Goal: Information Seeking & Learning: Check status

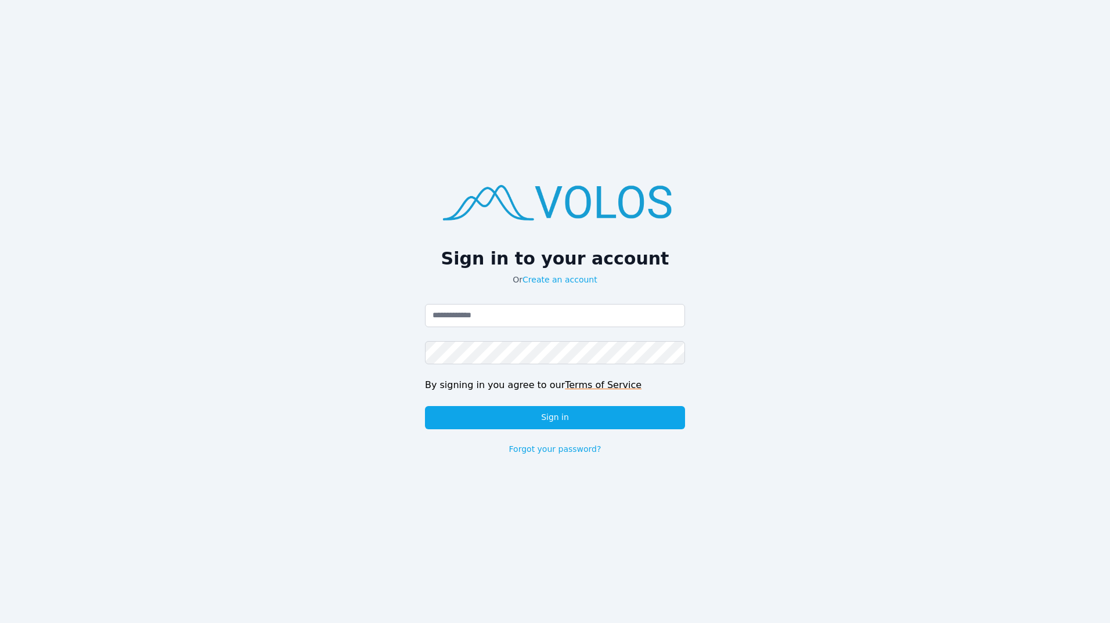
click at [541, 327] on div "Email address Password By signing in you agree to our Terms of Service Sign in …" at bounding box center [555, 379] width 260 height 151
click at [603, 327] on div "Email address Password By signing in you agree to our Terms of Service Sign in …" at bounding box center [555, 379] width 260 height 151
drag, startPoint x: 616, startPoint y: 315, endPoint x: 713, endPoint y: 335, distance: 99.5
click at [616, 315] on input "Email address" at bounding box center [555, 315] width 260 height 23
click at [848, 393] on div "Sign in to your account Or Create an account Email address Password By signing …" at bounding box center [555, 311] width 1110 height 623
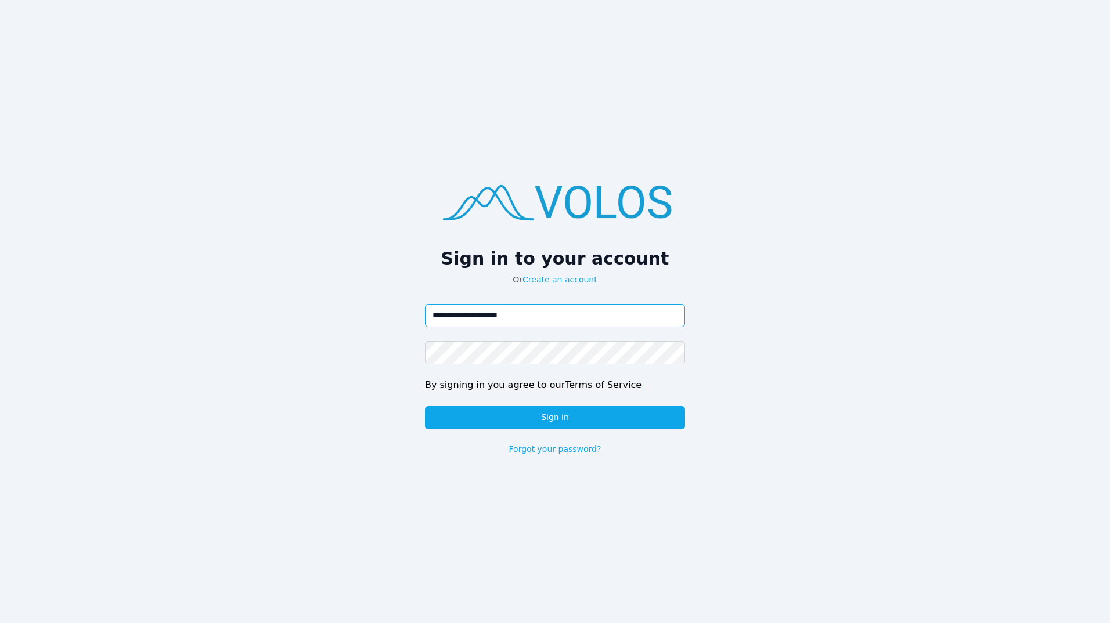
type input "**********"
click at [425, 406] on button "Sign in" at bounding box center [555, 417] width 260 height 23
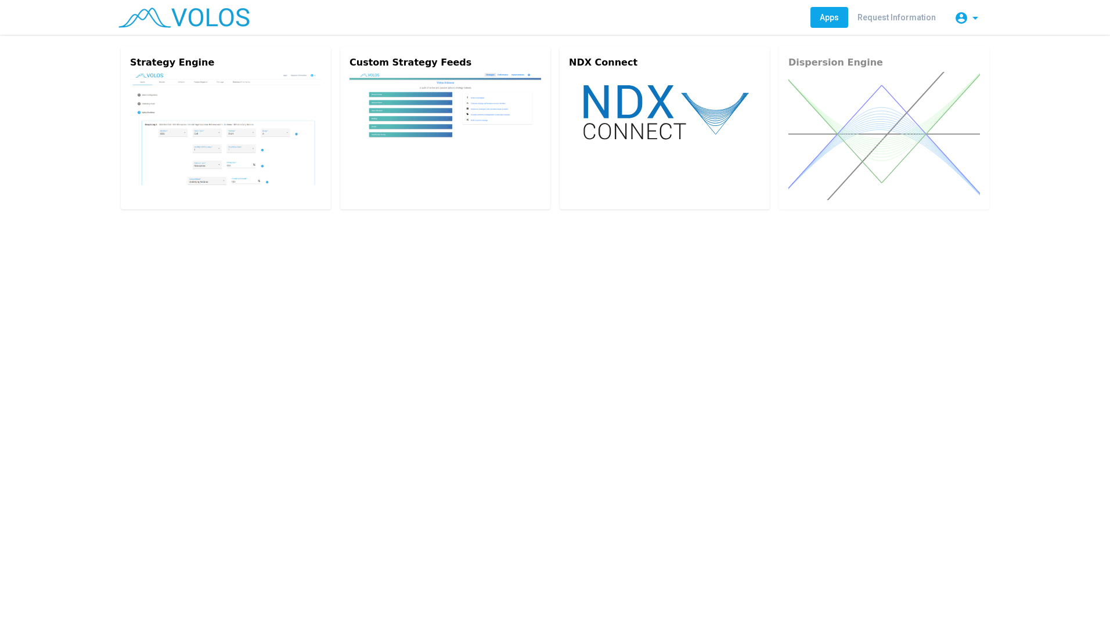
click at [220, 170] on img at bounding box center [226, 128] width 192 height 113
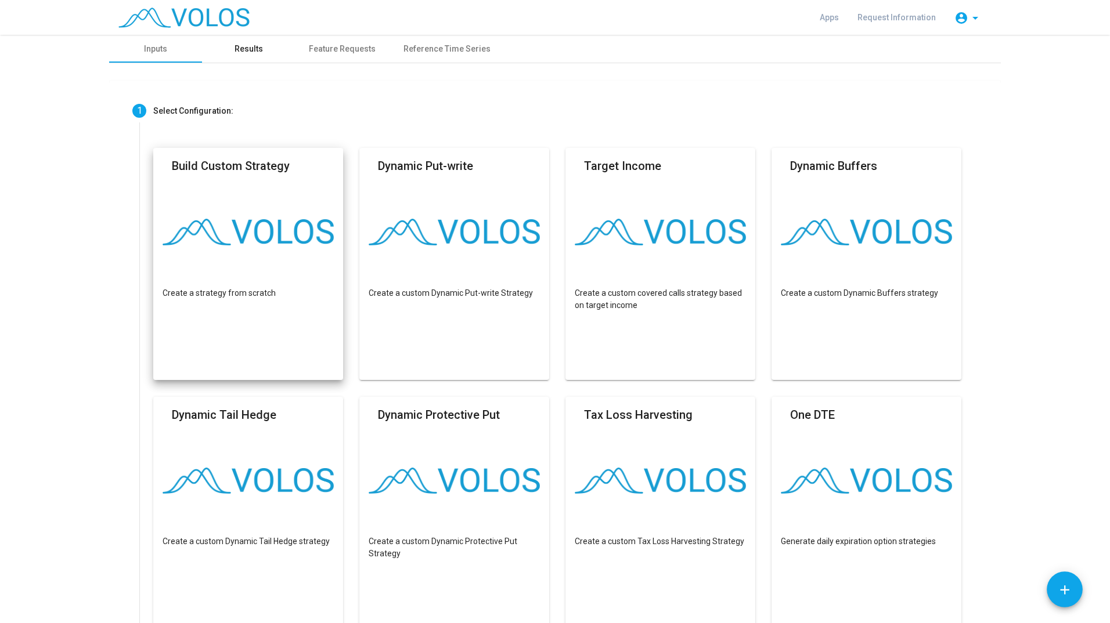
click at [245, 48] on div "Results" at bounding box center [248, 49] width 28 height 12
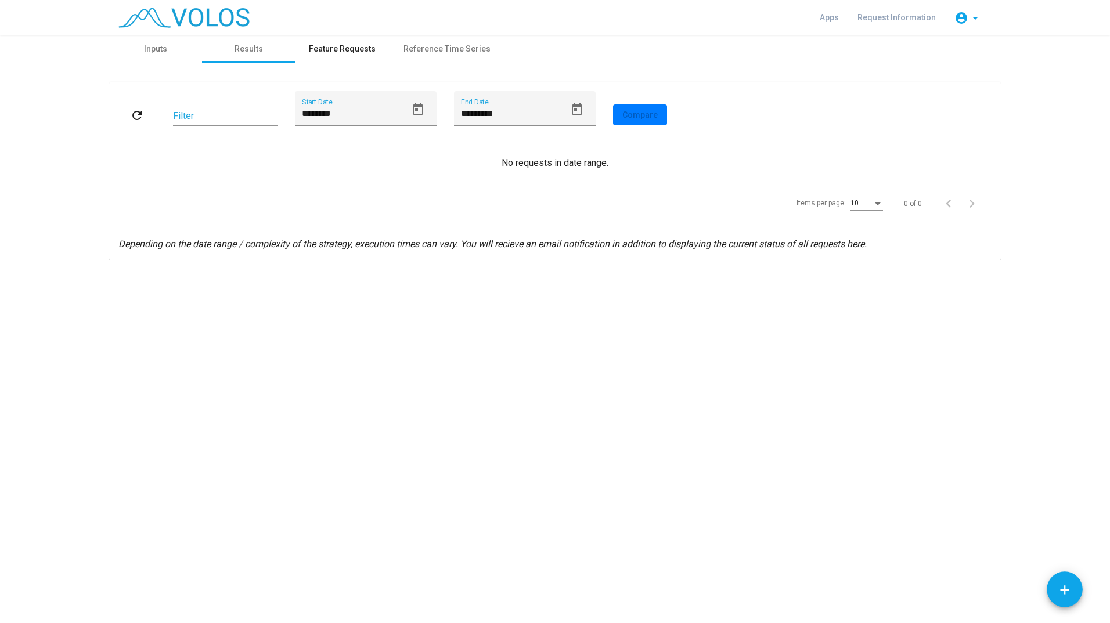
click at [326, 55] on div "Feature Requests" at bounding box center [342, 49] width 67 height 12
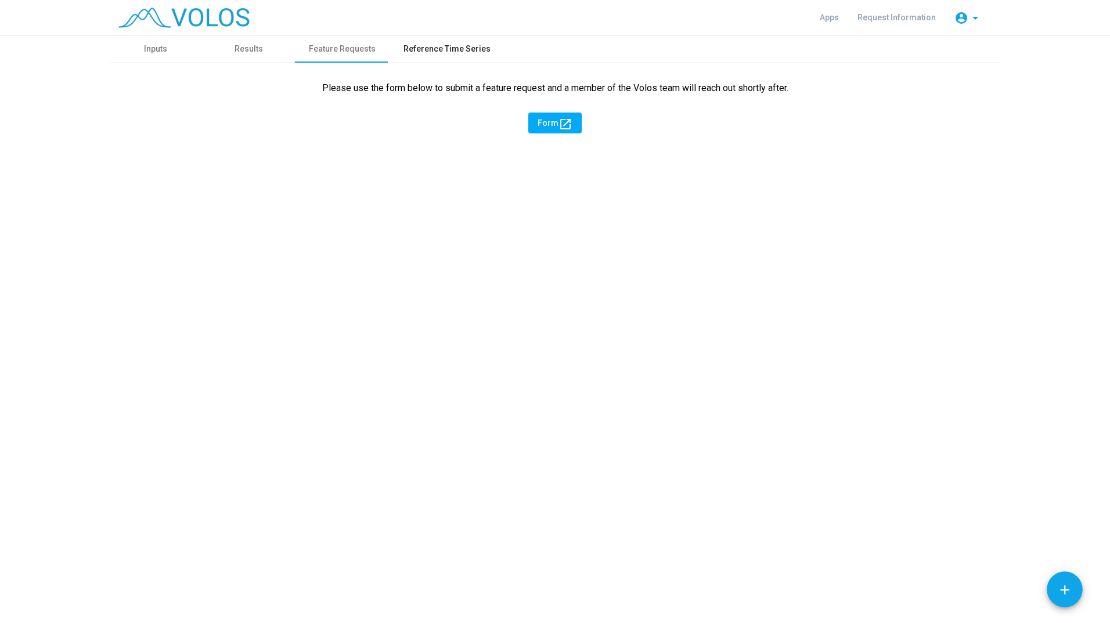
click at [415, 53] on div "Reference Time Series" at bounding box center [446, 49] width 87 height 12
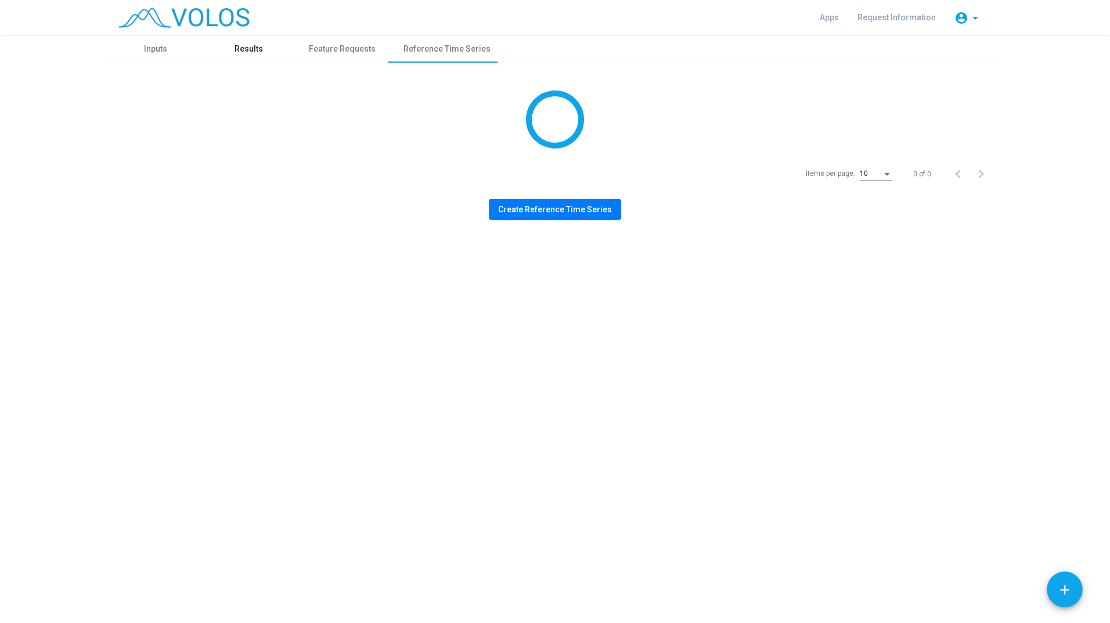
click at [248, 52] on div "Results" at bounding box center [248, 49] width 28 height 12
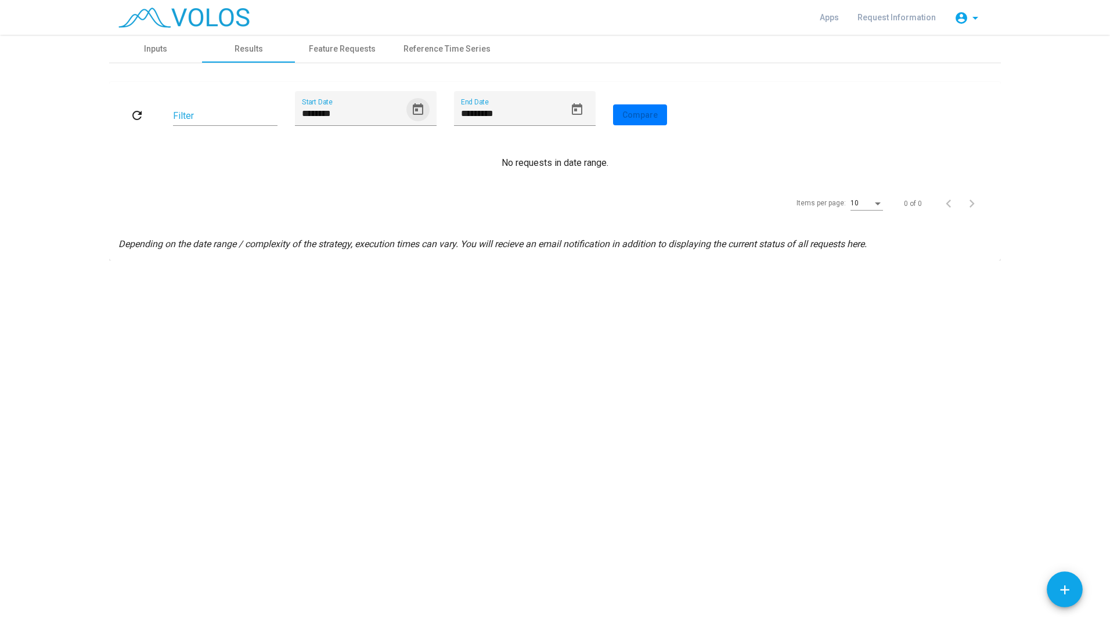
click at [406, 111] on button "Open calendar" at bounding box center [417, 109] width 23 height 23
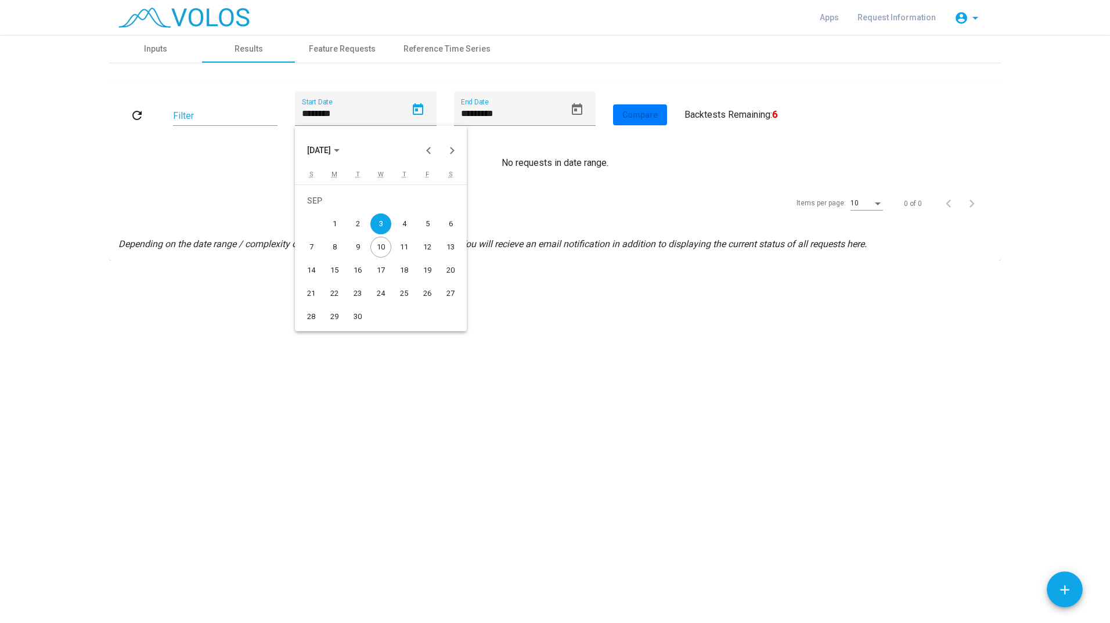
click at [427, 154] on button "Previous month" at bounding box center [428, 150] width 23 height 23
click at [429, 153] on button "Previous month" at bounding box center [428, 150] width 23 height 23
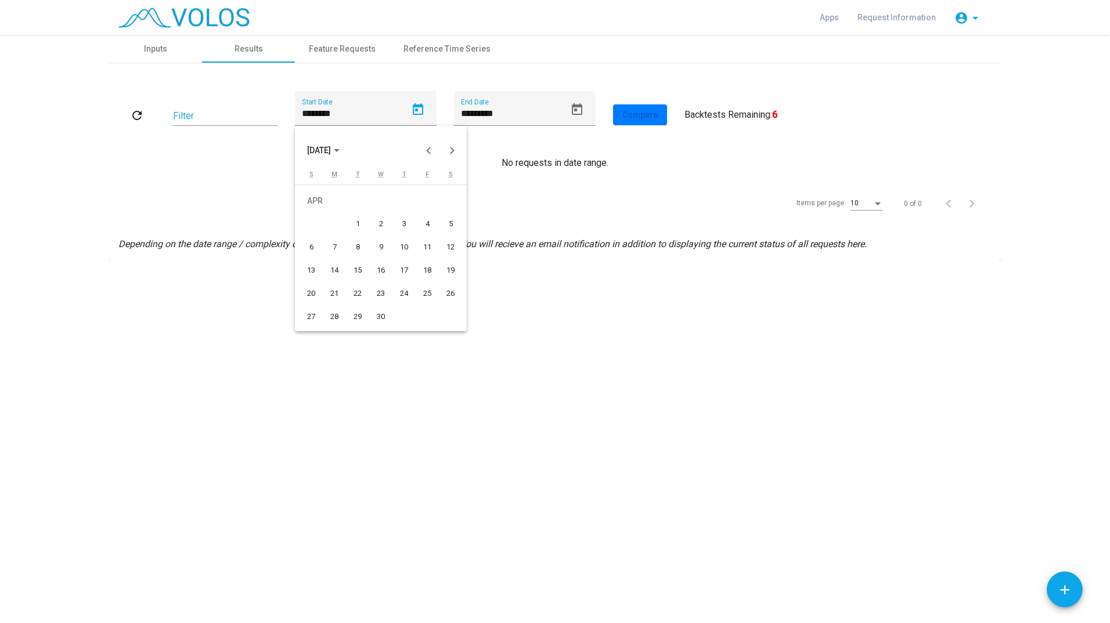
click at [429, 153] on button "Previous month" at bounding box center [428, 150] width 23 height 23
click at [333, 227] on div "3" at bounding box center [334, 224] width 21 height 21
type input "********"
drag, startPoint x: 685, startPoint y: 115, endPoint x: 784, endPoint y: 114, distance: 98.7
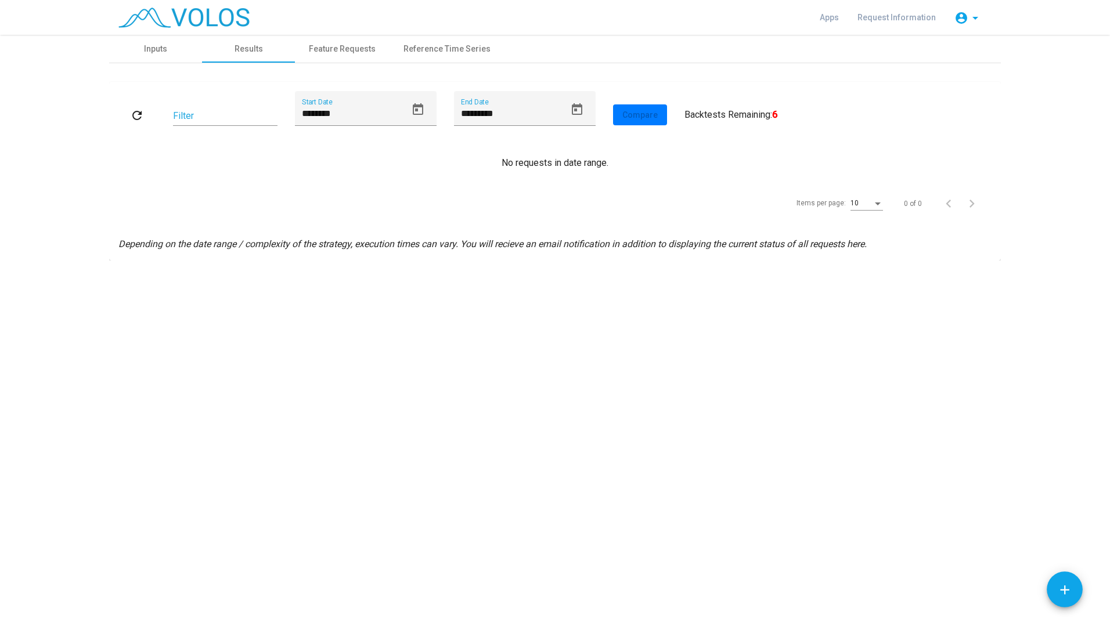
click at [784, 114] on div "refresh Filter ******** Start Date ********* End Date Compare User Results All …" at bounding box center [554, 115] width 873 height 48
drag, startPoint x: 784, startPoint y: 114, endPoint x: 830, endPoint y: 132, distance: 50.0
click at [830, 132] on div "refresh Filter ******** Start Date ********* End Date Compare User Results All …" at bounding box center [554, 115] width 873 height 48
drag, startPoint x: 797, startPoint y: 116, endPoint x: 684, endPoint y: 110, distance: 113.3
click at [684, 110] on div "refresh Filter ******** Start Date ********* End Date Compare User Results All …" at bounding box center [554, 115] width 873 height 48
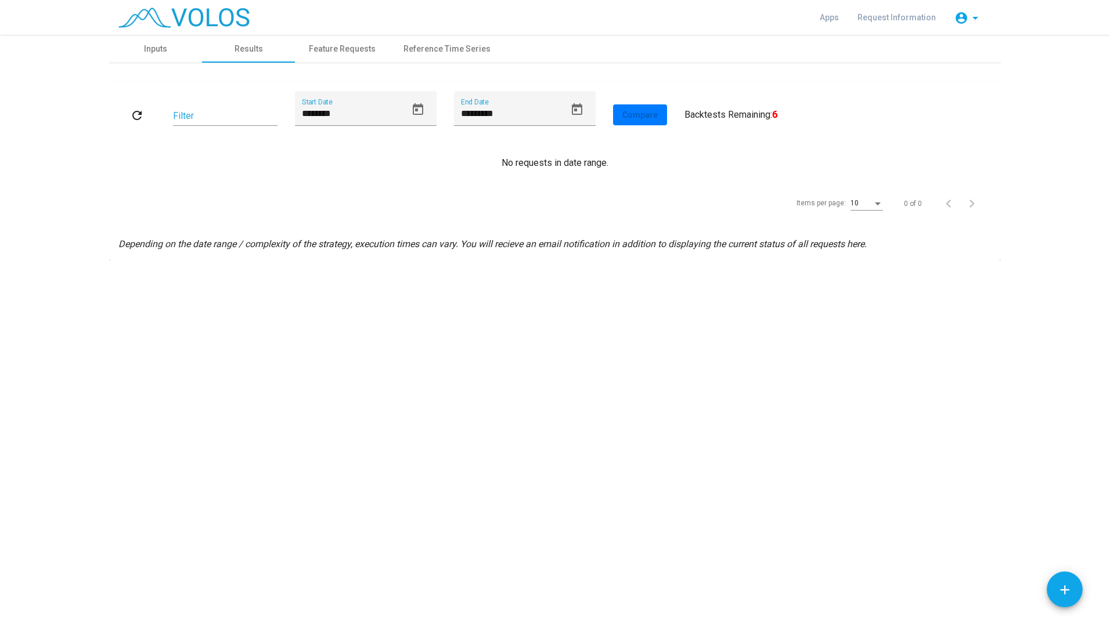
drag, startPoint x: 684, startPoint y: 110, endPoint x: 803, endPoint y: 112, distance: 119.0
click at [803, 112] on div "refresh Filter ******** Start Date ********* End Date Compare User Results All …" at bounding box center [554, 115] width 873 height 48
click at [411, 108] on icon "Open calendar" at bounding box center [418, 110] width 14 height 14
click at [418, 109] on div at bounding box center [555, 311] width 1110 height 623
click at [130, 110] on mat-icon "refresh" at bounding box center [137, 116] width 14 height 14
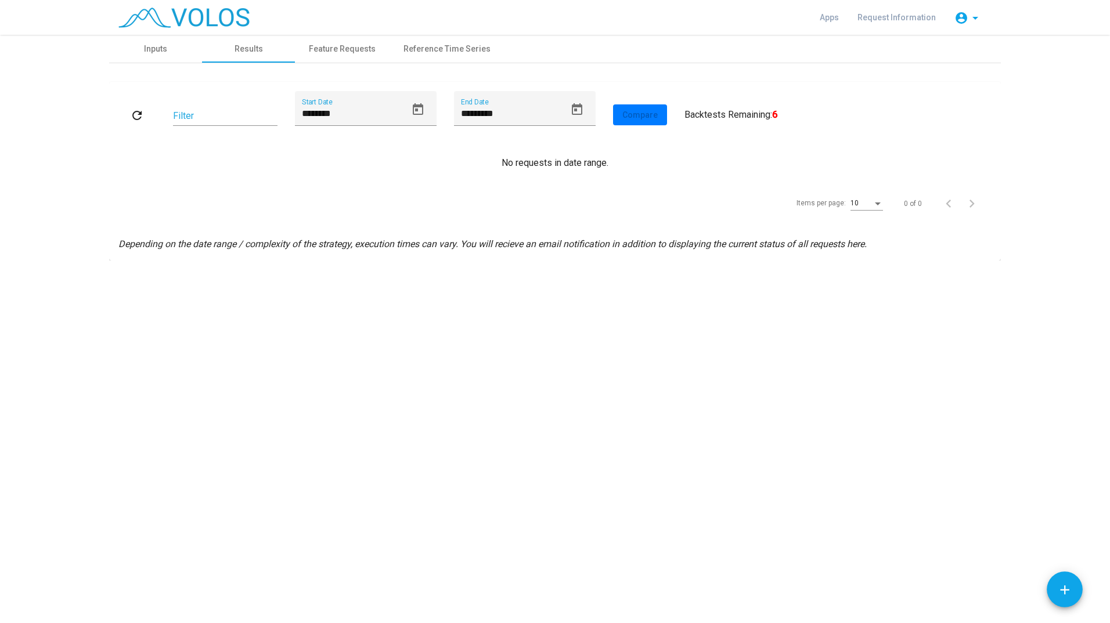
click at [214, 16] on img at bounding box center [183, 18] width 131 height 20
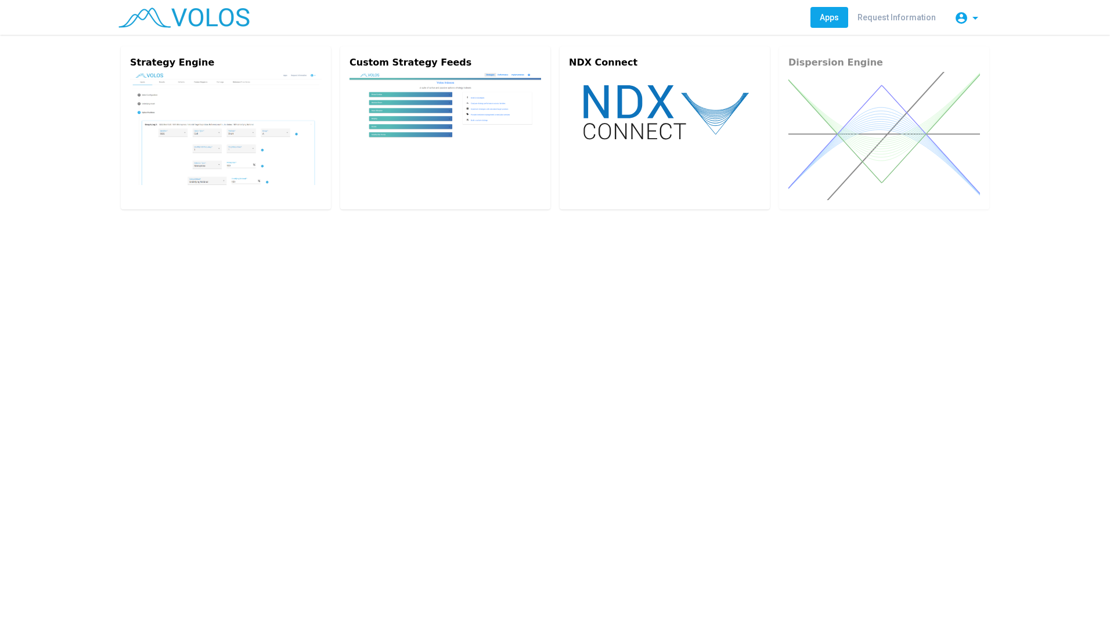
drag, startPoint x: 577, startPoint y: 435, endPoint x: 565, endPoint y: 434, distance: 12.8
click at [565, 434] on div "Strategy Engine Custom Strategy Feeds NDX Connect Dispersion Engine" at bounding box center [555, 329] width 1110 height 588
click at [212, 127] on img at bounding box center [226, 128] width 192 height 113
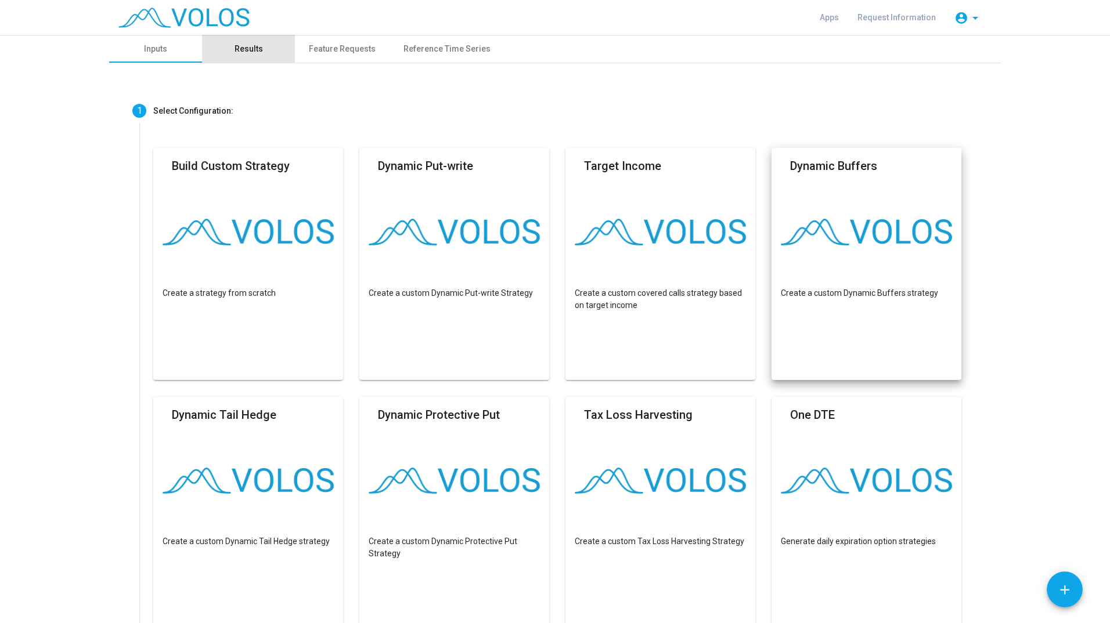
click at [259, 50] on div "Results" at bounding box center [248, 49] width 93 height 28
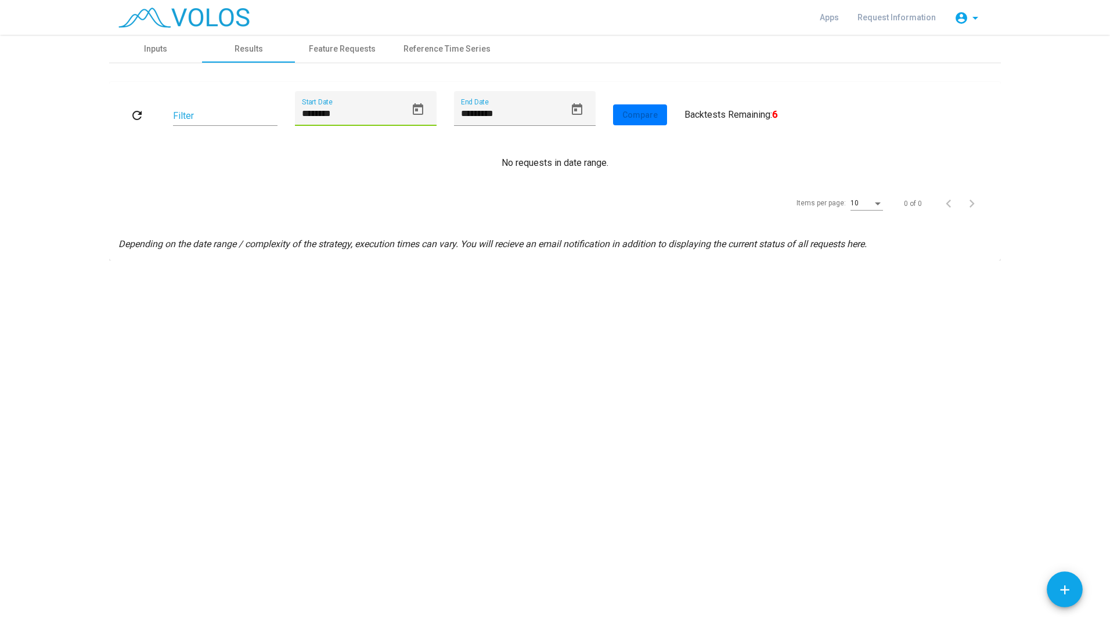
click at [387, 112] on input "********" at bounding box center [354, 114] width 104 height 10
click at [422, 115] on icon "Open calendar" at bounding box center [418, 110] width 14 height 14
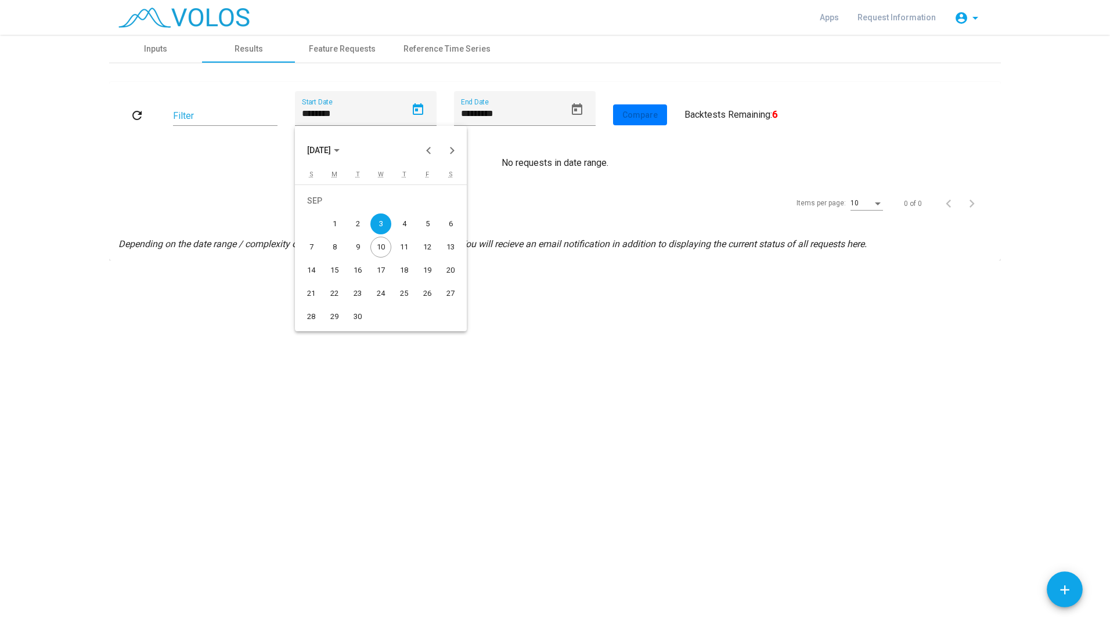
click at [331, 150] on span "SEP 2025" at bounding box center [319, 150] width 24 height 9
click at [354, 207] on div "2021" at bounding box center [360, 209] width 37 height 21
click at [362, 212] on div "FEB" at bounding box center [360, 209] width 37 height 21
click at [371, 237] on td "10" at bounding box center [380, 247] width 23 height 23
type input "*********"
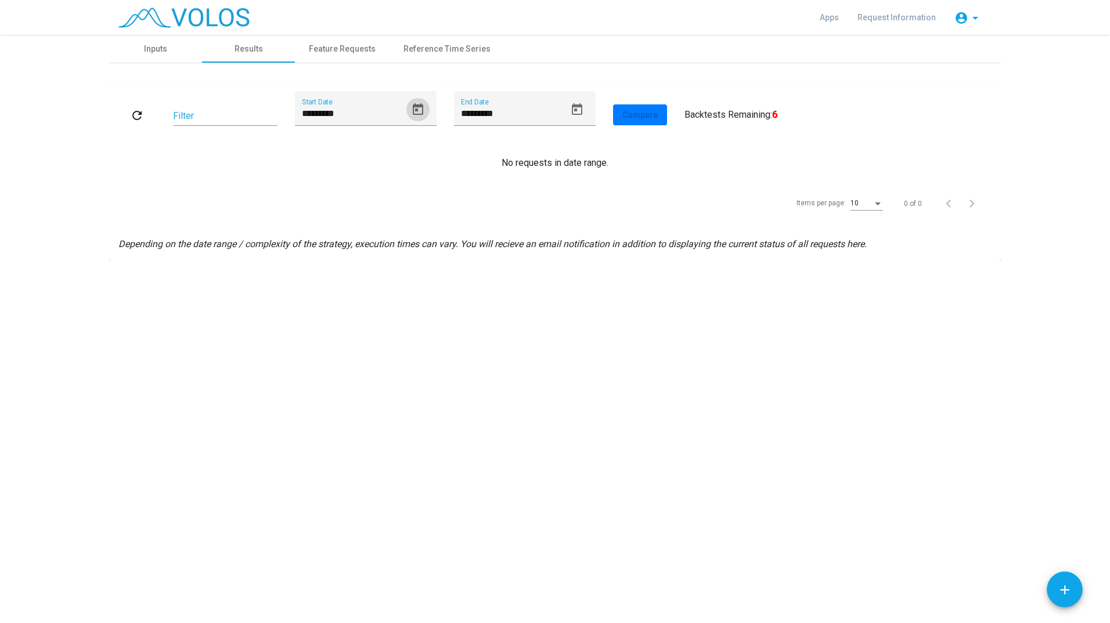
click at [481, 257] on mat-card "refresh Filter ********* Start Date ********* End Date Compare User Results All…" at bounding box center [554, 171] width 891 height 179
click at [194, 113] on input "Filter" at bounding box center [225, 116] width 104 height 10
click at [299, 135] on div "********* Start Date" at bounding box center [366, 115] width 142 height 48
click at [333, 213] on div "Items per page: 10 0 of 0" at bounding box center [554, 203] width 873 height 32
click at [140, 111] on mat-icon "refresh" at bounding box center [137, 116] width 14 height 14
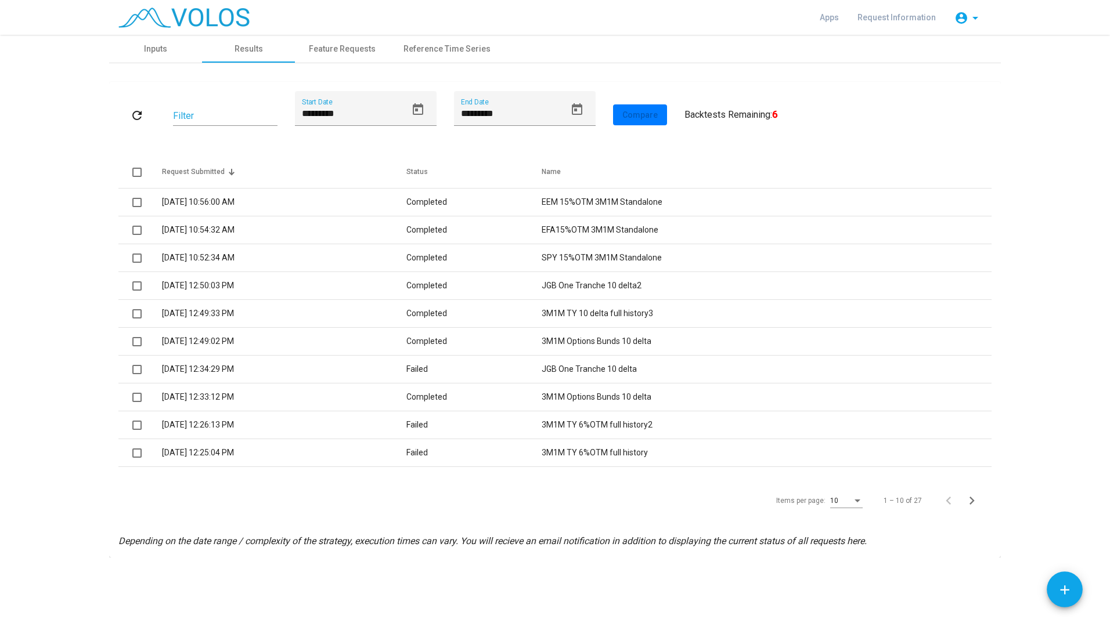
click at [193, 203] on td "3/19/2024 10:56:00 AM" at bounding box center [284, 203] width 244 height 28
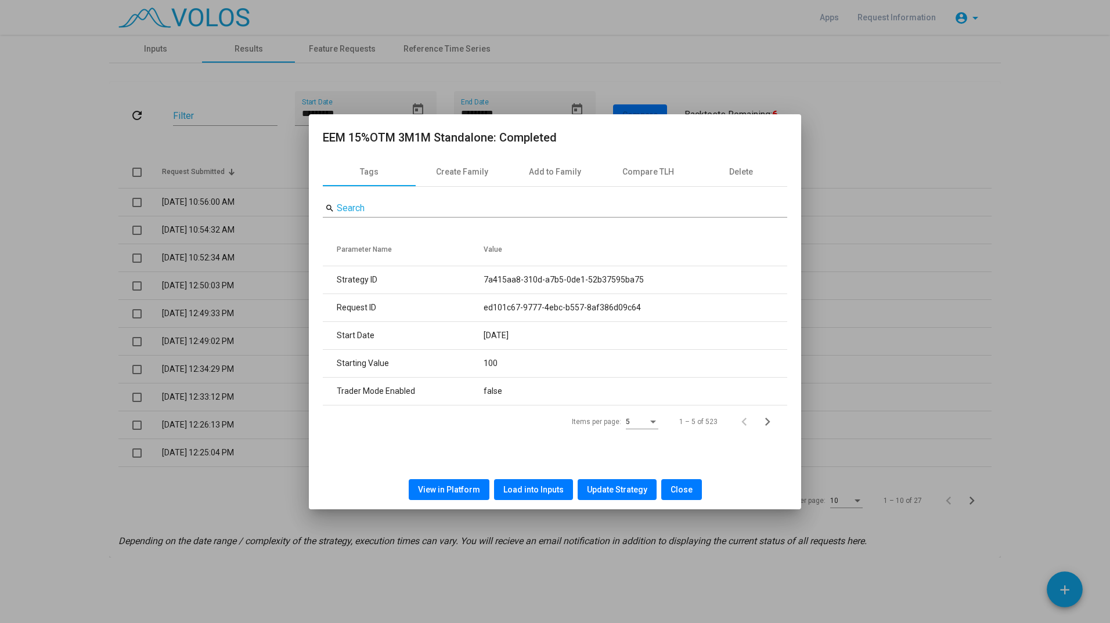
click at [865, 251] on div at bounding box center [555, 311] width 1110 height 623
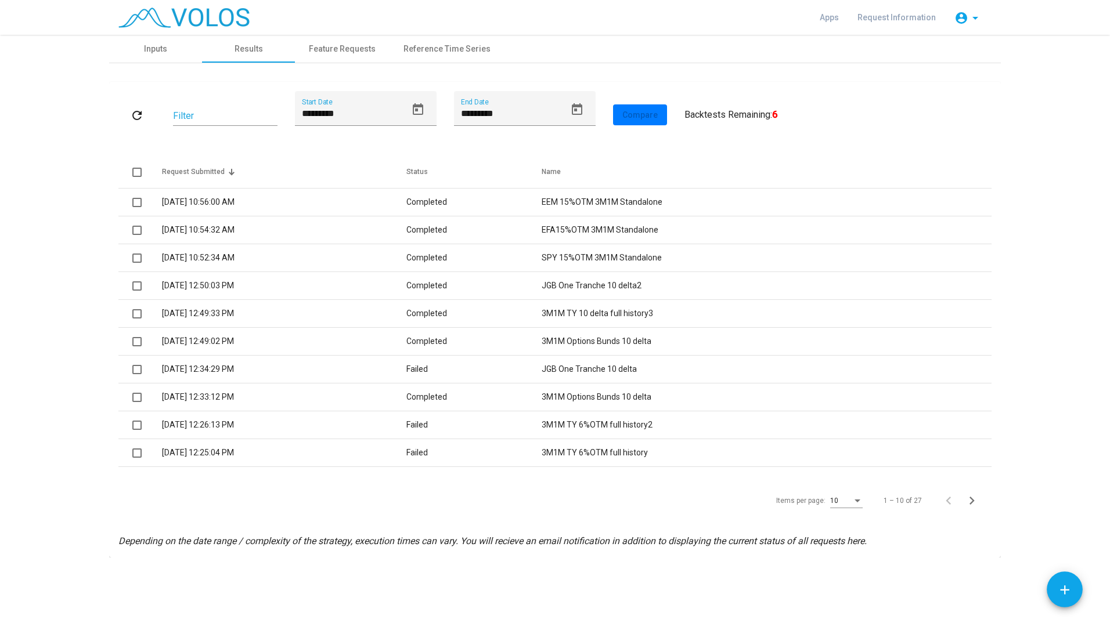
click at [194, 203] on td "3/19/2024 10:56:00 AM" at bounding box center [284, 203] width 244 height 28
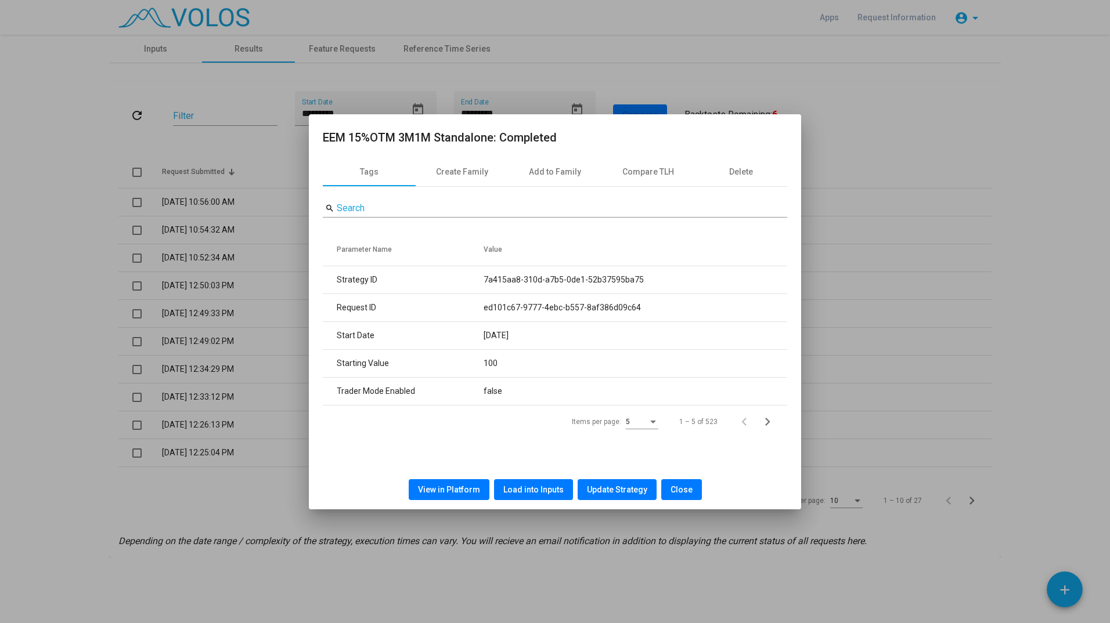
drag, startPoint x: 486, startPoint y: 280, endPoint x: 658, endPoint y: 280, distance: 172.4
click at [658, 280] on td "7a415aa8-310d-a7b5-0de1-52b37595ba75" at bounding box center [635, 280] width 304 height 28
copy td "7a415aa8-310d-a7b5-0de1-52b37595ba75"
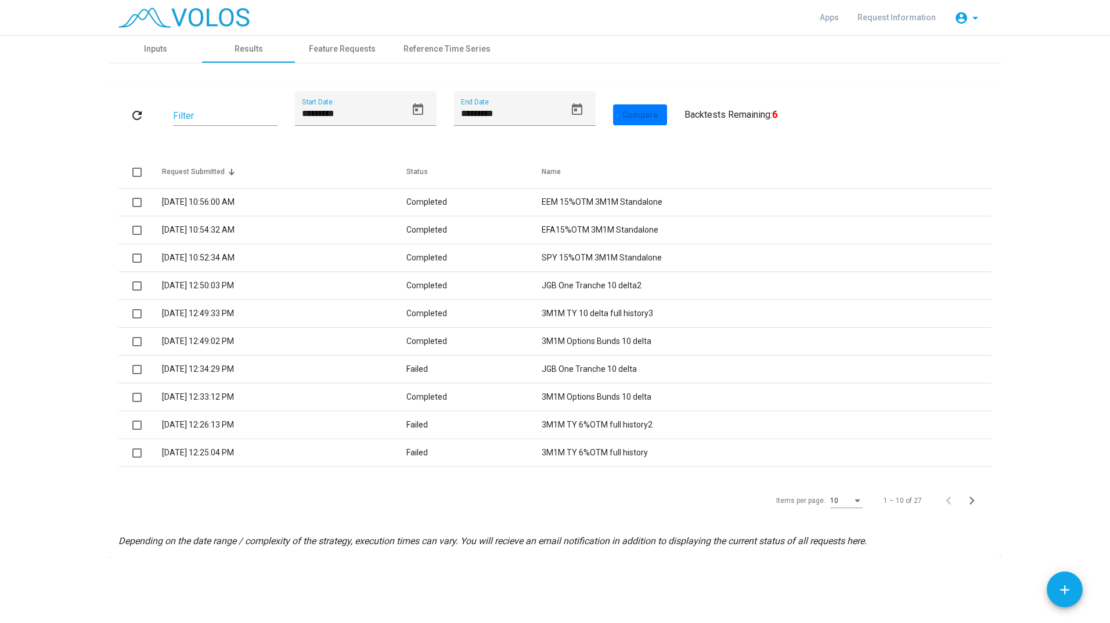
click at [138, 198] on span at bounding box center [136, 202] width 9 height 9
click at [232, 199] on td "3/19/2024 10:56:00 AM" at bounding box center [284, 203] width 244 height 28
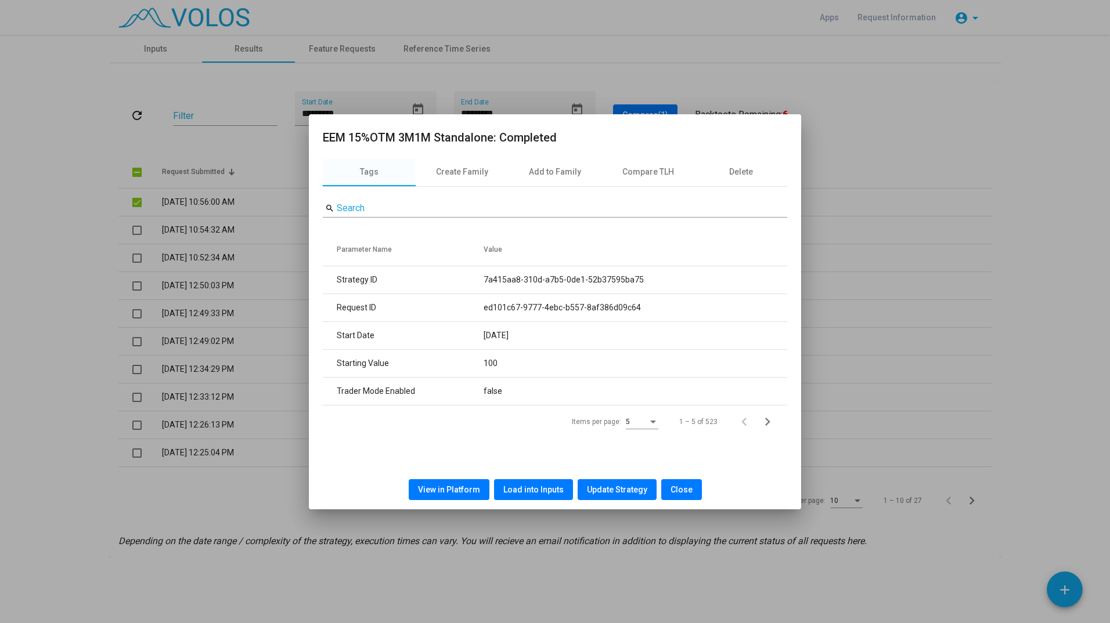
click at [620, 483] on button "Update Strategy" at bounding box center [616, 489] width 79 height 21
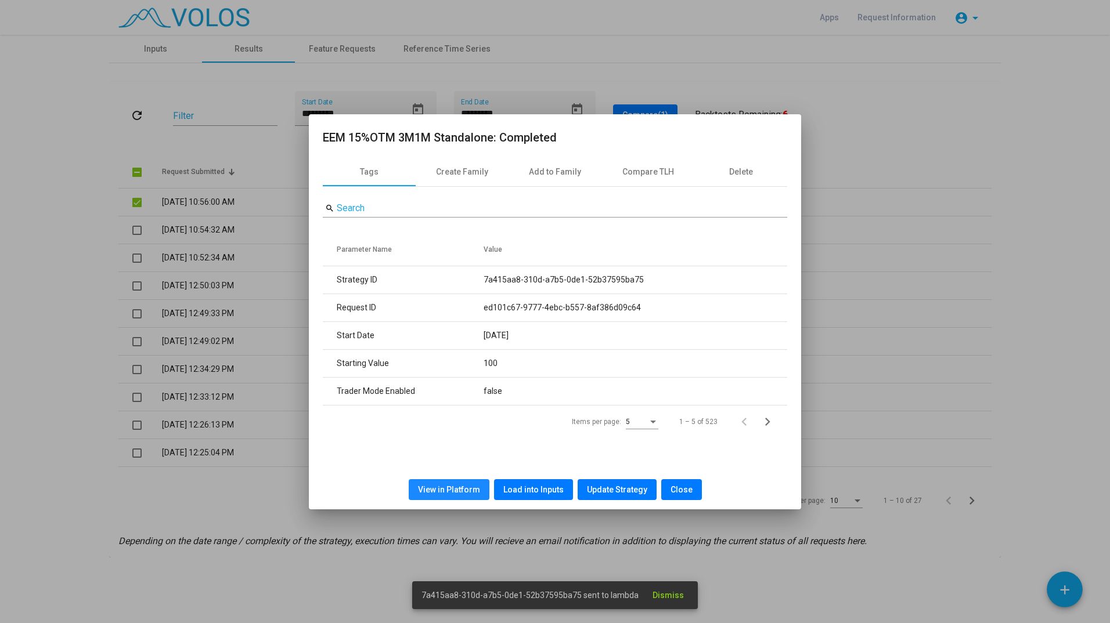
click at [464, 480] on button "View in Platform" at bounding box center [449, 489] width 81 height 21
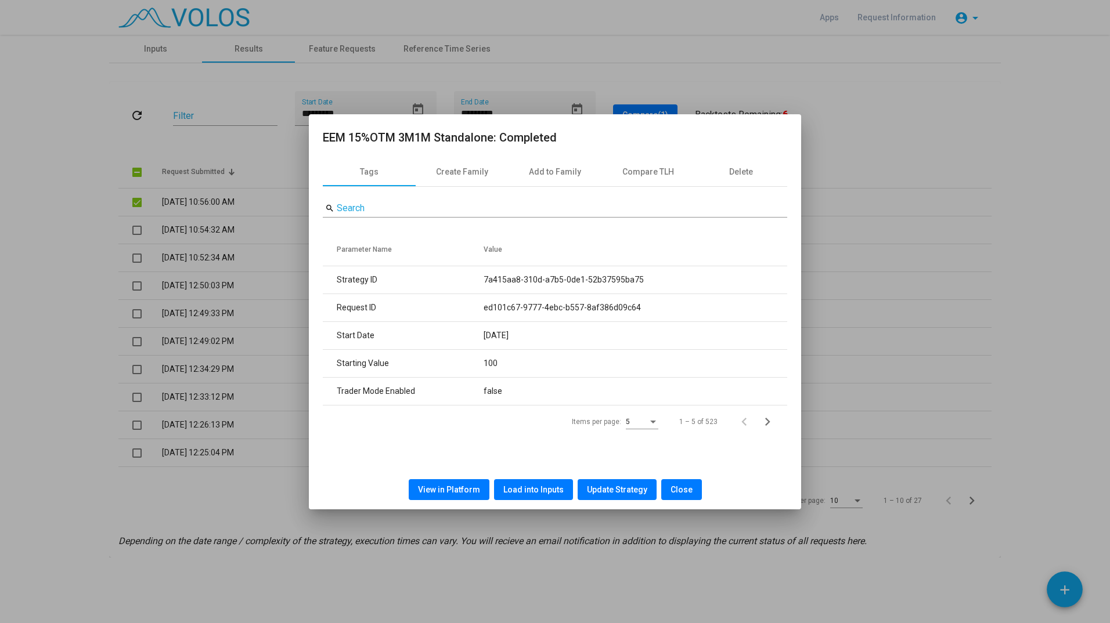
click at [871, 95] on div at bounding box center [555, 311] width 1110 height 623
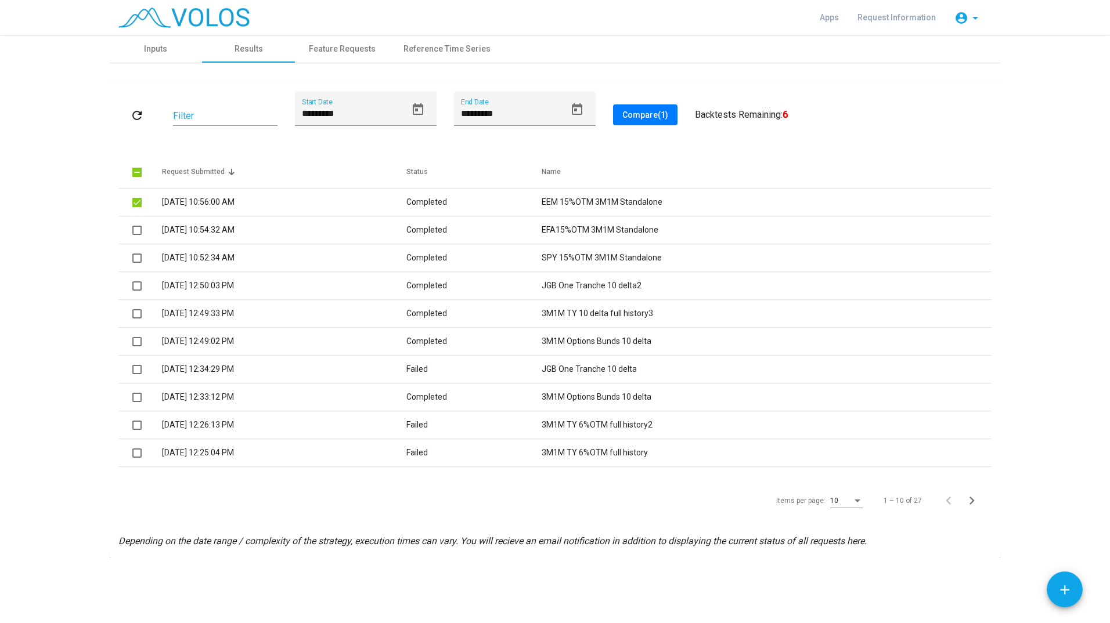
click at [137, 210] on td at bounding box center [140, 203] width 44 height 28
click at [136, 203] on span at bounding box center [136, 202] width 9 height 9
click at [205, 232] on td "3/19/2024 10:54:32 AM" at bounding box center [284, 230] width 244 height 28
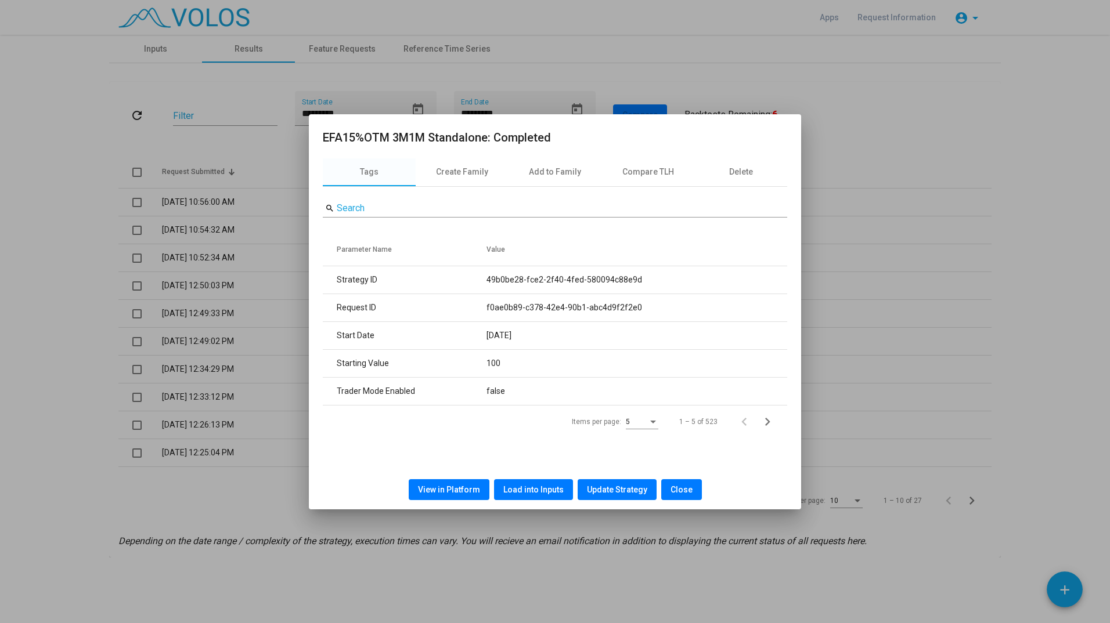
click at [536, 489] on span "Load into Inputs" at bounding box center [533, 489] width 60 height 9
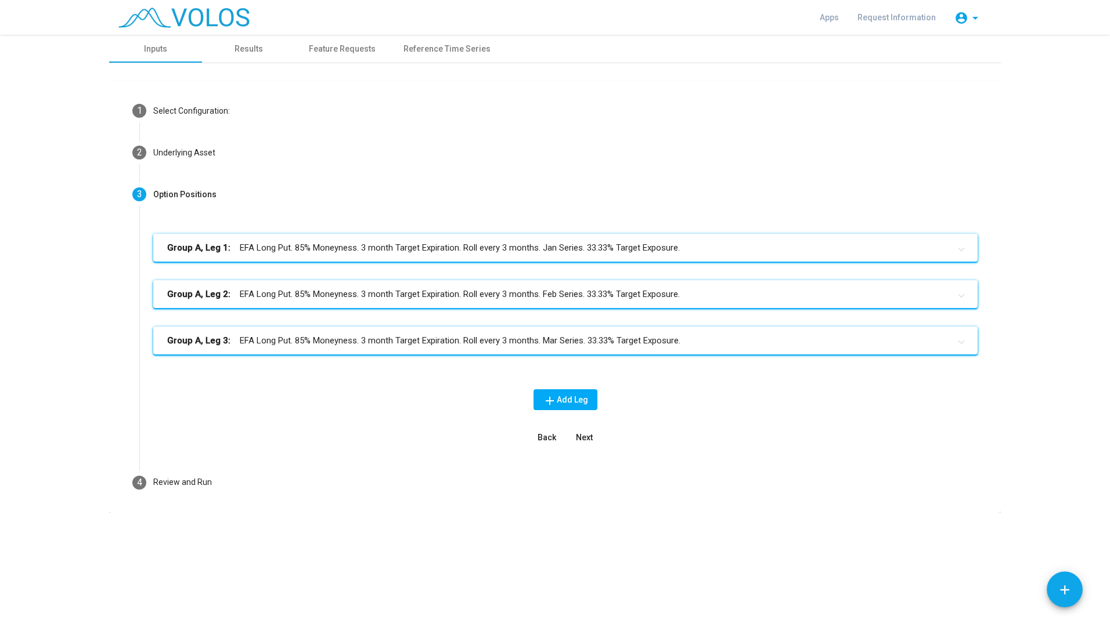
click at [546, 433] on span "Back" at bounding box center [546, 437] width 19 height 9
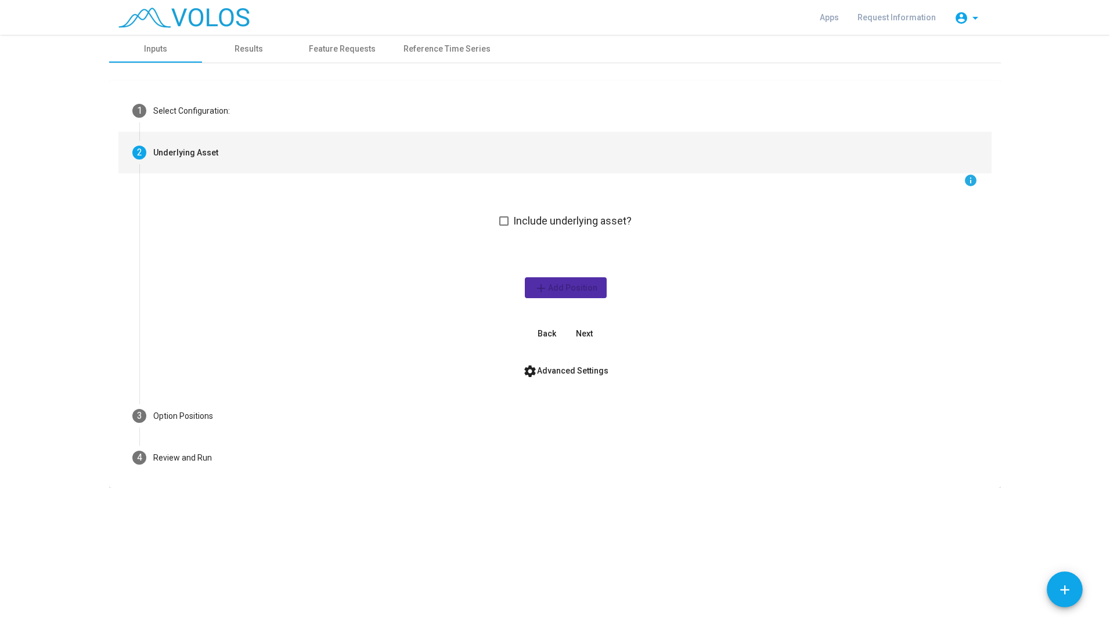
click at [171, 8] on img at bounding box center [183, 18] width 131 height 20
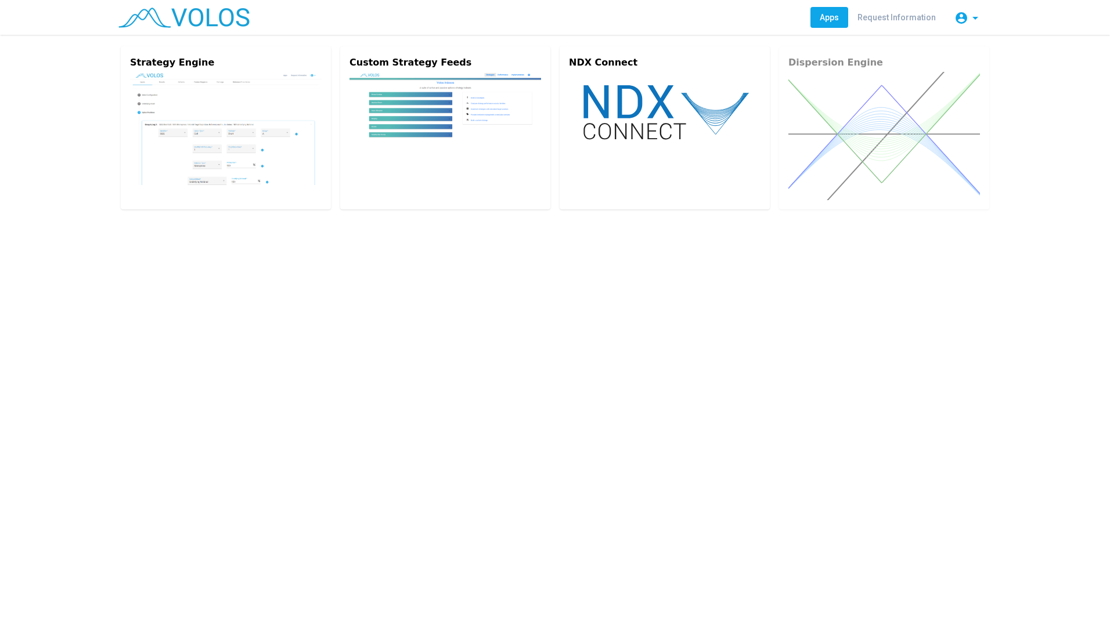
click at [221, 119] on img at bounding box center [226, 128] width 192 height 113
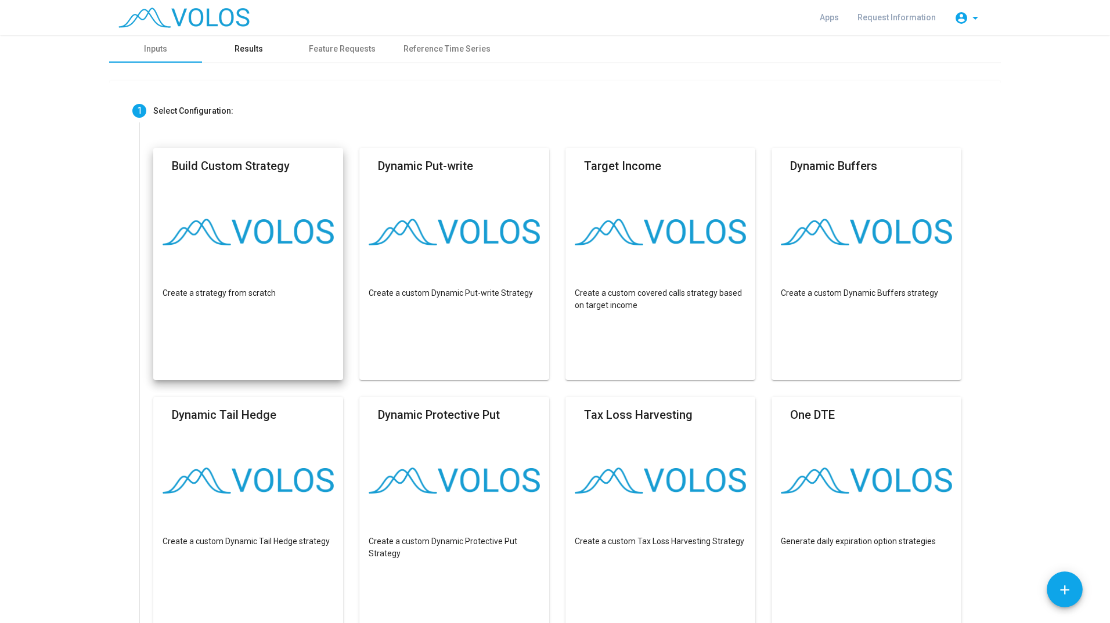
click at [248, 43] on div "Results" at bounding box center [248, 49] width 28 height 12
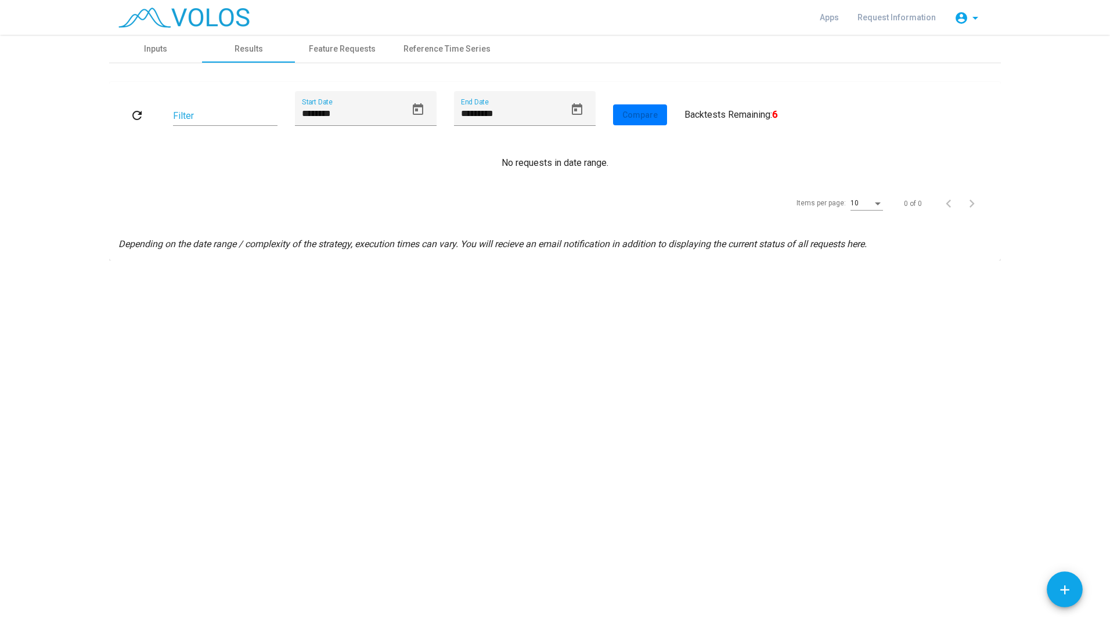
click at [388, 118] on input "********" at bounding box center [354, 114] width 104 height 10
click at [413, 107] on icon "Open calendar" at bounding box center [418, 110] width 14 height 14
click at [321, 149] on span "SEP 2025" at bounding box center [319, 150] width 24 height 9
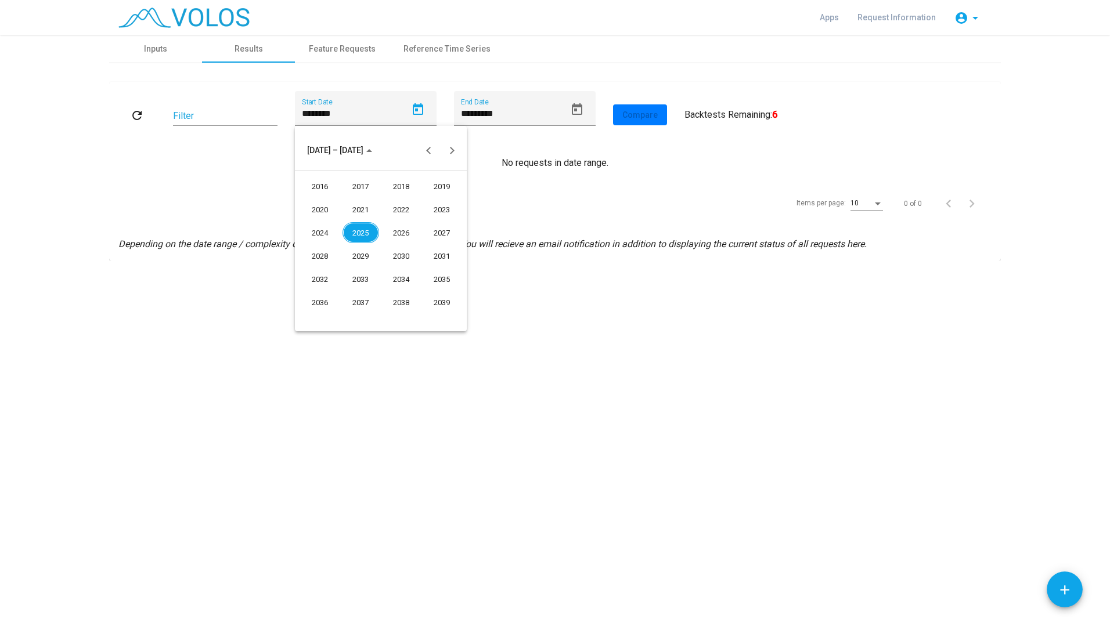
click at [360, 204] on div "2021" at bounding box center [360, 209] width 37 height 21
click at [375, 235] on div "JUN" at bounding box center [360, 232] width 37 height 21
click at [140, 113] on div at bounding box center [555, 311] width 1110 height 623
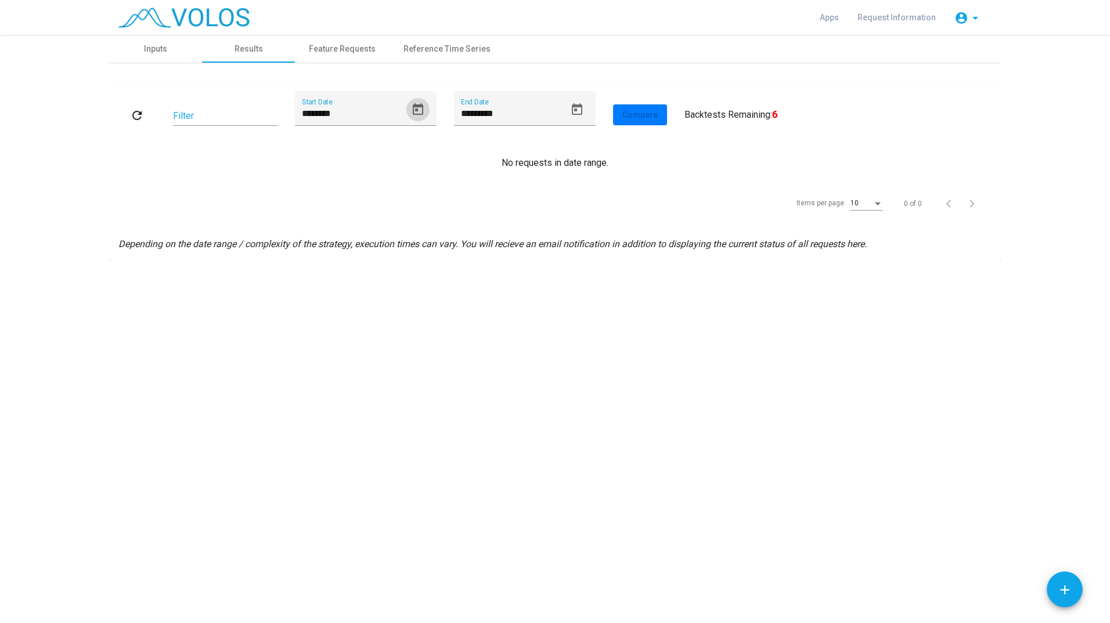
click at [137, 113] on mat-icon "refresh" at bounding box center [137, 116] width 14 height 14
click at [362, 107] on div "******** Start Date" at bounding box center [354, 112] width 104 height 27
click at [417, 104] on icon "Open calendar" at bounding box center [418, 110] width 14 height 14
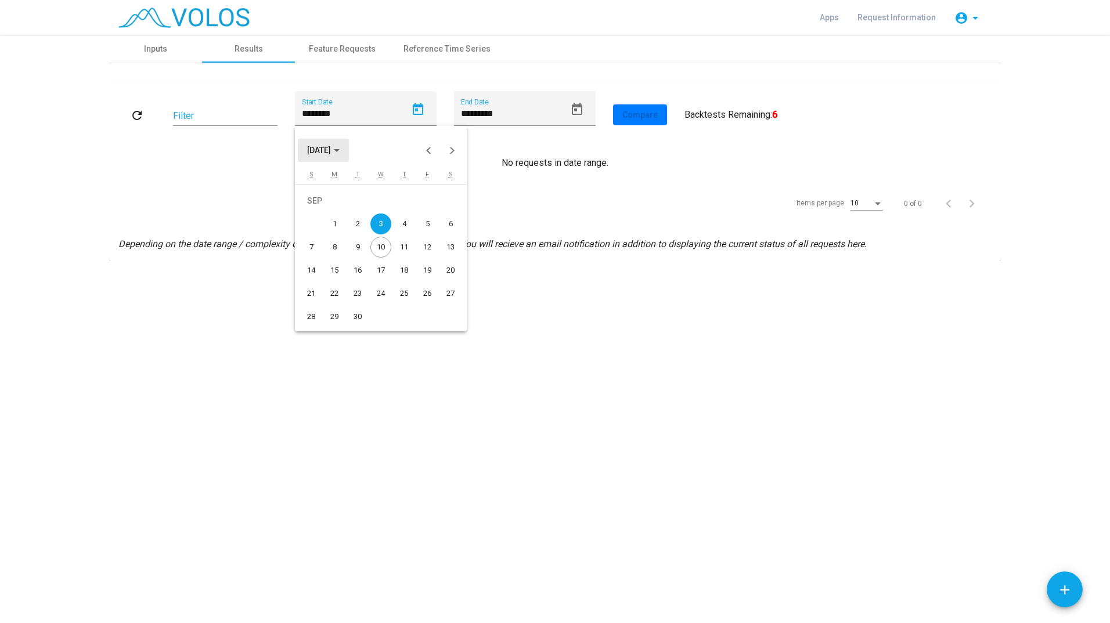
click at [338, 145] on button "SEP 2025" at bounding box center [323, 150] width 51 height 23
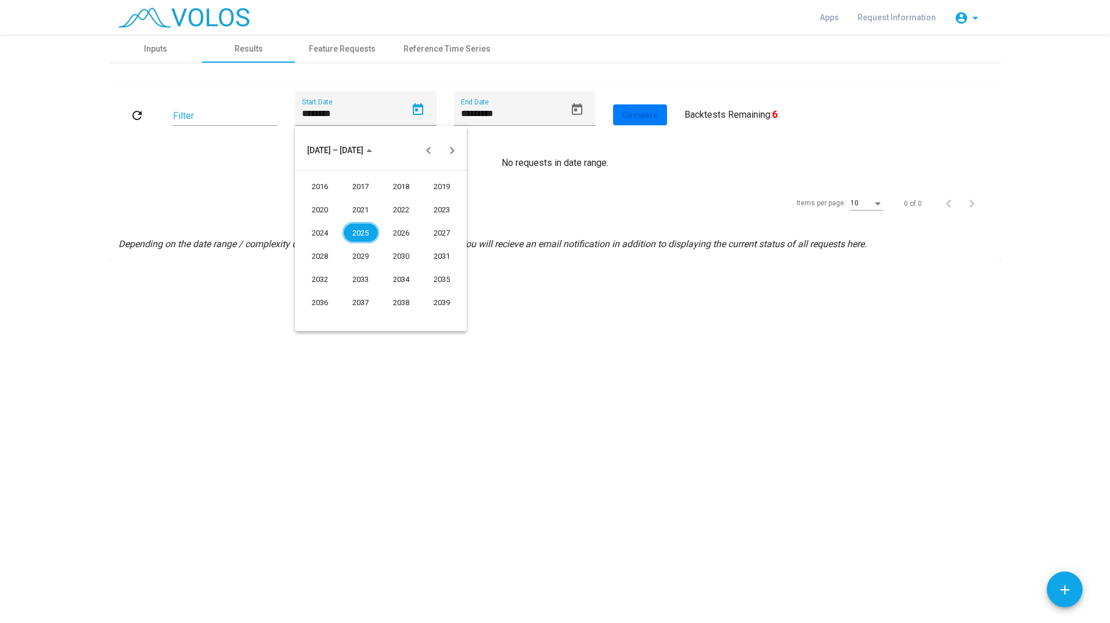
click at [356, 208] on div "2021" at bounding box center [360, 209] width 37 height 21
click at [364, 232] on div "JUN" at bounding box center [360, 232] width 37 height 21
click at [380, 261] on div "16" at bounding box center [380, 270] width 21 height 21
type input "*********"
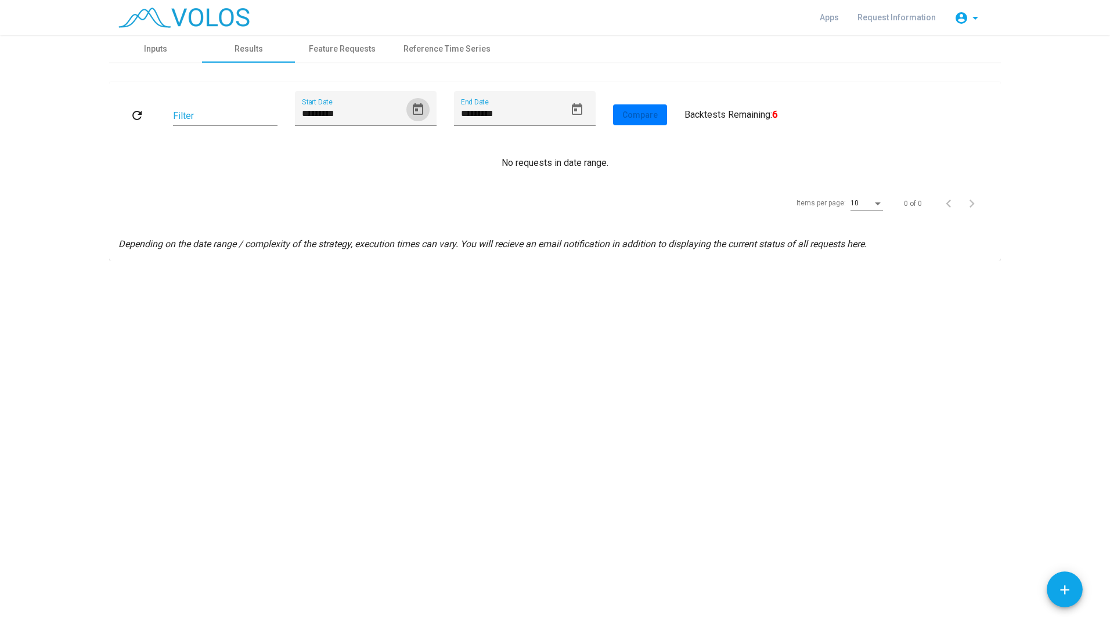
click at [138, 107] on button "refresh" at bounding box center [136, 114] width 37 height 21
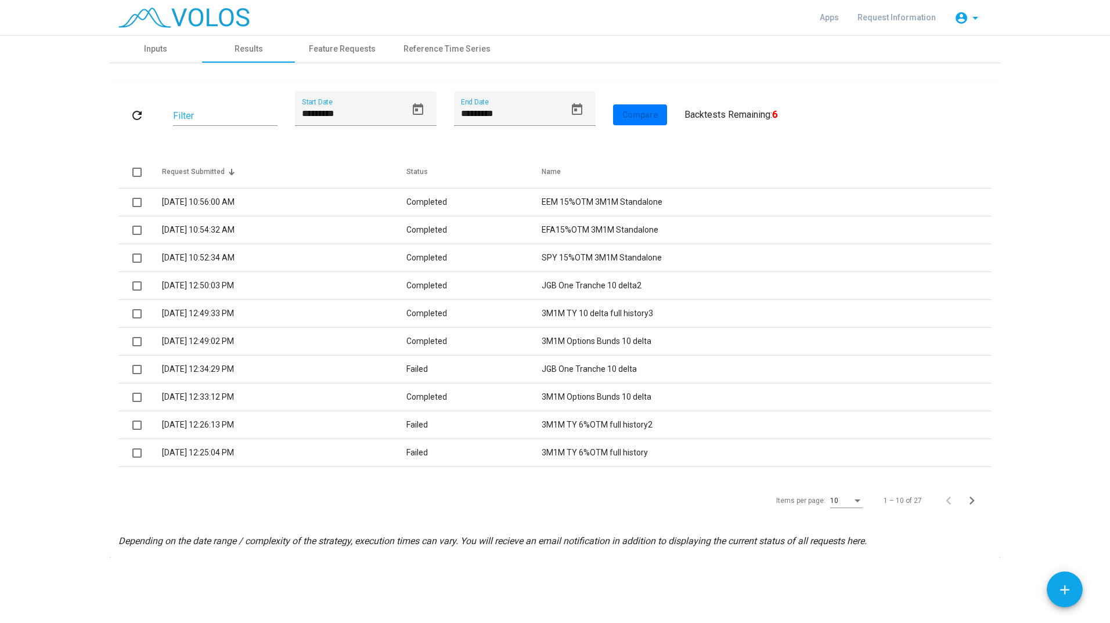
click at [211, 233] on td "3/19/2024 10:54:32 AM" at bounding box center [284, 230] width 244 height 28
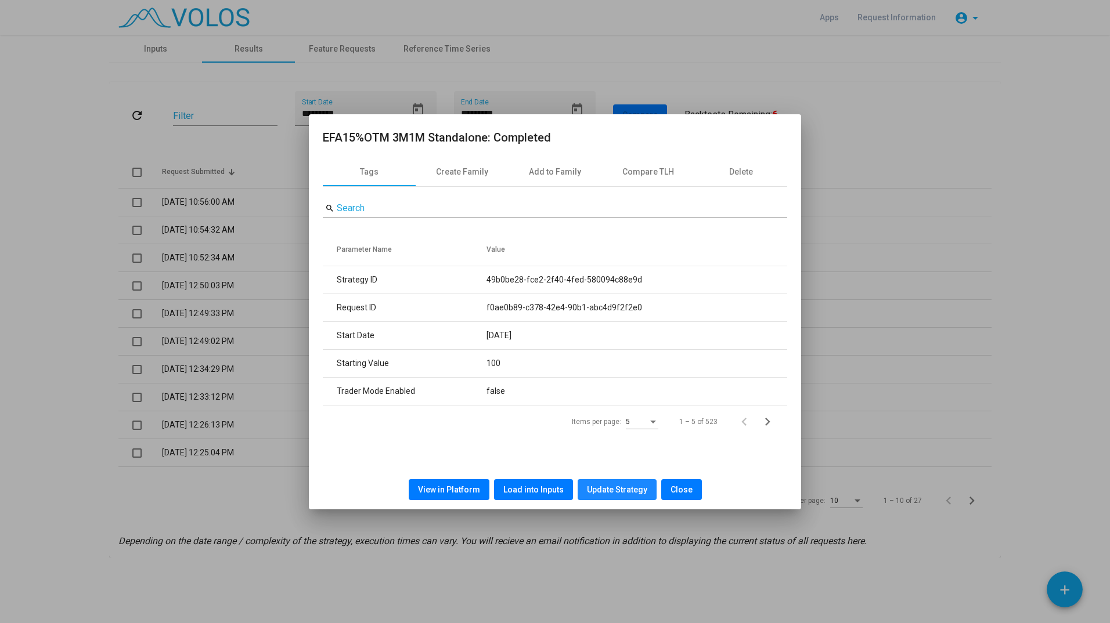
click at [635, 496] on button "Update Strategy" at bounding box center [616, 489] width 79 height 21
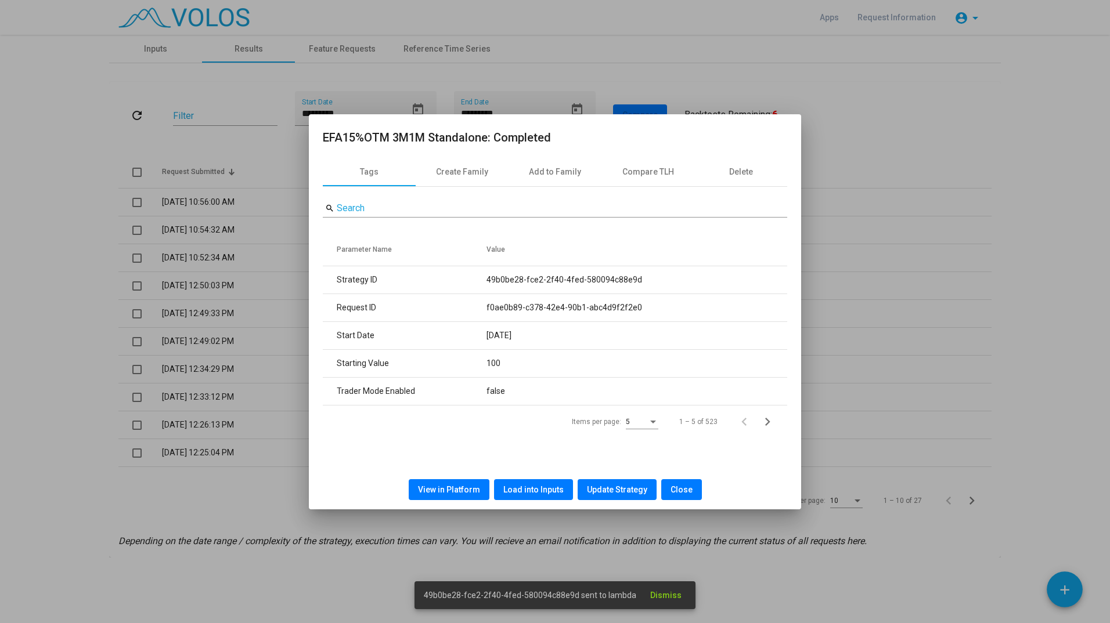
click at [225, 308] on div at bounding box center [555, 311] width 1110 height 623
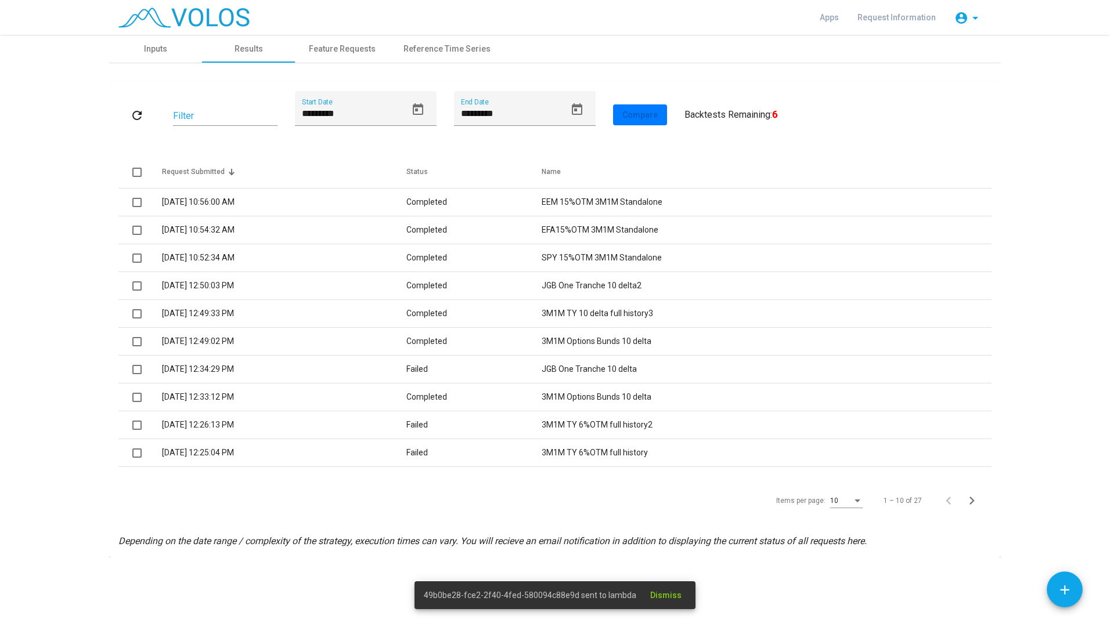
click at [228, 262] on td "3/19/2024 10:52:34 AM" at bounding box center [284, 258] width 244 height 28
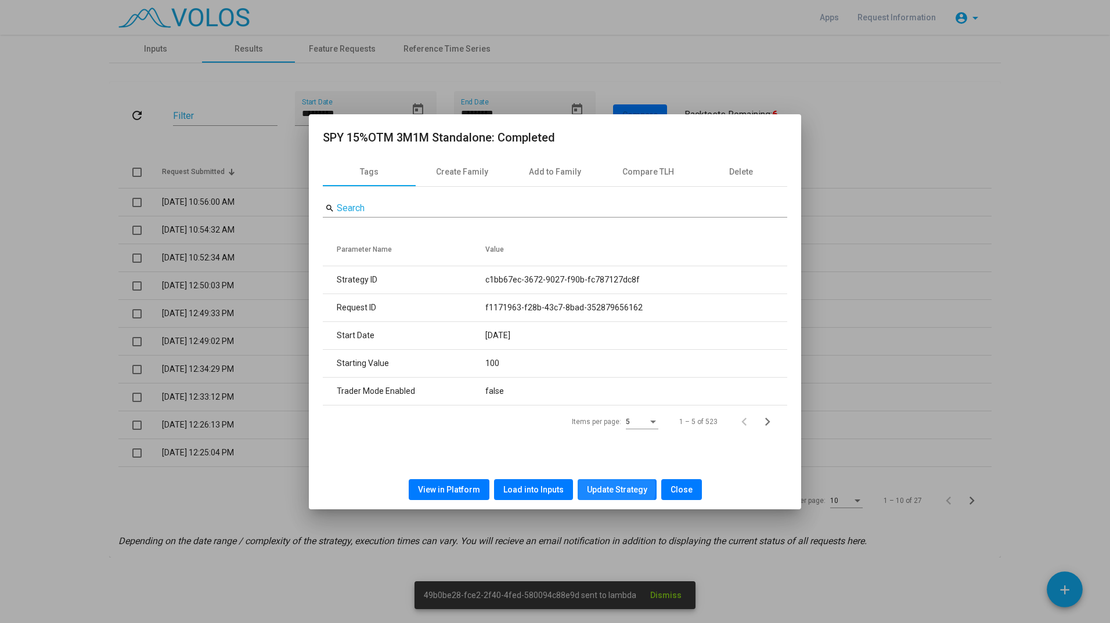
click at [607, 489] on span "Update Strategy" at bounding box center [617, 489] width 60 height 9
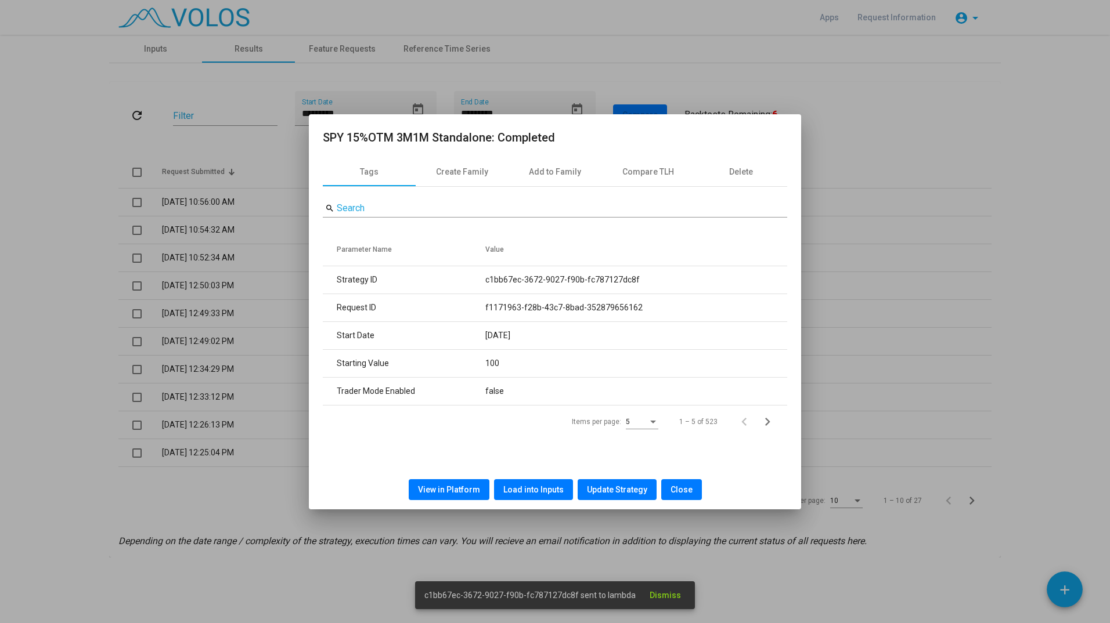
click at [222, 280] on div at bounding box center [555, 311] width 1110 height 623
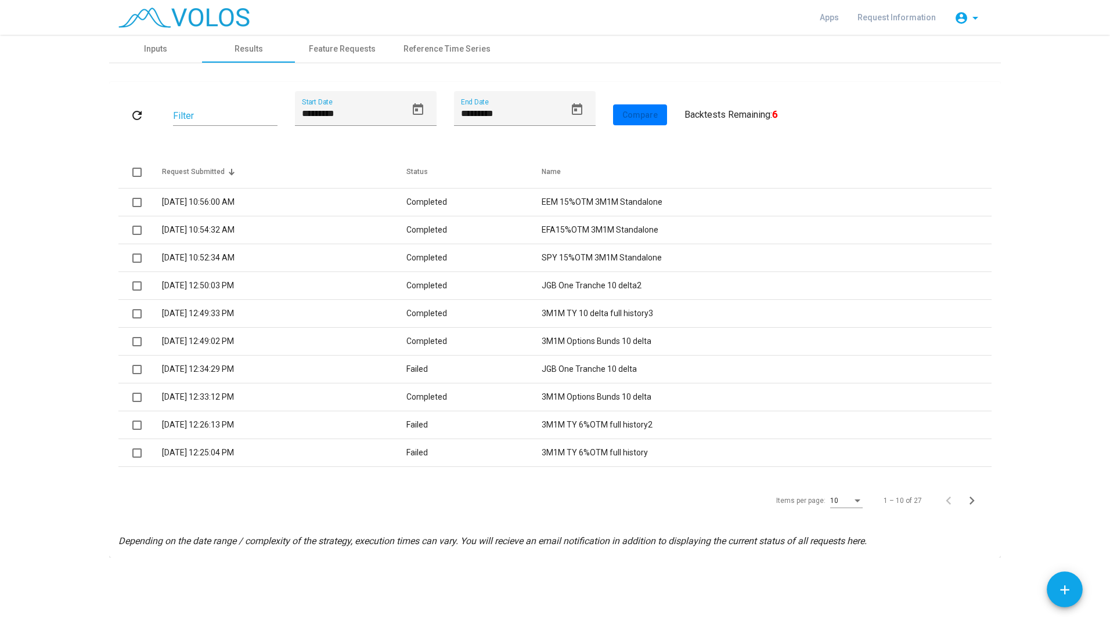
click at [226, 290] on td "10/25/2023 12:50:03 PM" at bounding box center [284, 286] width 244 height 28
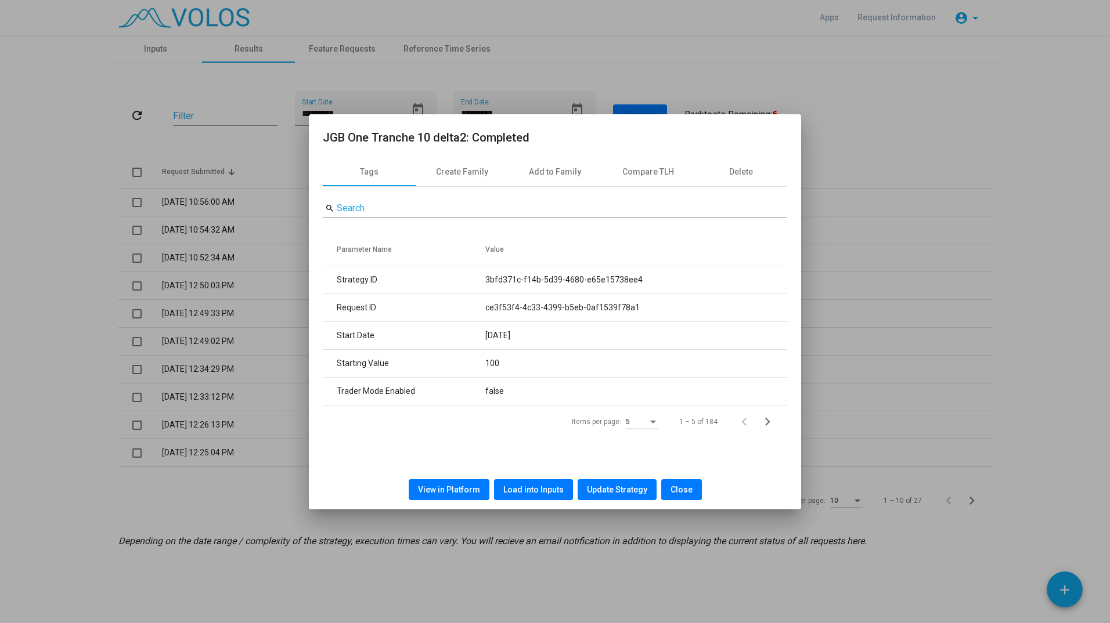
drag, startPoint x: 639, startPoint y: 273, endPoint x: 492, endPoint y: 276, distance: 146.9
click at [492, 276] on td "3bfd371c-f14b-5d39-4680-e65e15738ee4" at bounding box center [636, 280] width 302 height 28
click at [487, 279] on td "3bfd371c-f14b-5d39-4680-e65e15738ee4" at bounding box center [636, 280] width 302 height 28
copy td "3bfd371c-f14b-5d39-4680-e65e15738ee4"
click at [847, 74] on div at bounding box center [555, 311] width 1110 height 623
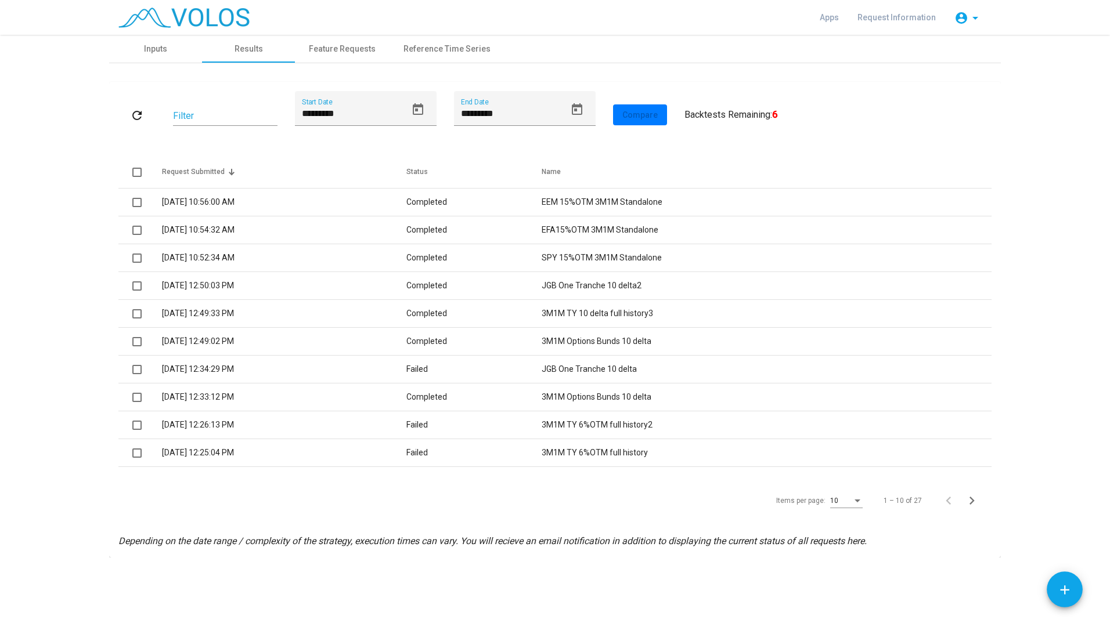
click at [323, 320] on td "10/25/2023 12:49:33 PM" at bounding box center [284, 314] width 244 height 28
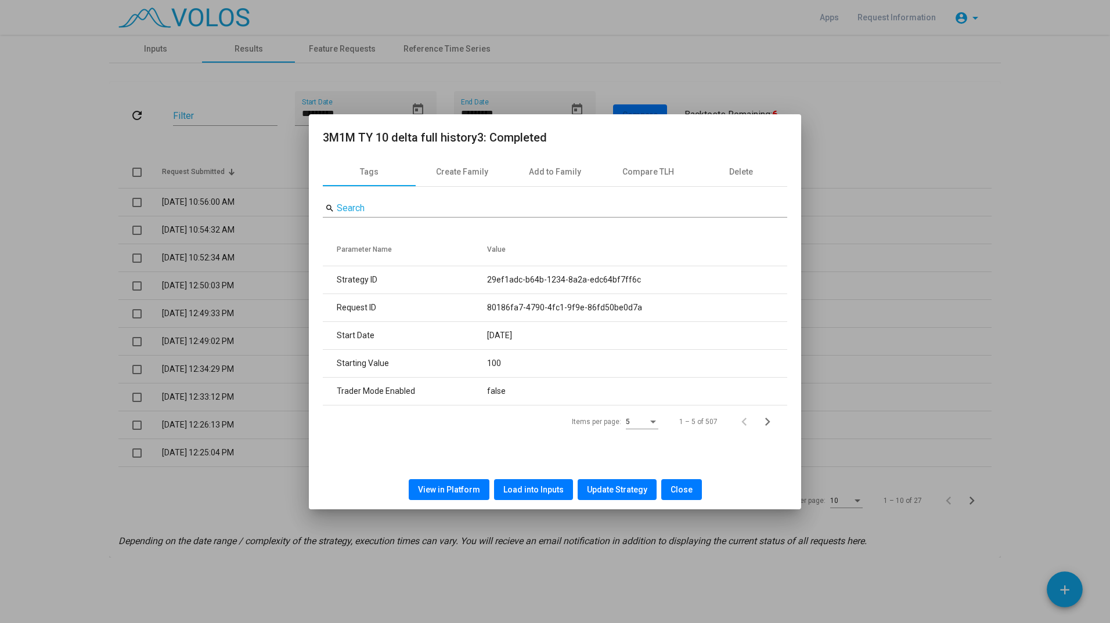
click at [877, 186] on div at bounding box center [555, 311] width 1110 height 623
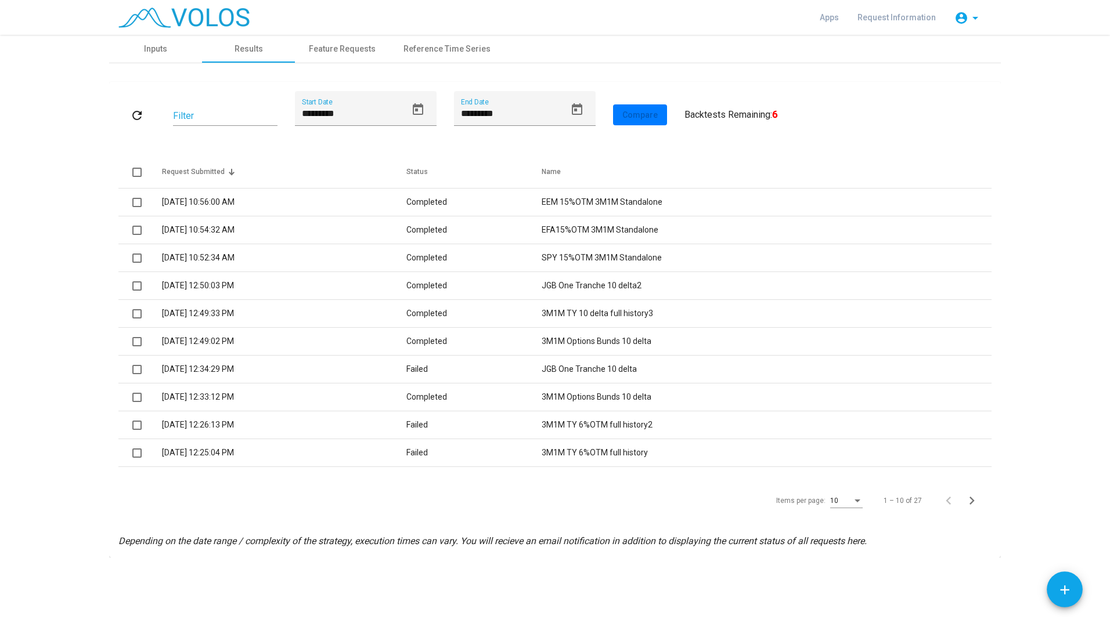
click at [406, 279] on td "10/25/2023 12:50:03 PM" at bounding box center [284, 286] width 244 height 28
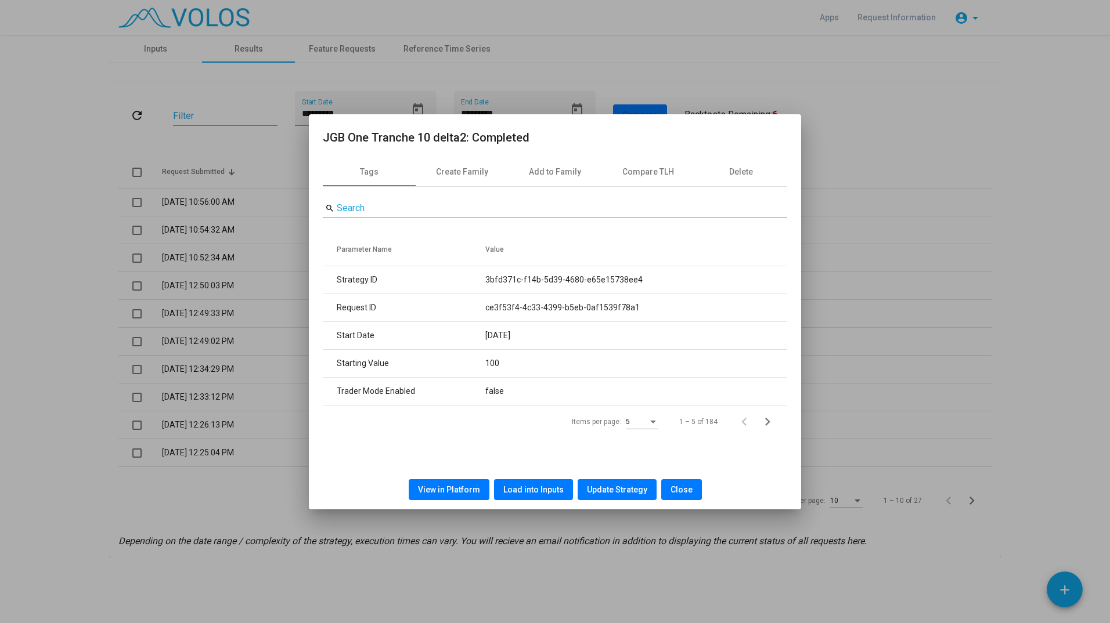
drag, startPoint x: 648, startPoint y: 279, endPoint x: 481, endPoint y: 279, distance: 167.1
click at [481, 279] on tr "Strategy ID 3bfd371c-f14b-5d39-4680-e65e15738ee4" at bounding box center [555, 280] width 464 height 28
copy tr "3bfd371c-f14b-5d39-4680-e65e15738ee4"
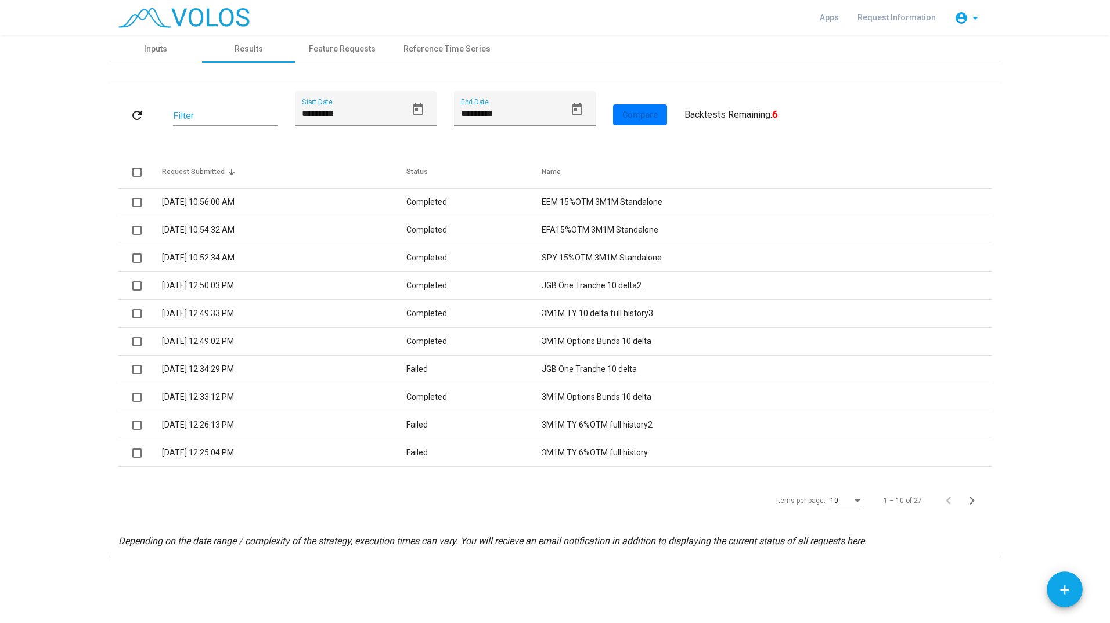
click at [659, 338] on td "3M1M Options Bunds 10 delta" at bounding box center [766, 342] width 450 height 28
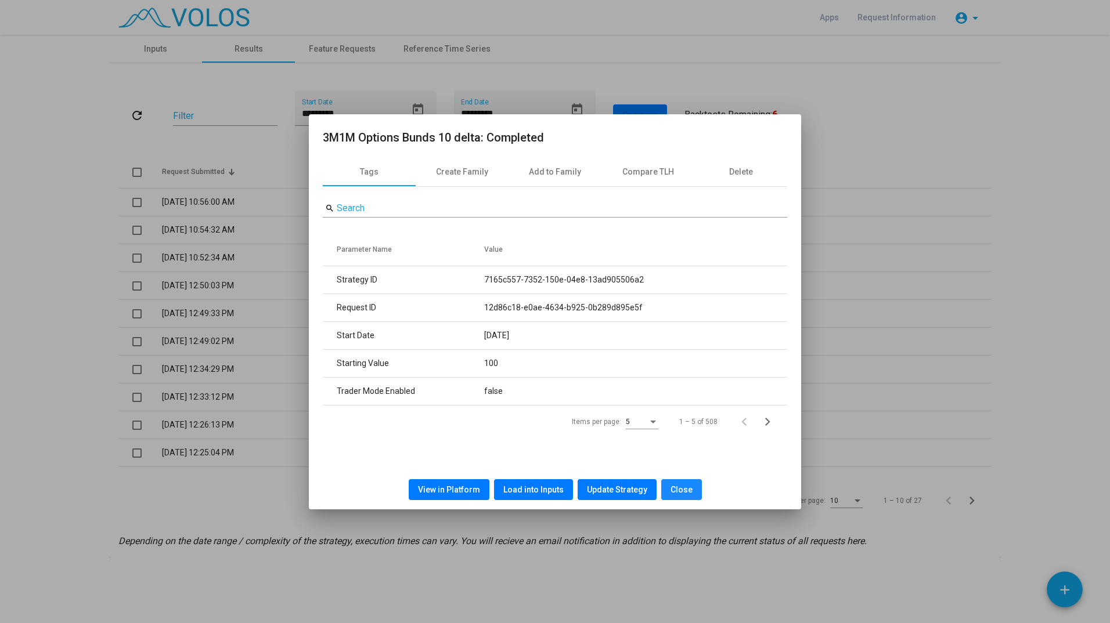
click at [679, 498] on button "Close" at bounding box center [681, 489] width 41 height 21
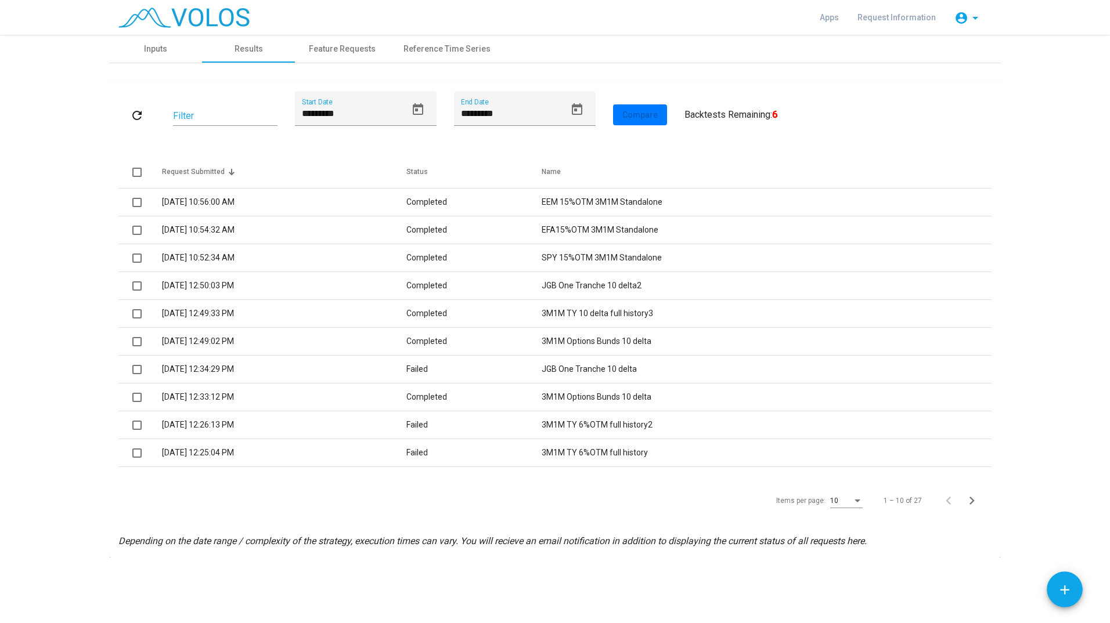
click at [514, 366] on td "Failed" at bounding box center [474, 370] width 136 height 28
click at [350, 282] on td "10/25/2023 12:50:03 PM" at bounding box center [284, 286] width 244 height 28
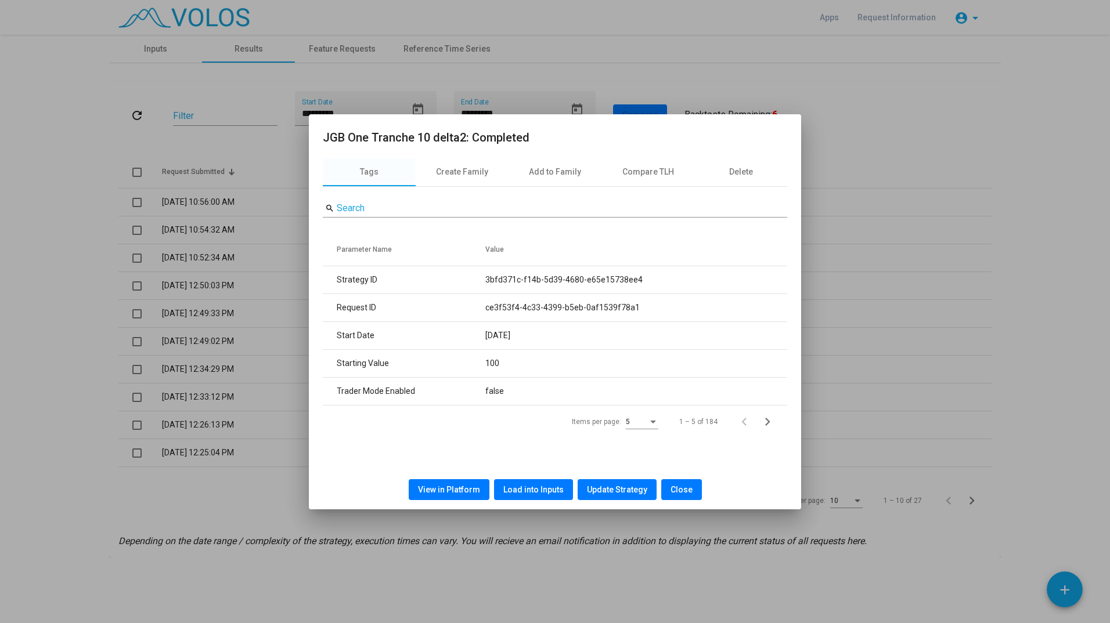
click at [685, 495] on button "Close" at bounding box center [681, 489] width 41 height 21
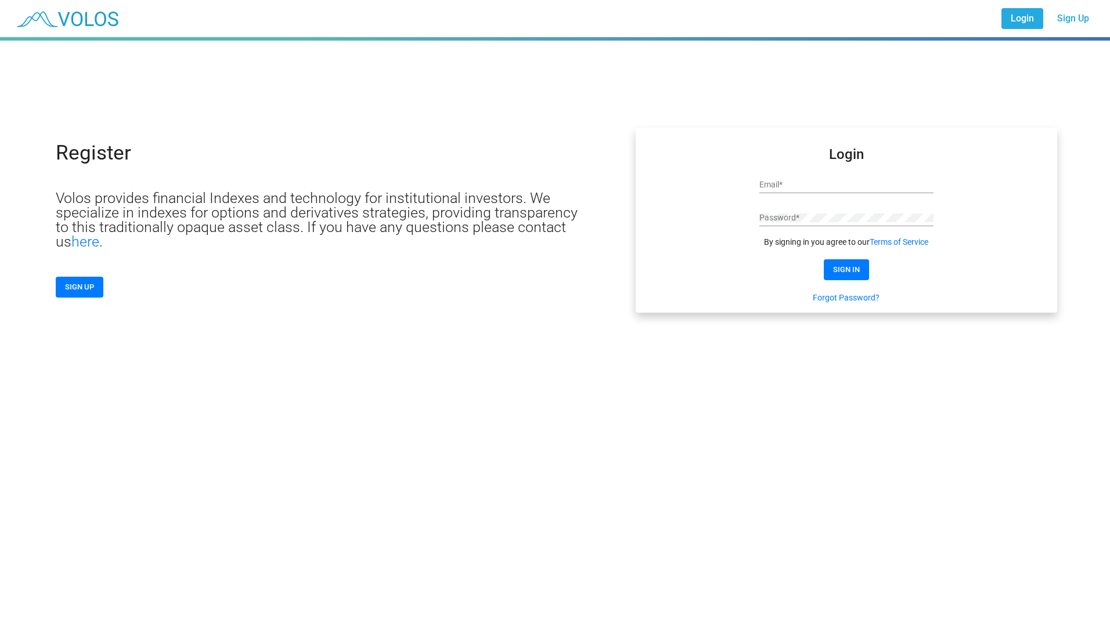
click at [828, 194] on div "Email *" at bounding box center [846, 187] width 174 height 33
click at [825, 186] on input "Email *" at bounding box center [846, 184] width 174 height 9
type input "**********"
click at [795, 224] on div "Password *" at bounding box center [846, 215] width 174 height 23
click button "SIGN IN" at bounding box center [846, 269] width 45 height 21
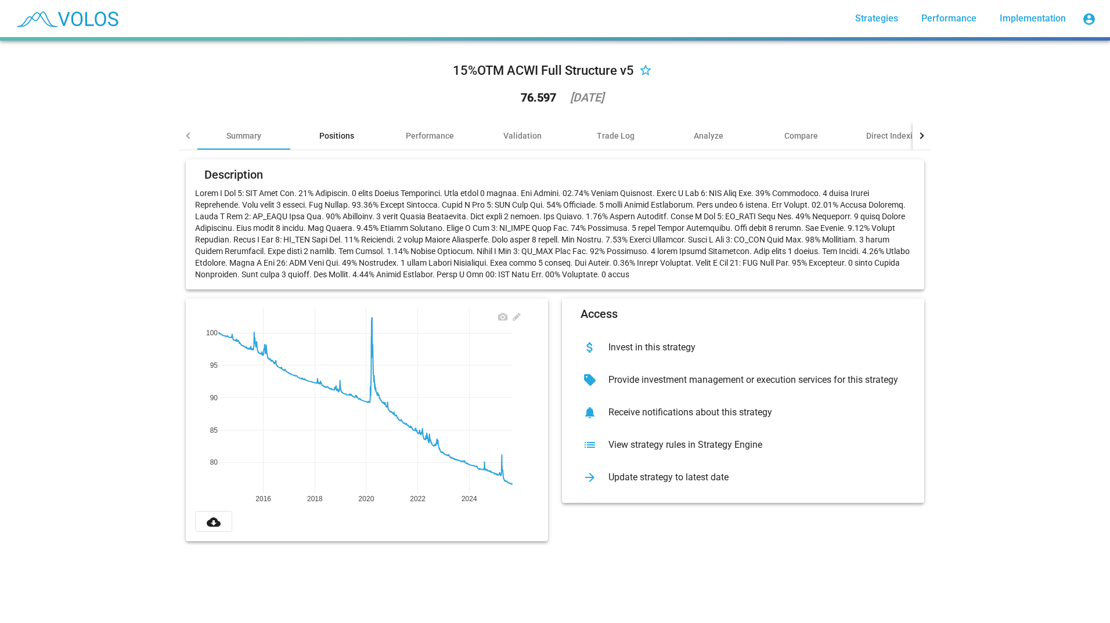
click at [327, 137] on div "Positions" at bounding box center [336, 136] width 35 height 12
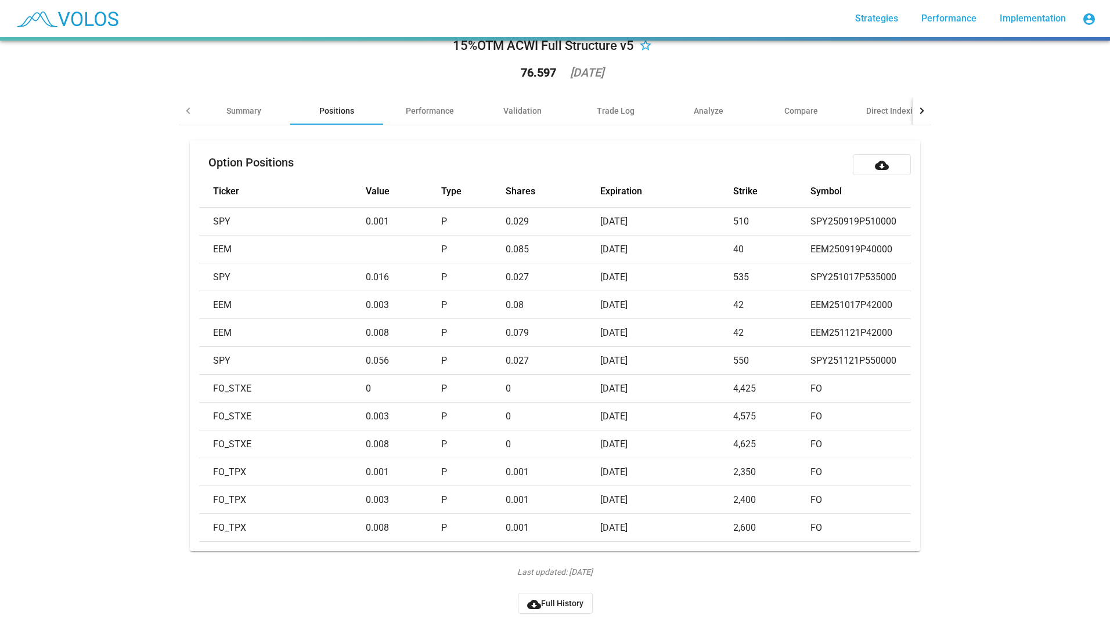
scroll to position [42, 0]
click at [539, 599] on span "cloud_download Full History" at bounding box center [555, 603] width 56 height 9
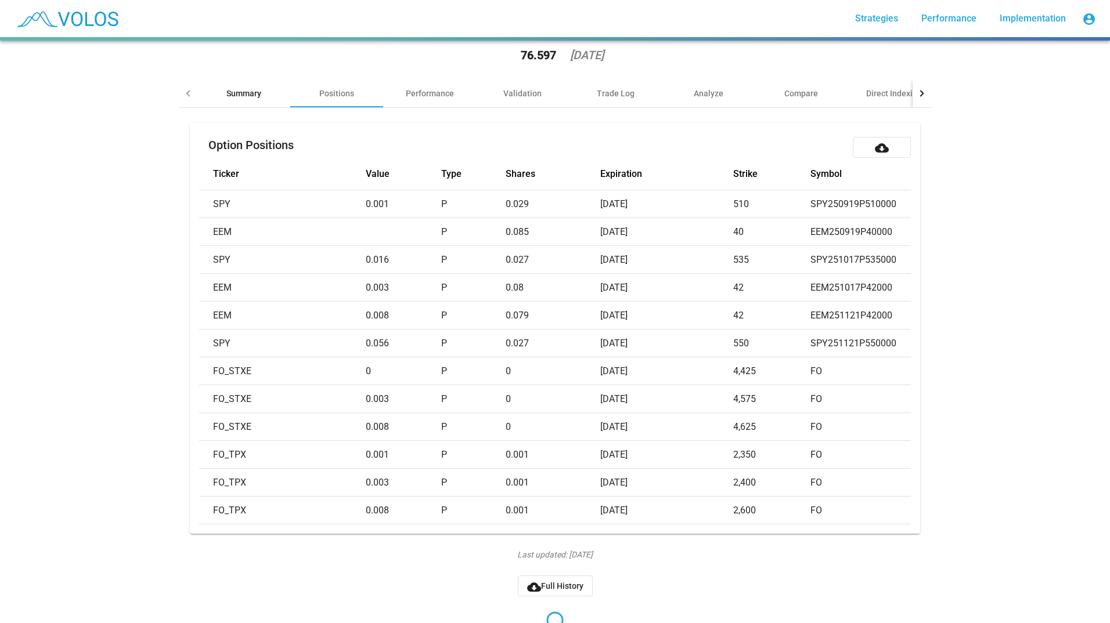
click at [244, 97] on div "Summary" at bounding box center [243, 94] width 35 height 12
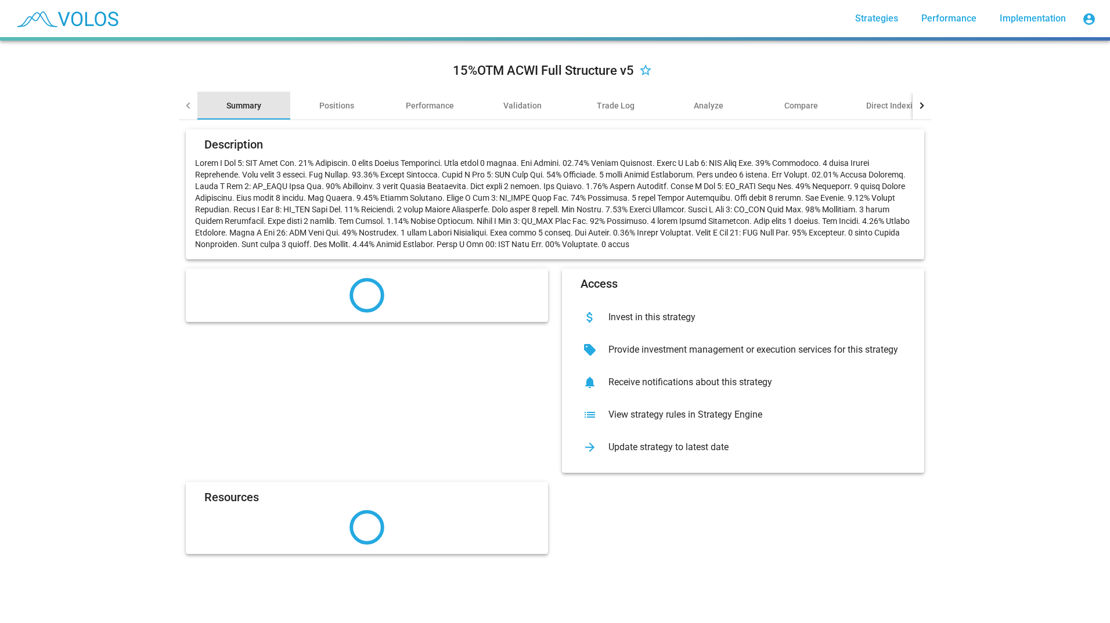
scroll to position [0, 0]
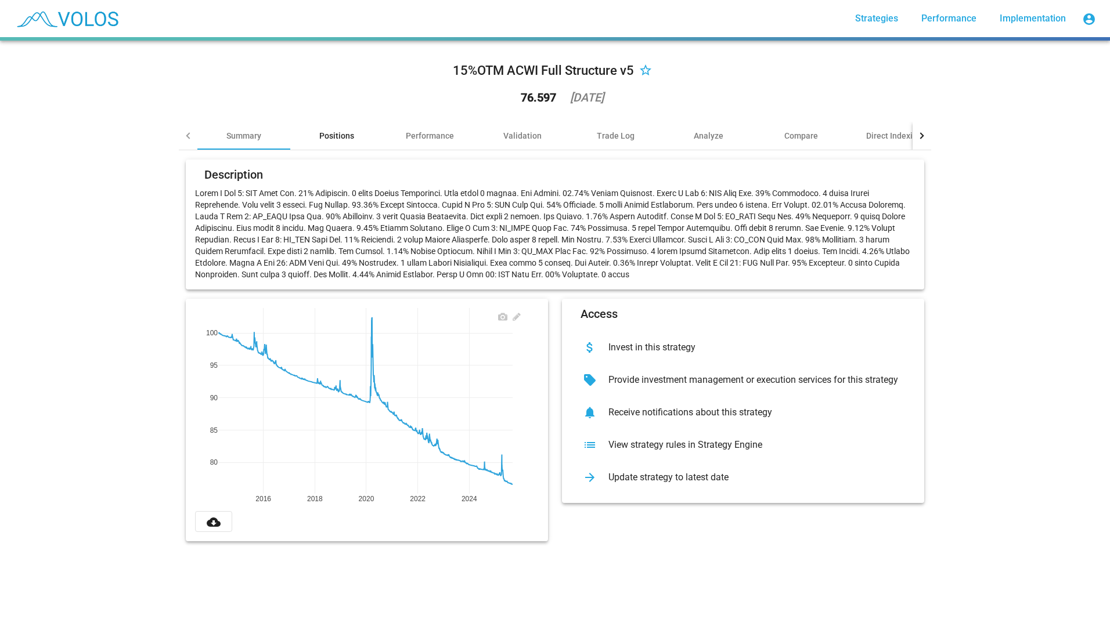
click at [347, 125] on div "Positions" at bounding box center [336, 136] width 93 height 28
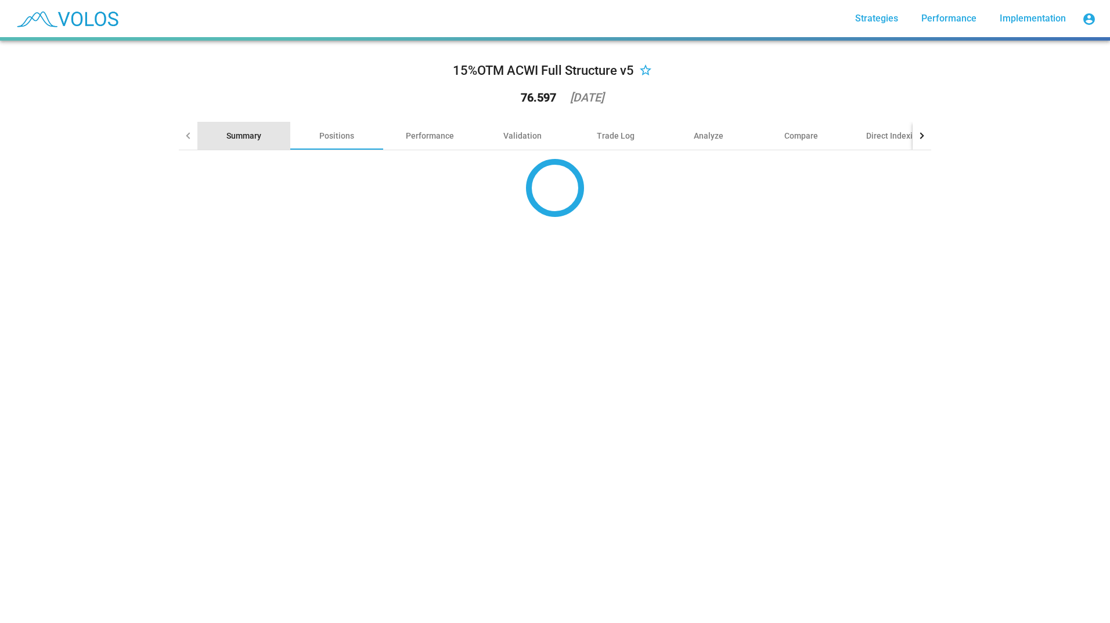
click at [226, 135] on div "Summary" at bounding box center [243, 136] width 35 height 12
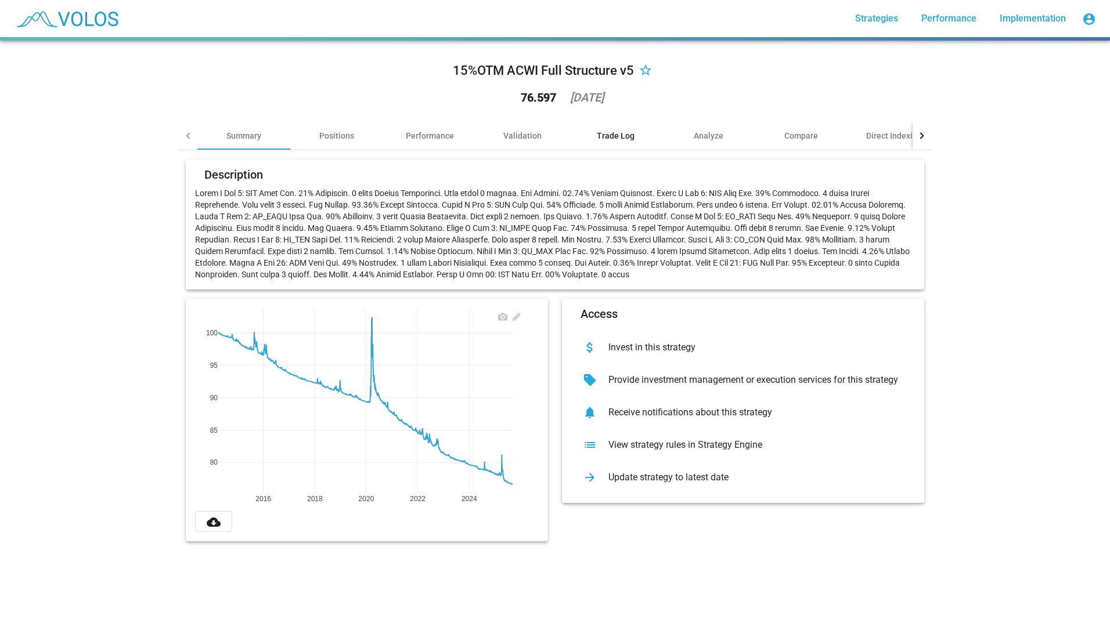
click at [623, 140] on div "Trade Log" at bounding box center [616, 136] width 38 height 12
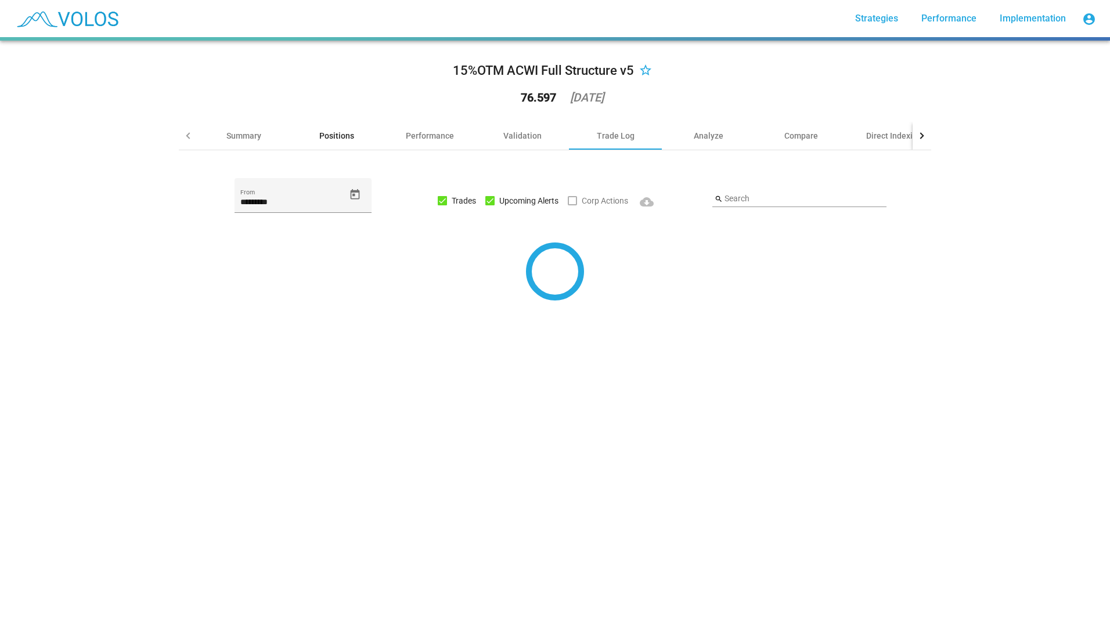
click at [349, 147] on div "Positions" at bounding box center [336, 136] width 93 height 28
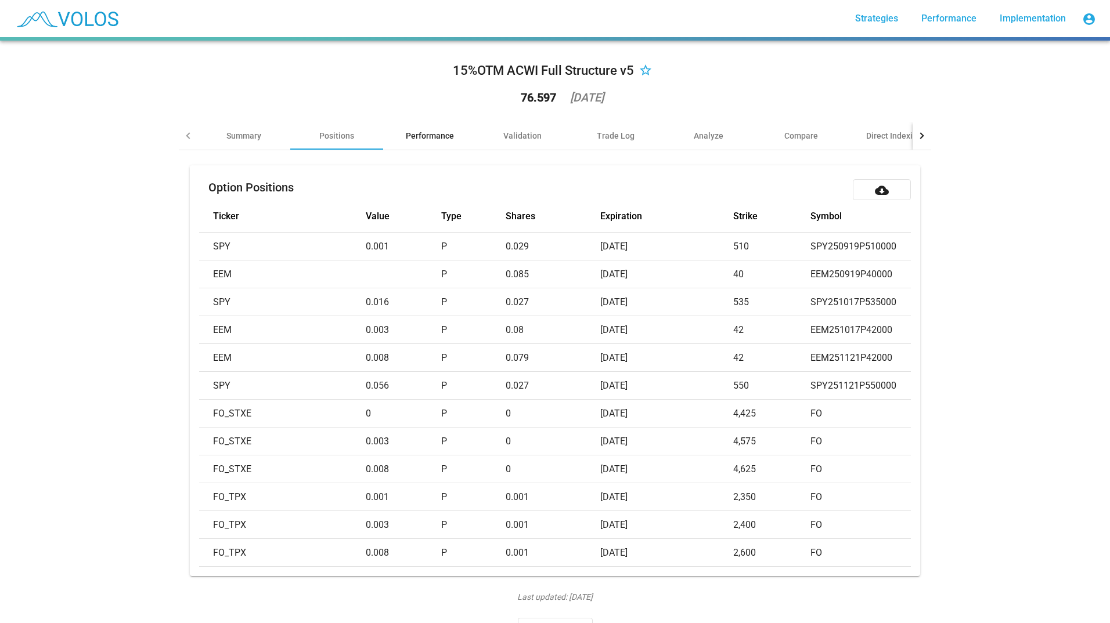
click at [389, 143] on div "Performance" at bounding box center [429, 136] width 93 height 28
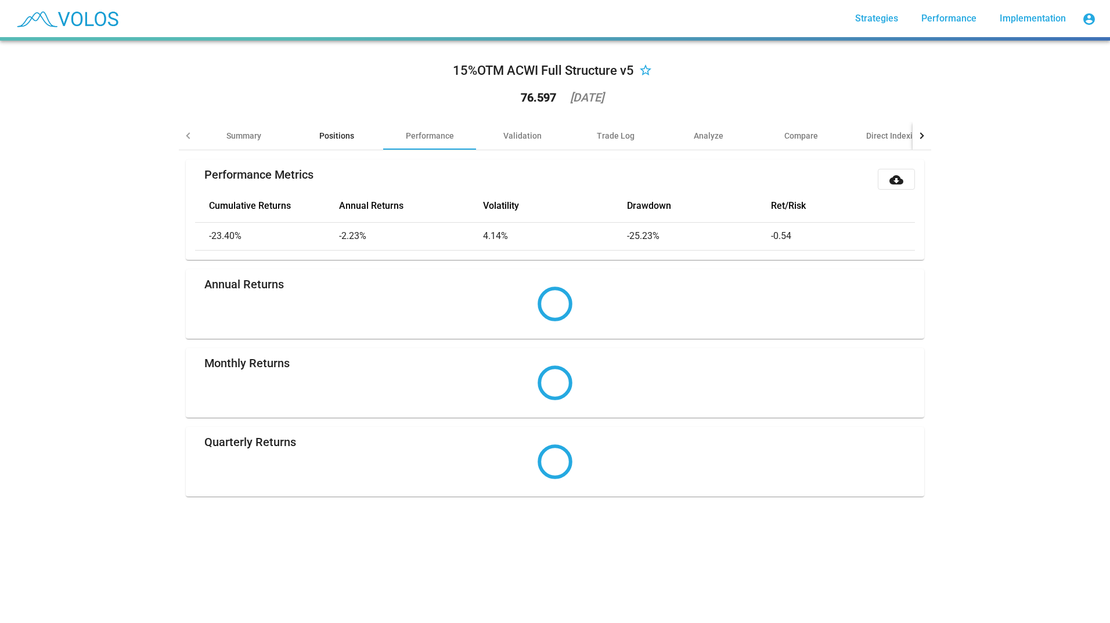
click at [347, 142] on div "Positions" at bounding box center [336, 136] width 93 height 28
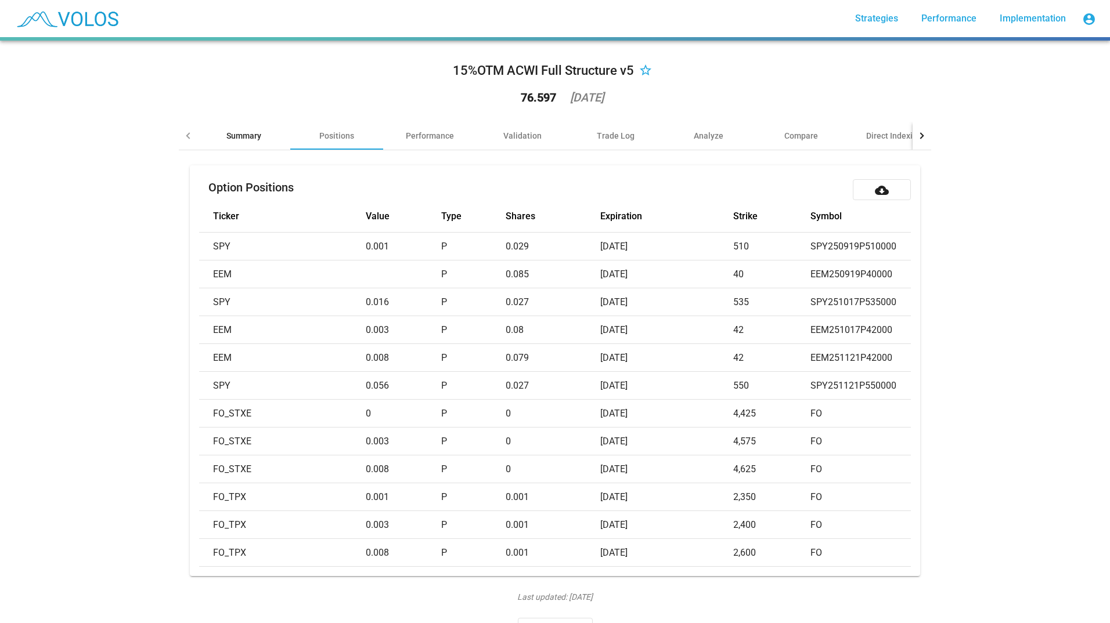
click at [275, 136] on div "Summary" at bounding box center [243, 136] width 93 height 28
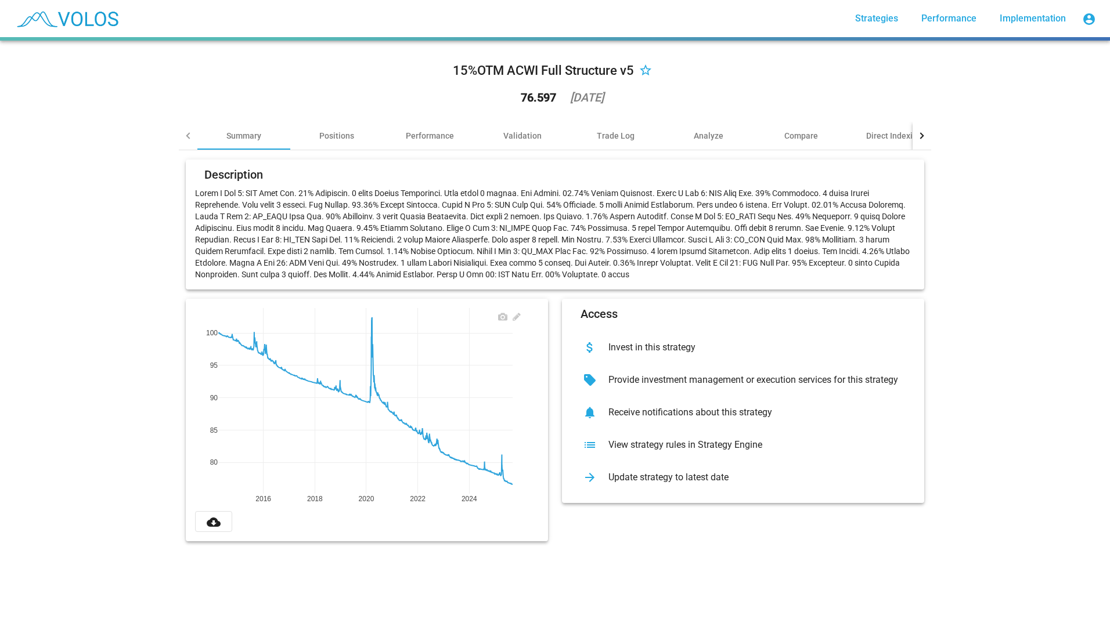
click at [1046, 259] on div "15%OTM ACWI Full Structure v5 star_border 76.597 2025-09-08 Summary Positions P…" at bounding box center [555, 332] width 1110 height 583
click at [640, 440] on div "View strategy rules in Strategy Engine" at bounding box center [752, 445] width 306 height 12
click at [328, 132] on div "Positions" at bounding box center [336, 136] width 35 height 12
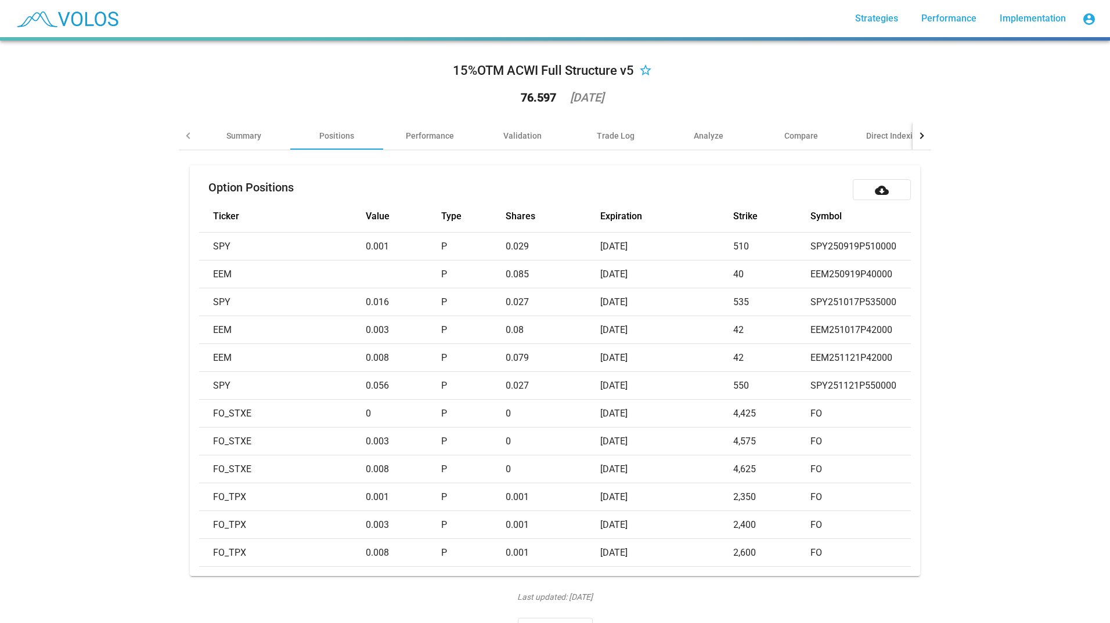
click at [280, 245] on td "SPY" at bounding box center [282, 247] width 166 height 28
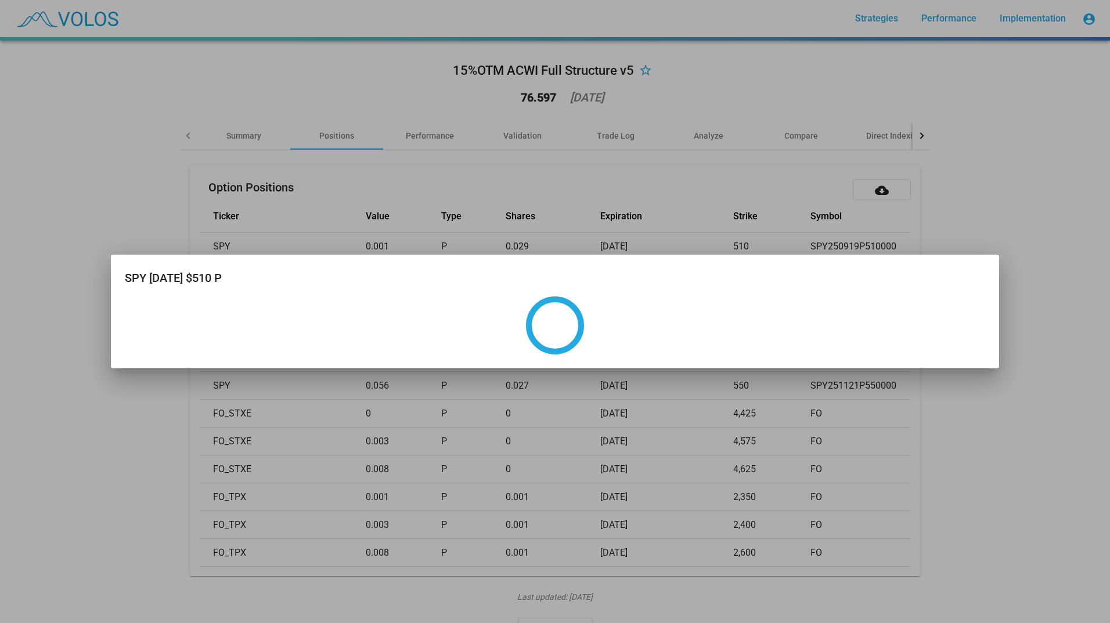
click at [287, 191] on div at bounding box center [555, 311] width 1110 height 623
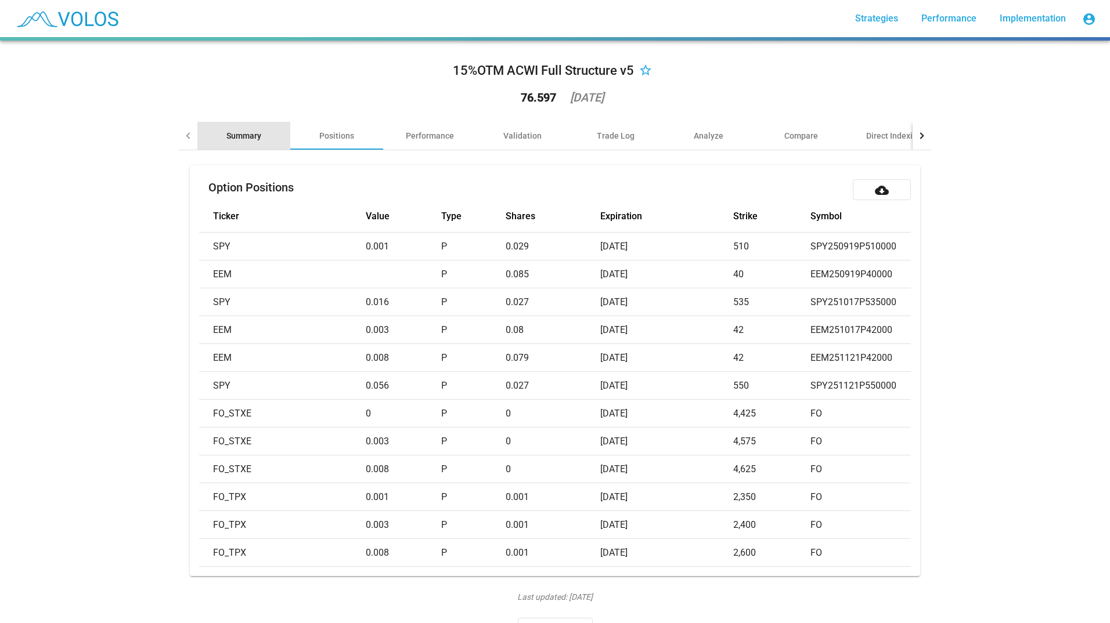
click at [233, 132] on div "Summary" at bounding box center [243, 136] width 35 height 12
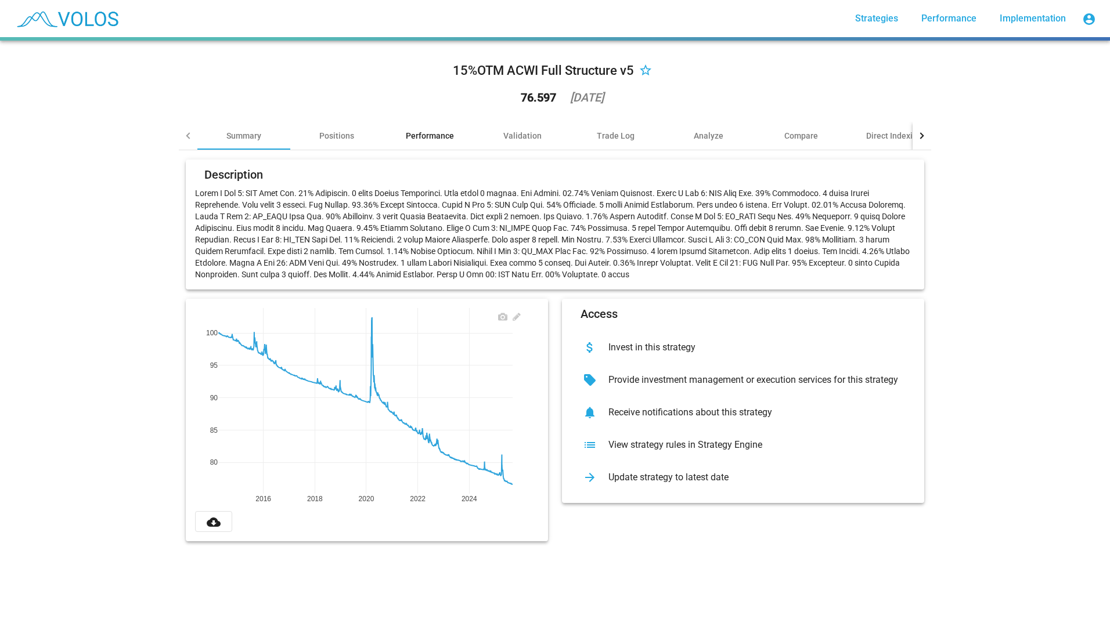
click at [418, 129] on div "Performance" at bounding box center [429, 136] width 93 height 28
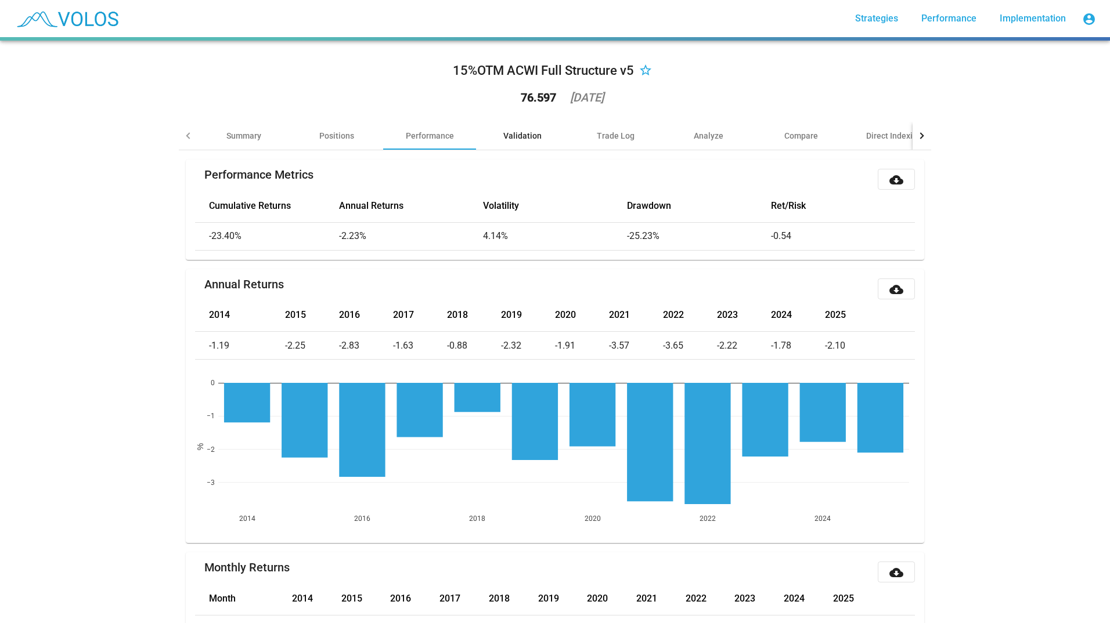
click at [533, 137] on div "Validation" at bounding box center [522, 136] width 38 height 12
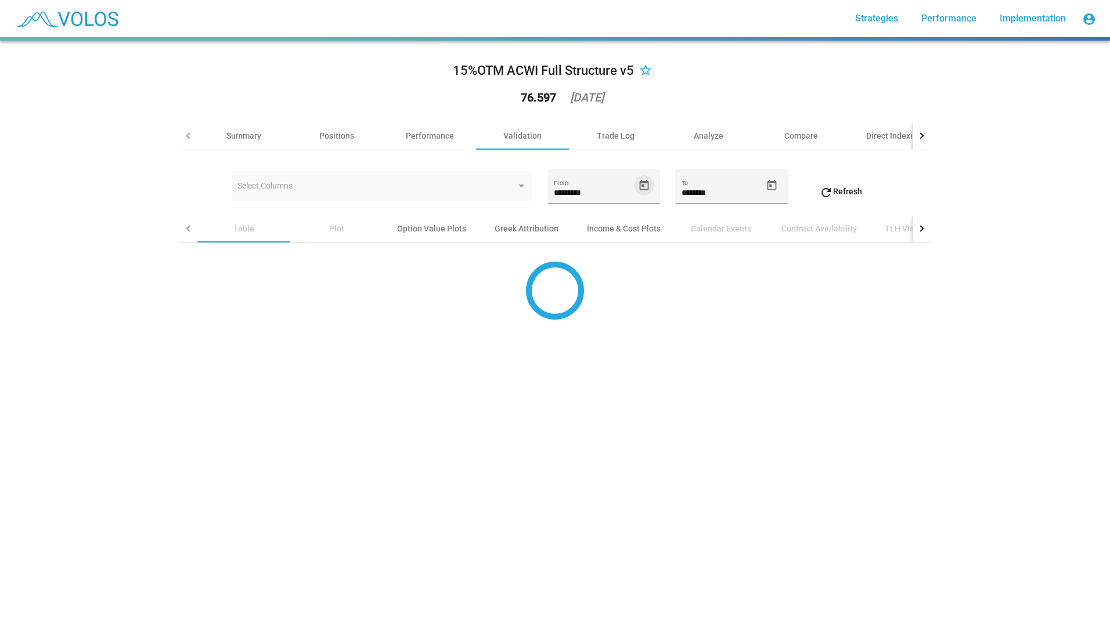
click at [638, 184] on icon "Open calendar" at bounding box center [644, 185] width 12 height 12
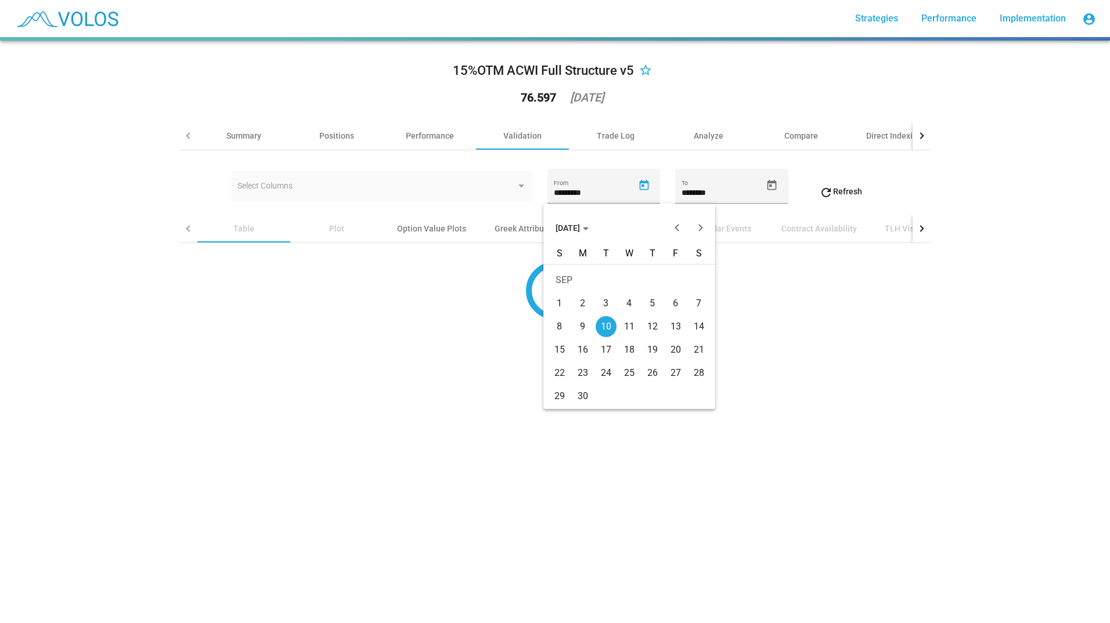
click at [679, 229] on button "Previous month" at bounding box center [676, 227] width 23 height 23
click at [598, 223] on button "JUN 2024" at bounding box center [572, 227] width 52 height 23
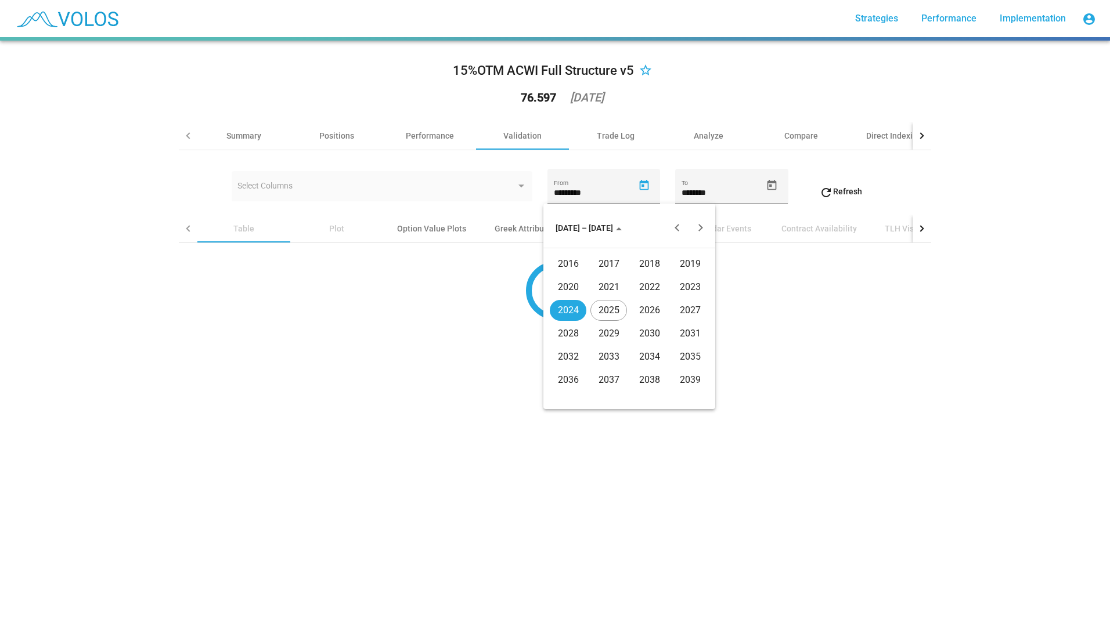
click at [613, 281] on div "2021" at bounding box center [608, 287] width 37 height 21
click at [620, 304] on div "JUN" at bounding box center [608, 310] width 37 height 21
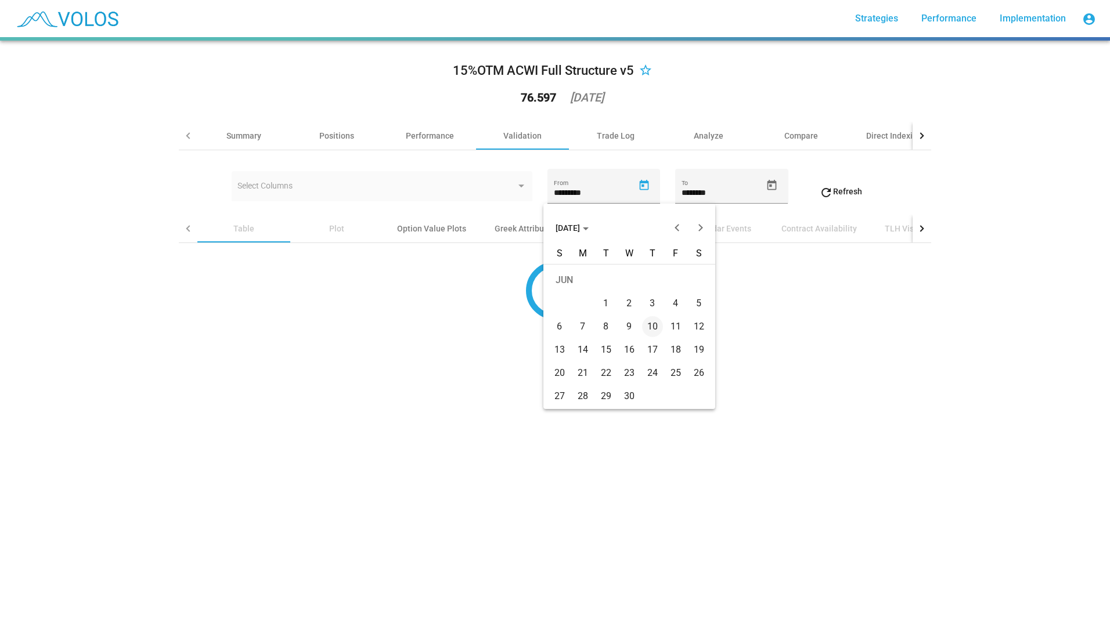
click at [626, 301] on div "2" at bounding box center [629, 303] width 21 height 21
type input "********"
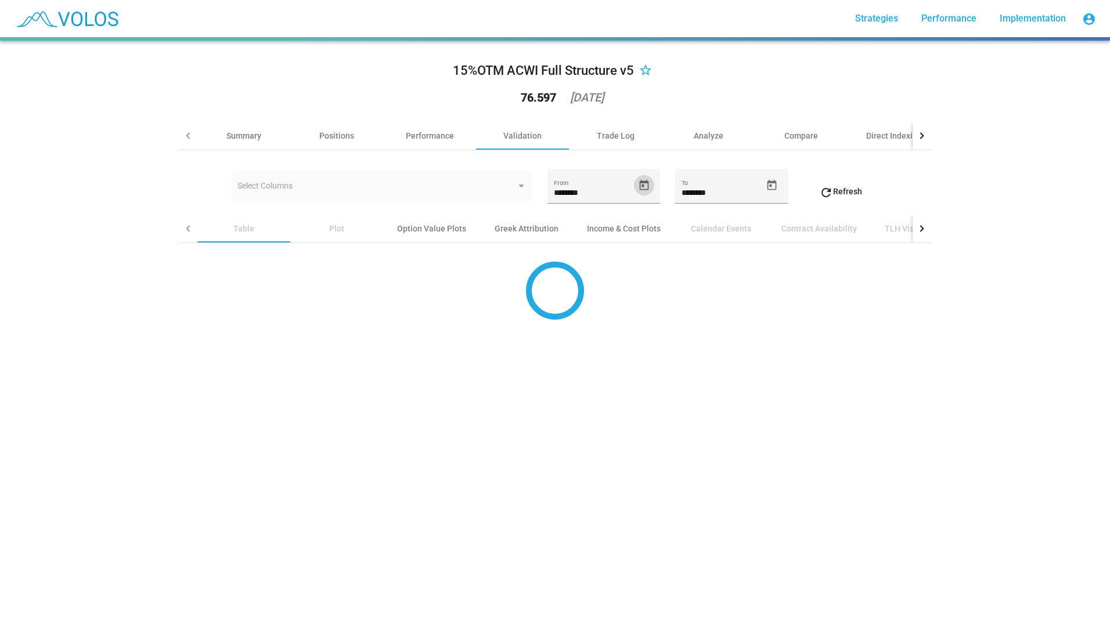
click at [842, 193] on span "refresh Refresh" at bounding box center [840, 191] width 43 height 9
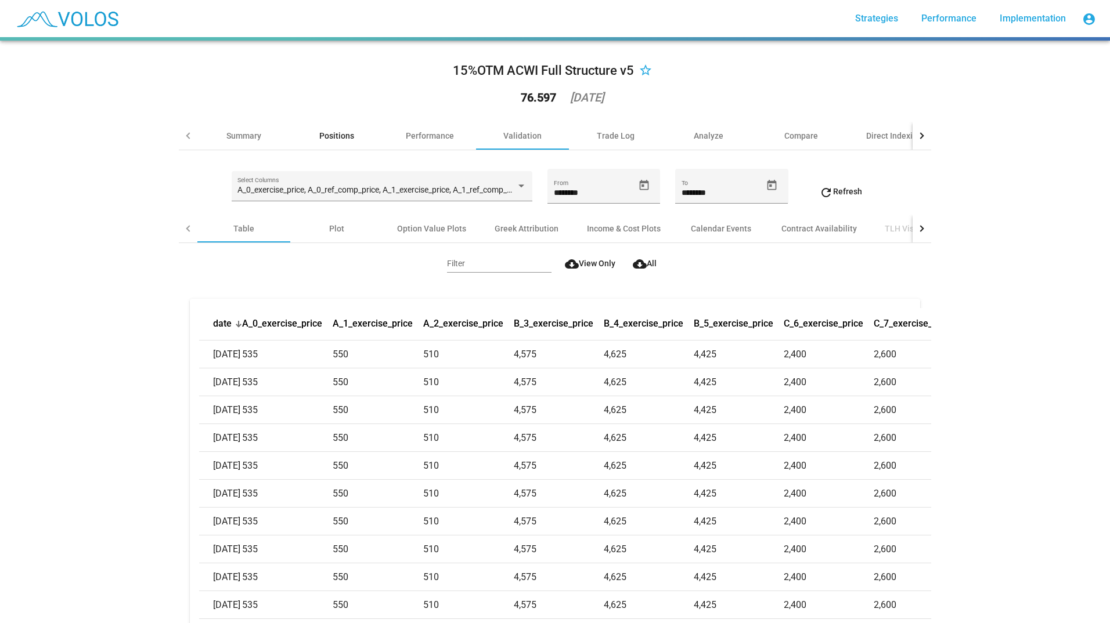
click at [330, 133] on div "Positions" at bounding box center [336, 136] width 35 height 12
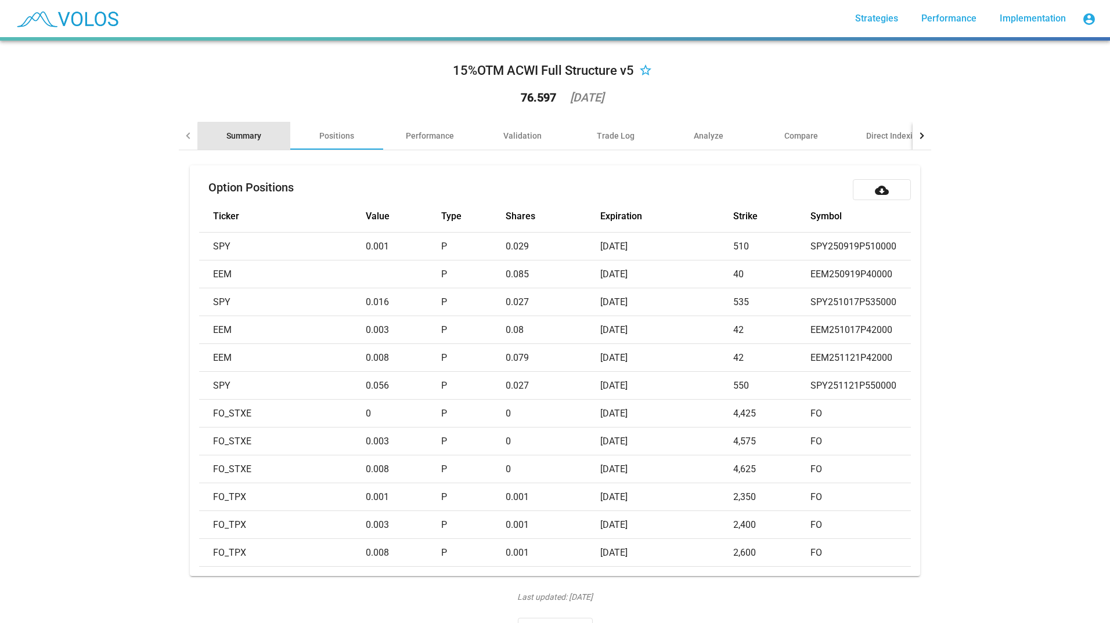
click at [248, 137] on div "Summary" at bounding box center [243, 136] width 35 height 12
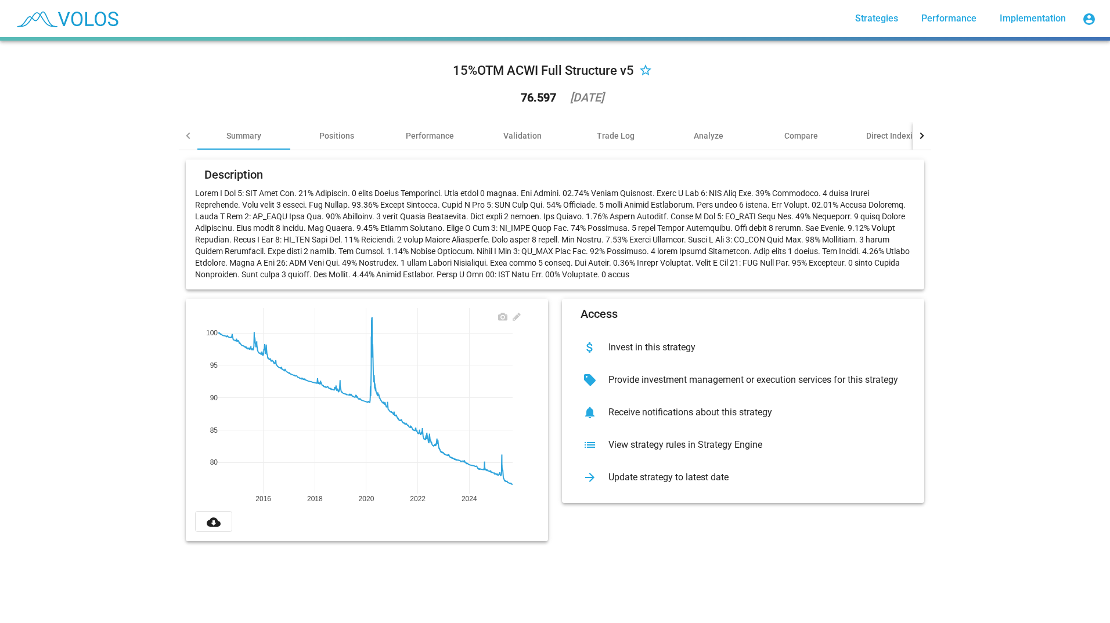
click at [912, 134] on div at bounding box center [921, 136] width 19 height 28
click at [774, 138] on div "Direct Indexing" at bounding box center [773, 136] width 56 height 12
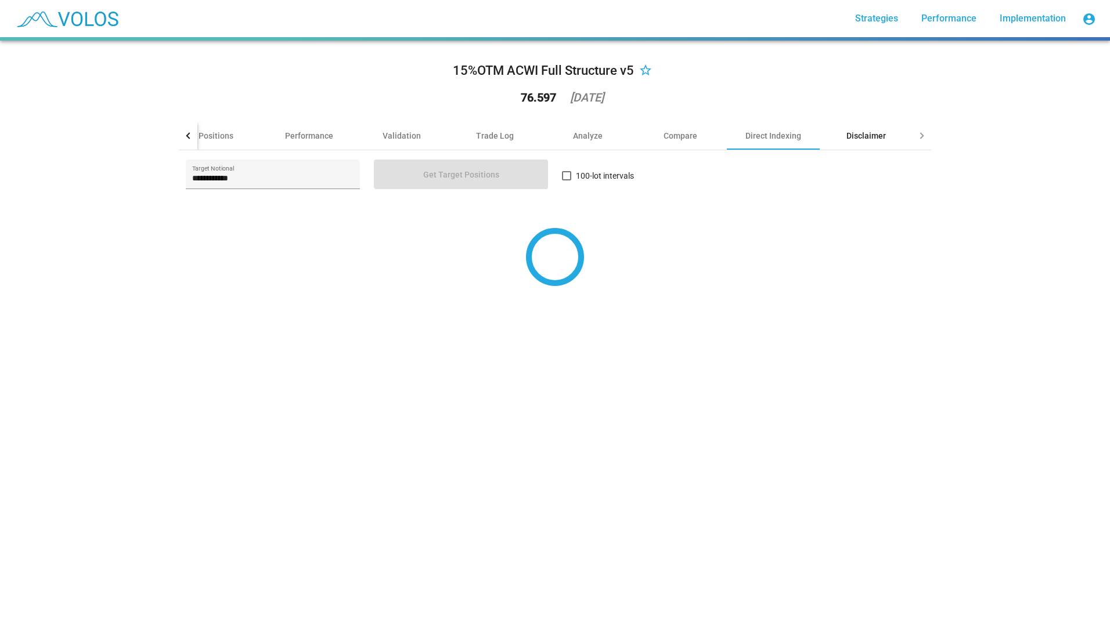
click at [836, 135] on div "Disclaimer" at bounding box center [865, 136] width 93 height 28
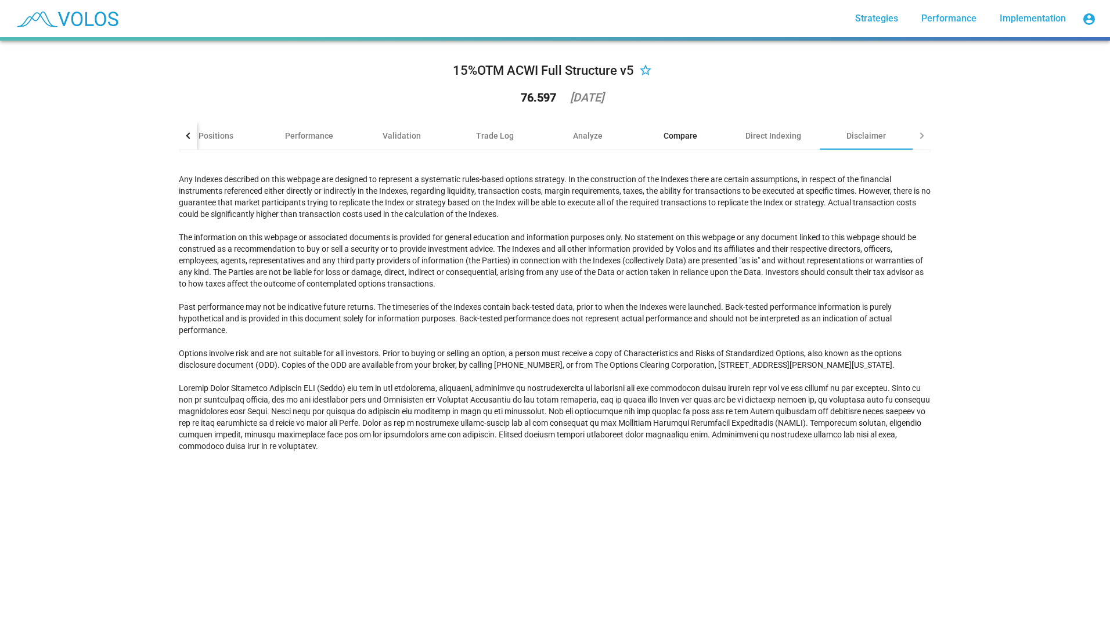
click at [680, 136] on div "Compare" at bounding box center [680, 136] width 34 height 12
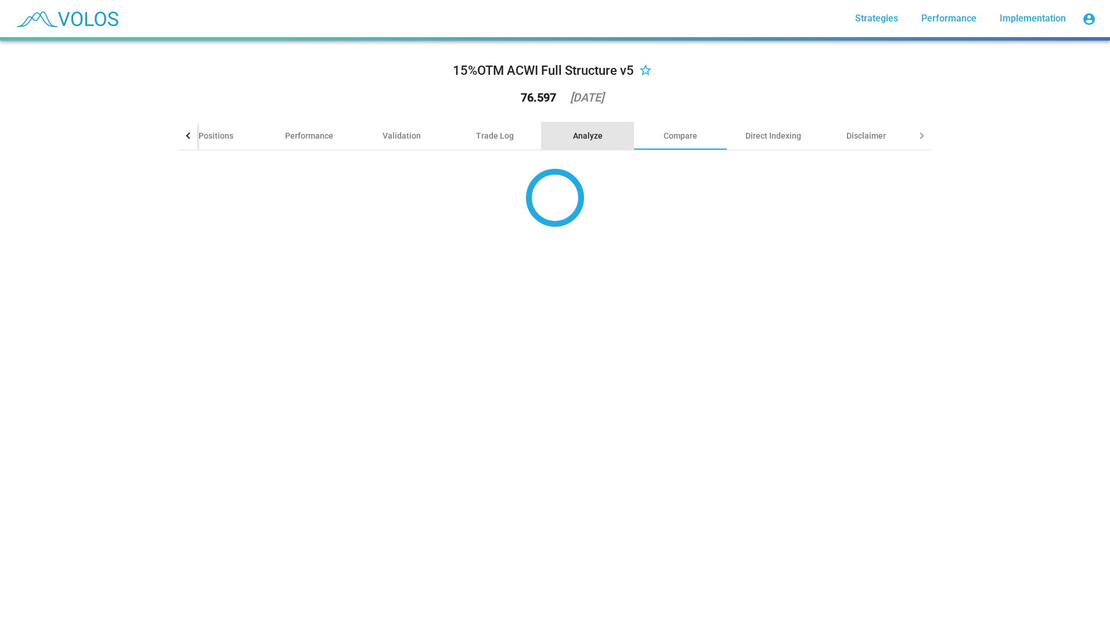
click at [574, 136] on div "Analyze" at bounding box center [588, 136] width 30 height 12
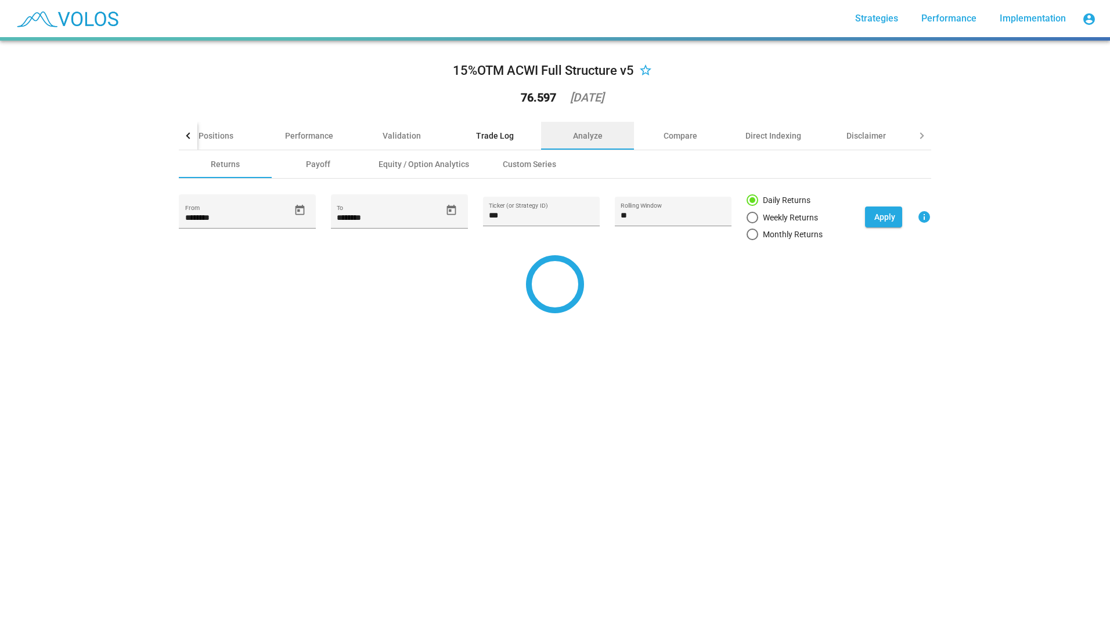
click at [499, 136] on div "Trade Log" at bounding box center [495, 136] width 38 height 12
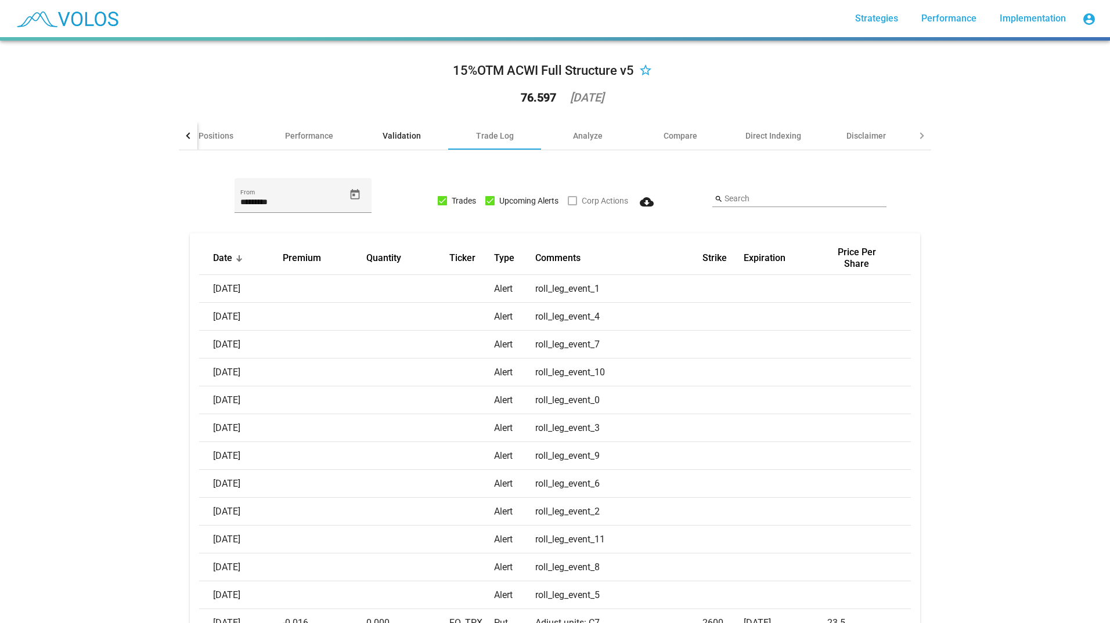
click at [384, 137] on div "Validation" at bounding box center [401, 136] width 38 height 12
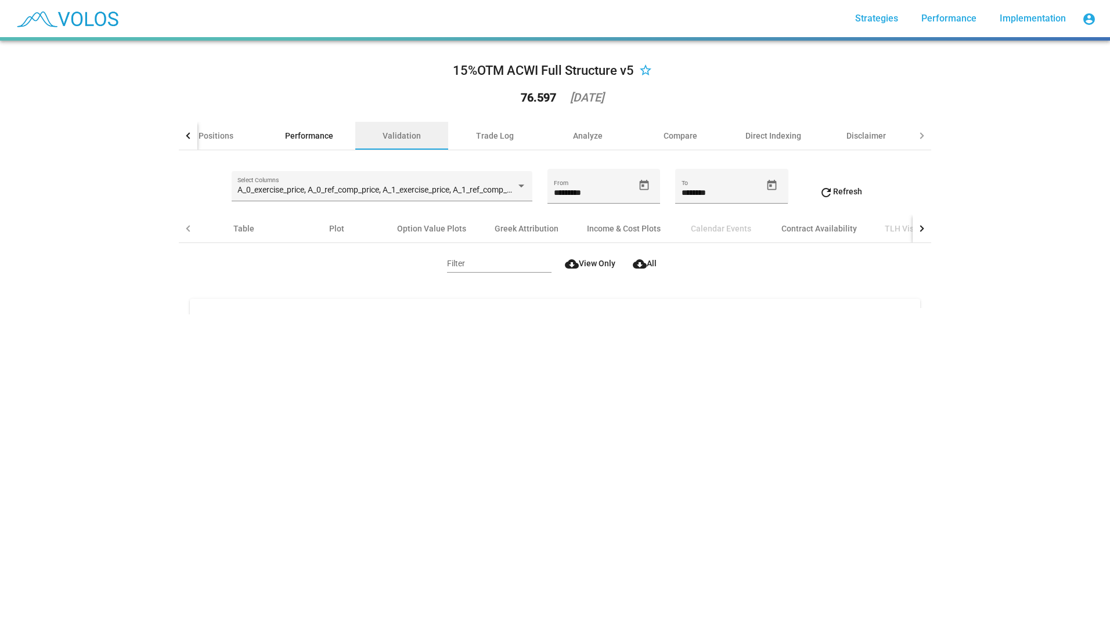
click at [285, 138] on div "Performance" at bounding box center [309, 136] width 48 height 12
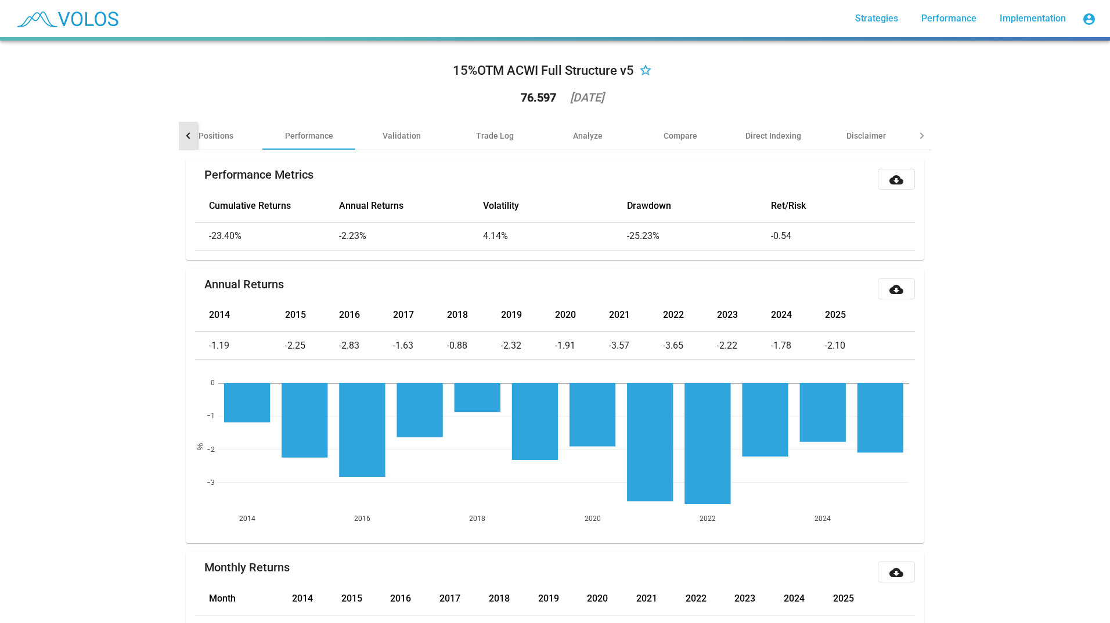
click at [186, 133] on div at bounding box center [189, 135] width 6 height 6
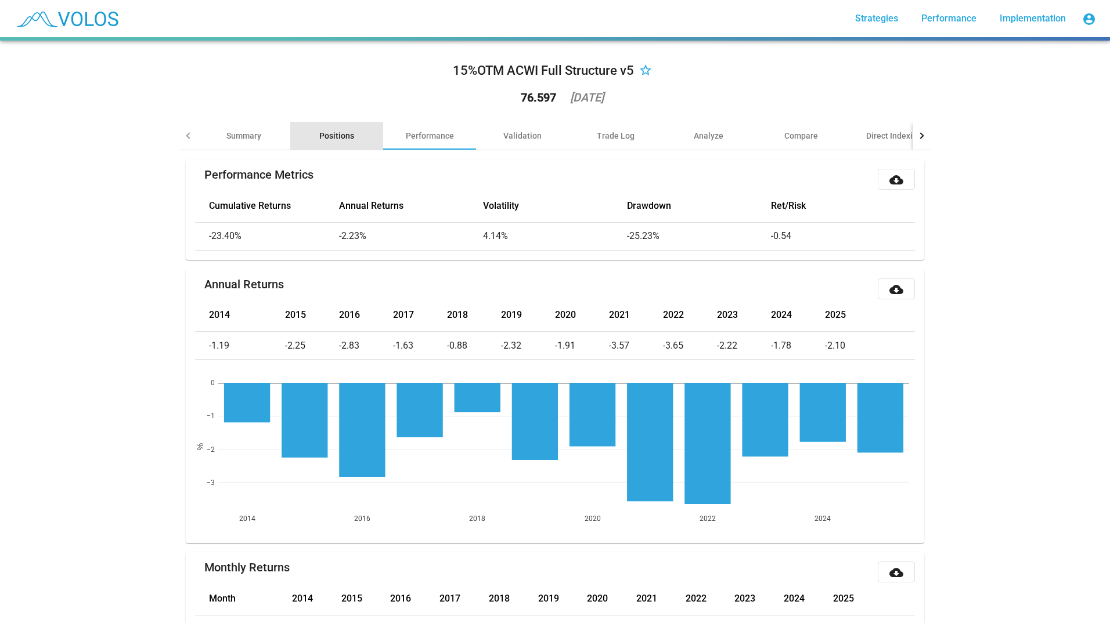
click at [353, 134] on div "Positions" at bounding box center [336, 136] width 93 height 28
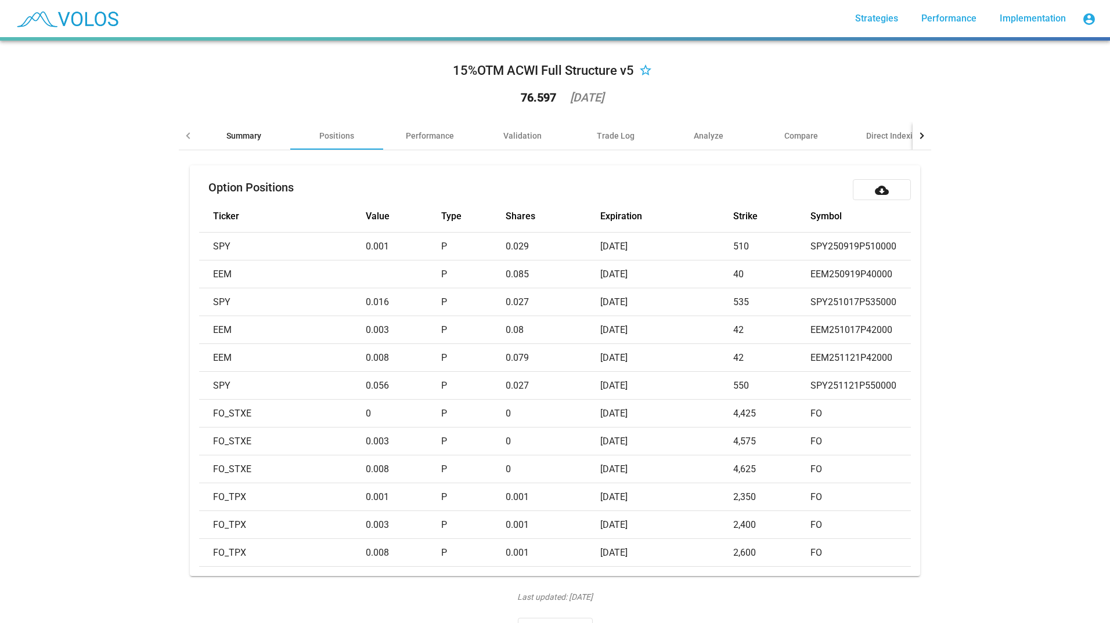
click at [263, 138] on div "Summary" at bounding box center [243, 136] width 93 height 28
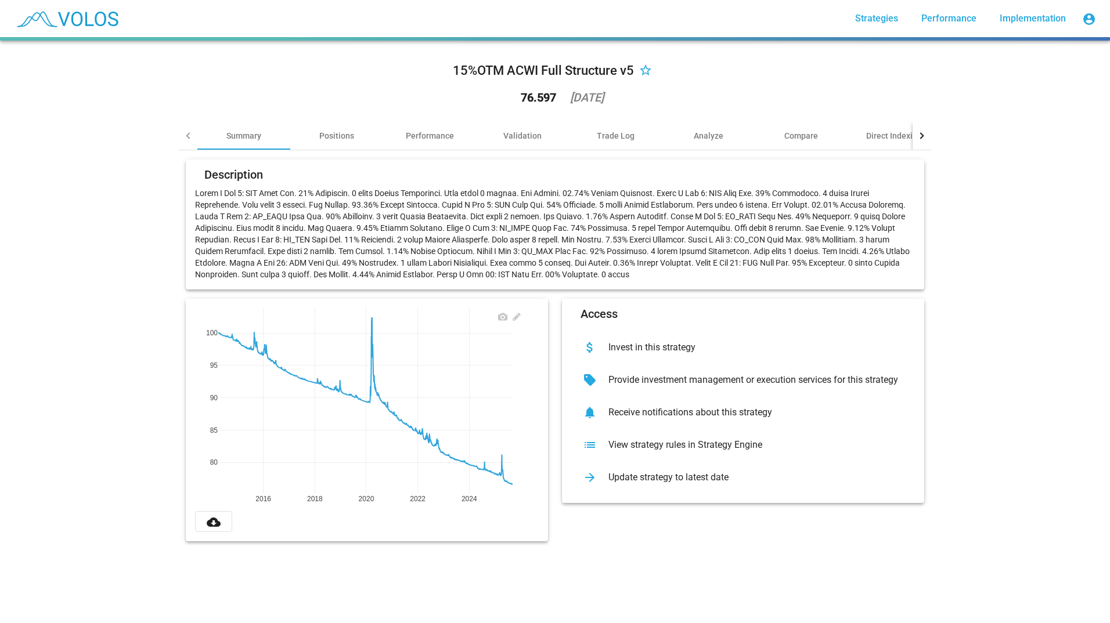
click at [566, 73] on div "15%OTM ACWI Full Structure v5" at bounding box center [543, 71] width 181 height 19
click at [1046, 273] on div "15%OTM ACWI Full Structure v5 star_border 76.597 2025-09-08 Summary Positions P…" at bounding box center [555, 332] width 1110 height 583
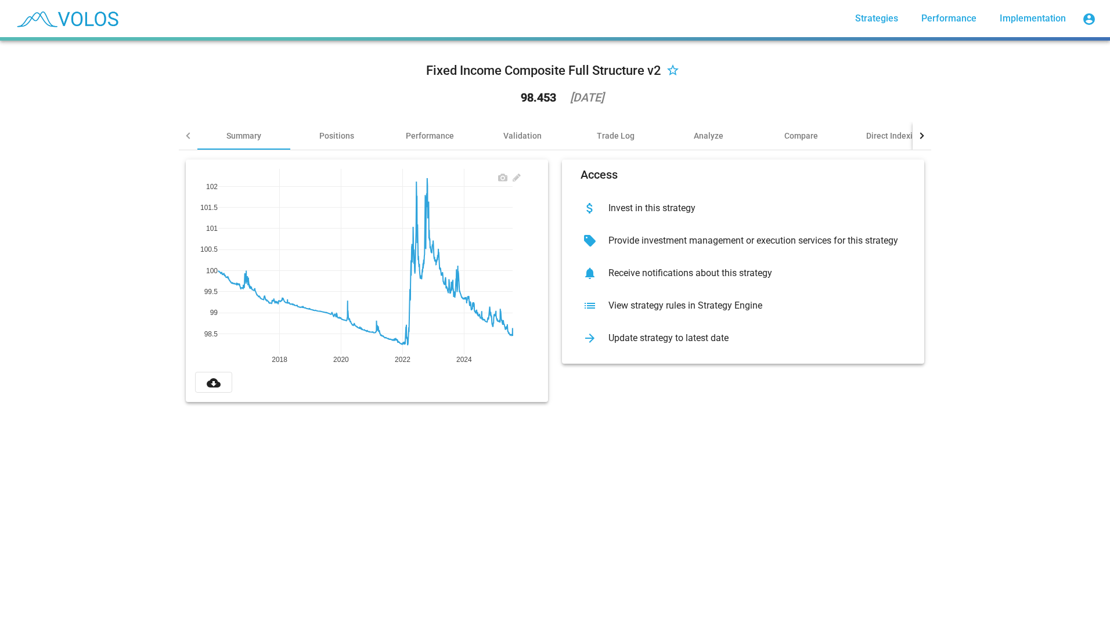
click at [323, 118] on div "Fixed Income Composite Full Structure v2 star_border 98.453 2025-07-31" at bounding box center [555, 86] width 752 height 72
click at [330, 133] on div "Positions" at bounding box center [336, 136] width 35 height 12
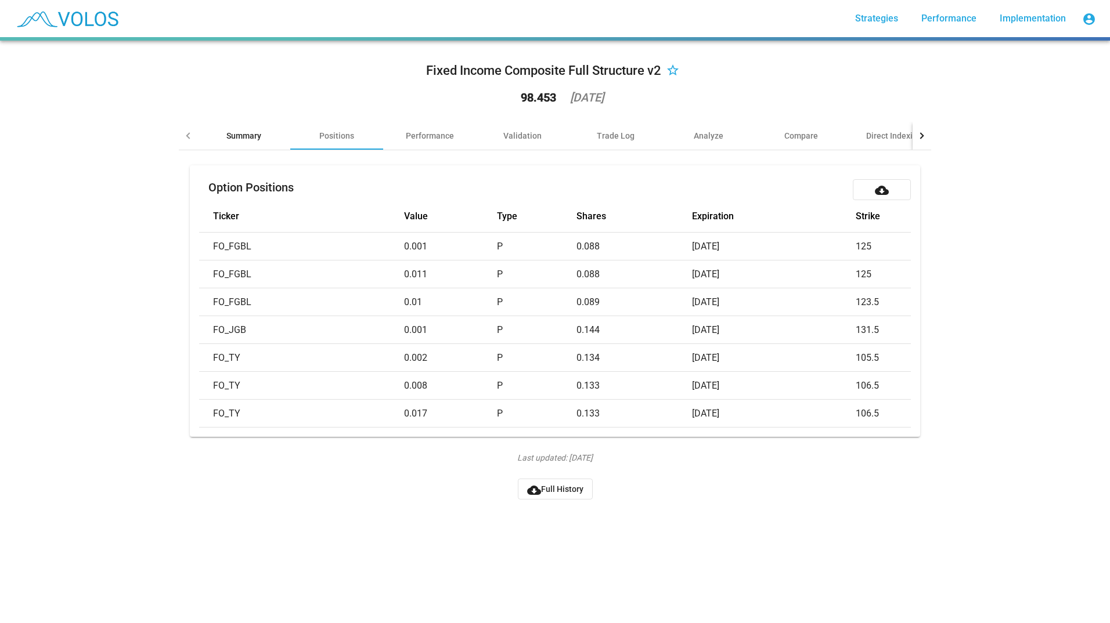
click at [230, 131] on div "Summary" at bounding box center [243, 136] width 35 height 12
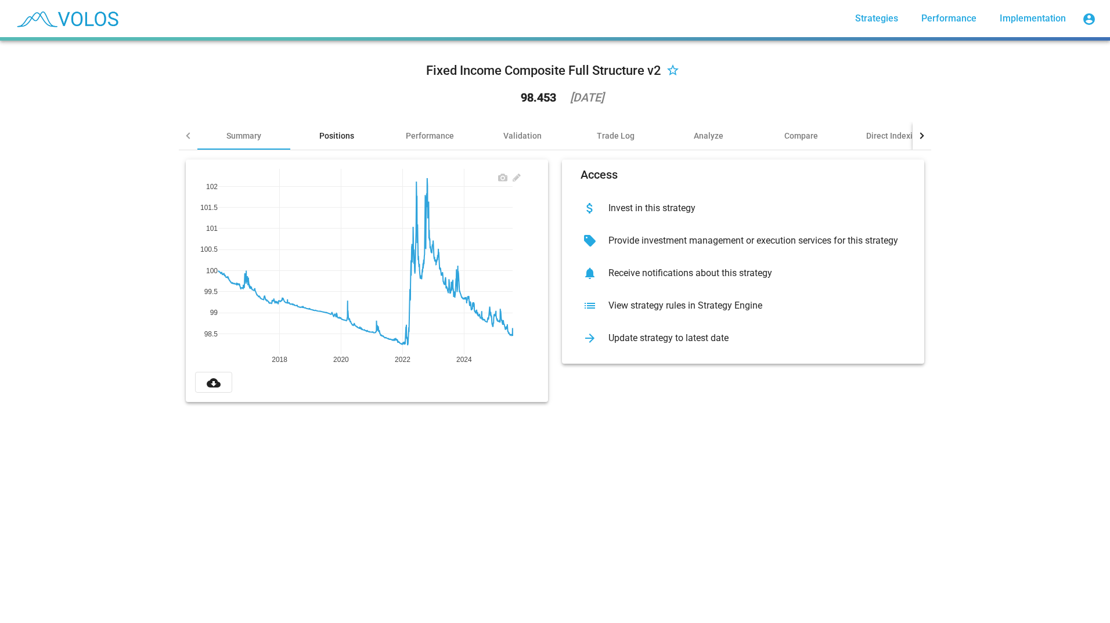
click at [320, 138] on div "Positions" at bounding box center [336, 136] width 35 height 12
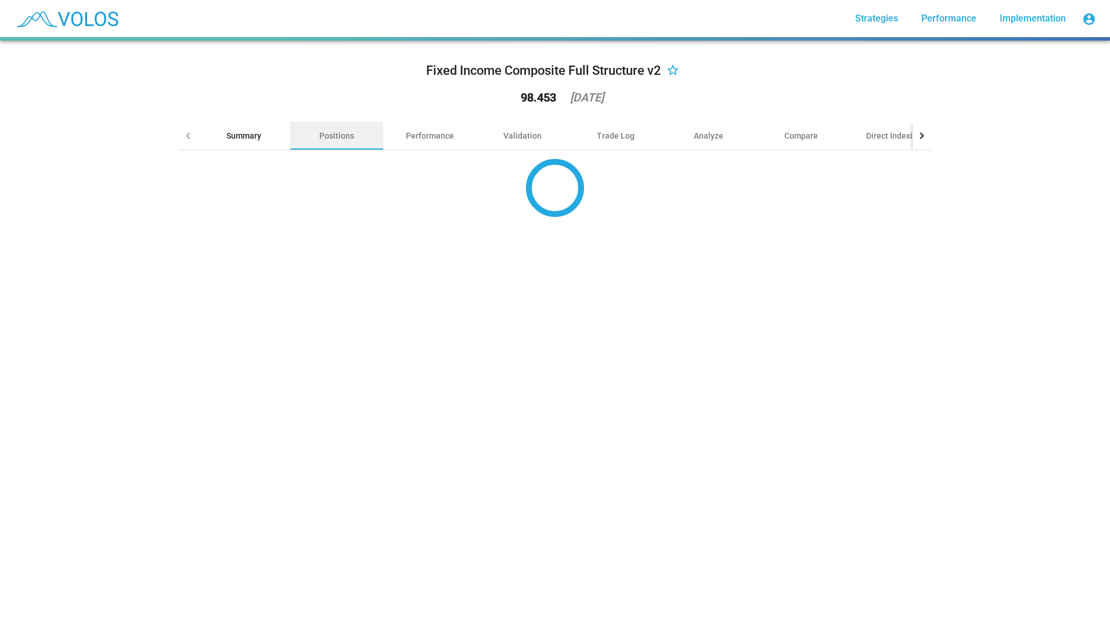
click at [241, 133] on div "Summary" at bounding box center [243, 136] width 35 height 12
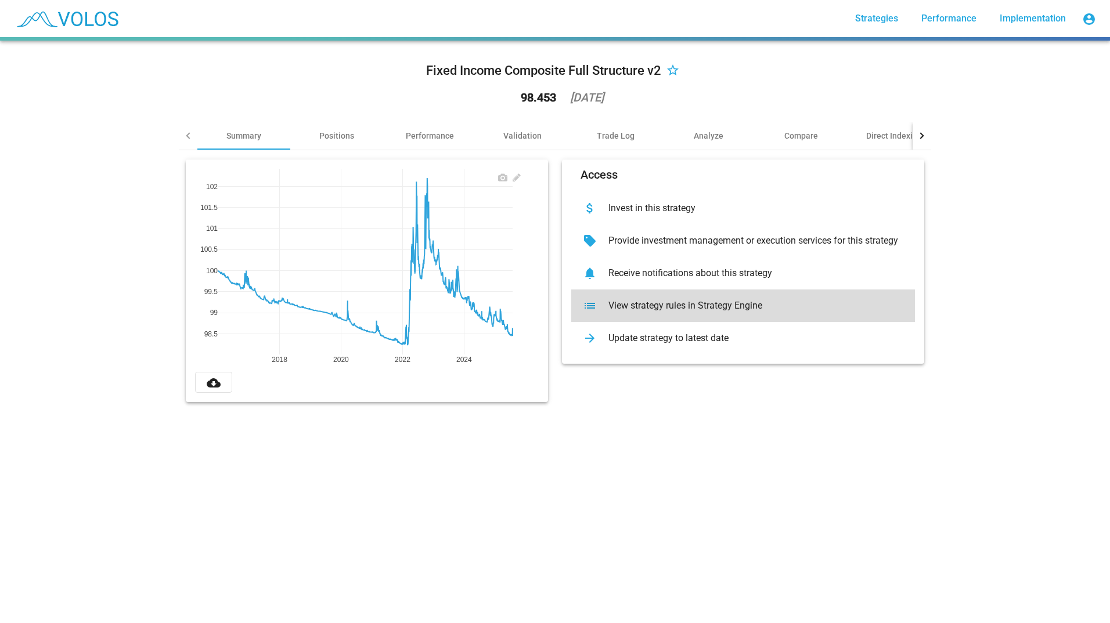
click at [655, 304] on div "View strategy rules in Strategy Engine" at bounding box center [752, 306] width 306 height 12
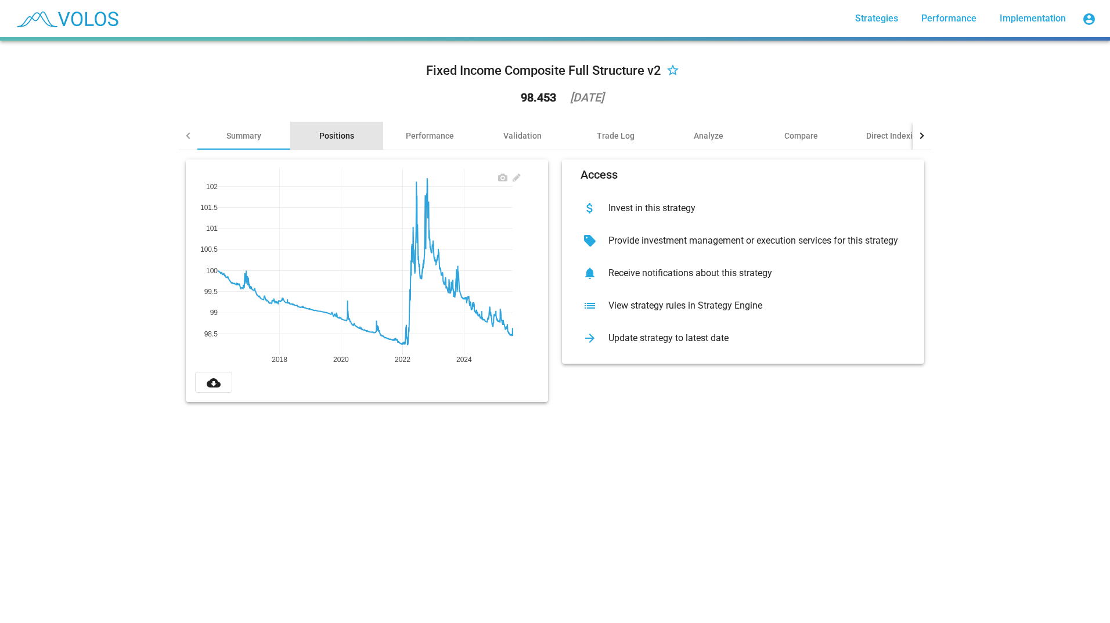
click at [319, 131] on div "Positions" at bounding box center [336, 136] width 35 height 12
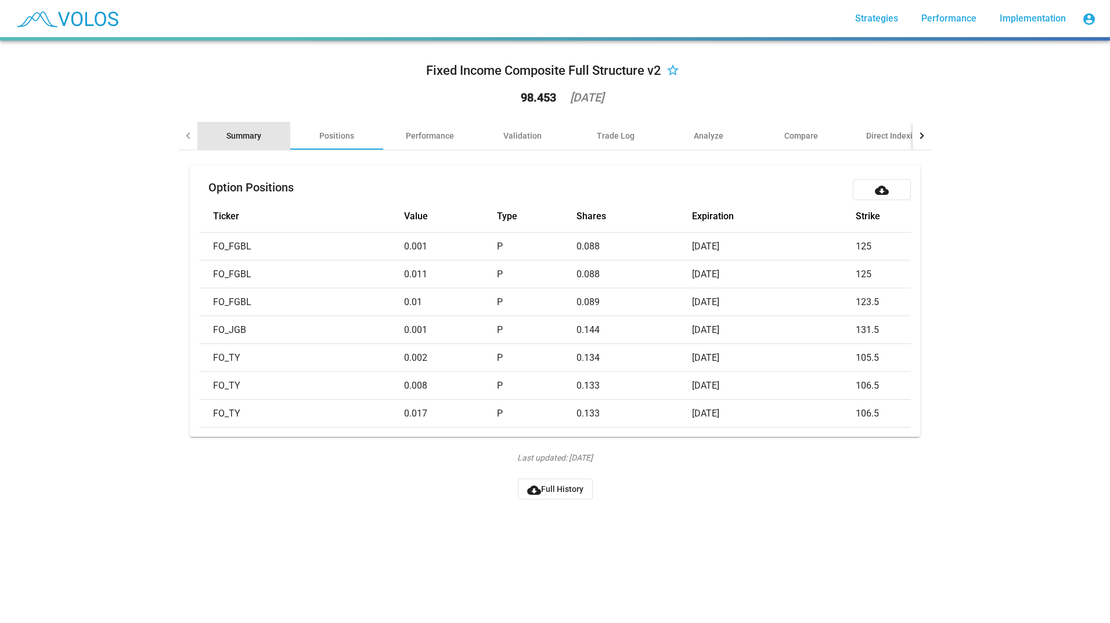
click at [234, 133] on div "Summary" at bounding box center [243, 136] width 35 height 12
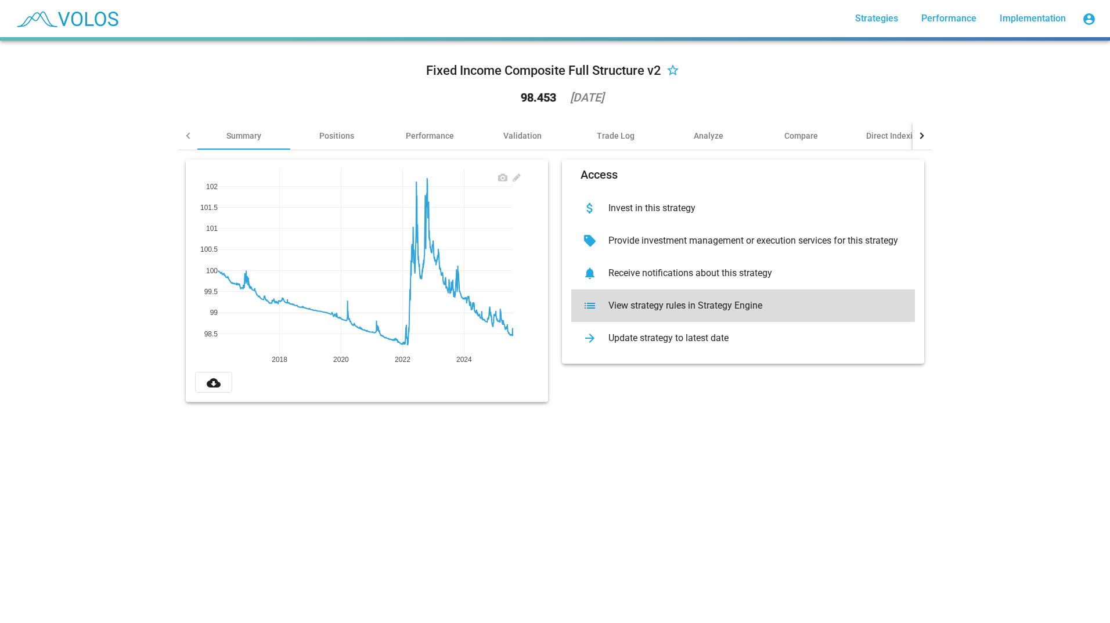
click at [708, 304] on div "View strategy rules in Strategy Engine" at bounding box center [752, 306] width 306 height 12
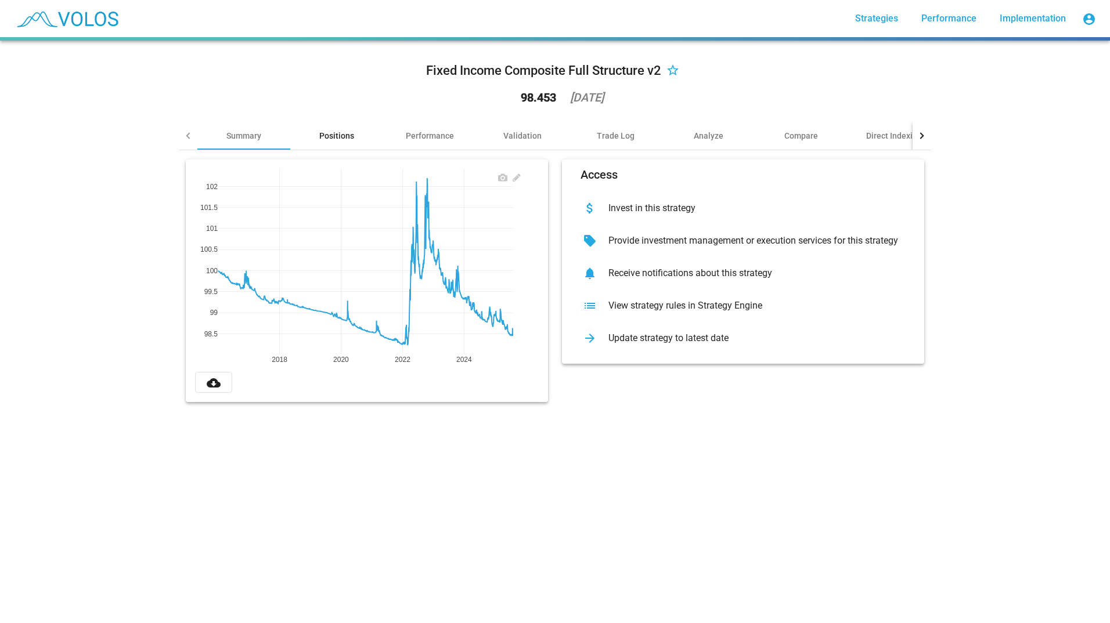
click at [331, 133] on div "Positions" at bounding box center [336, 136] width 35 height 12
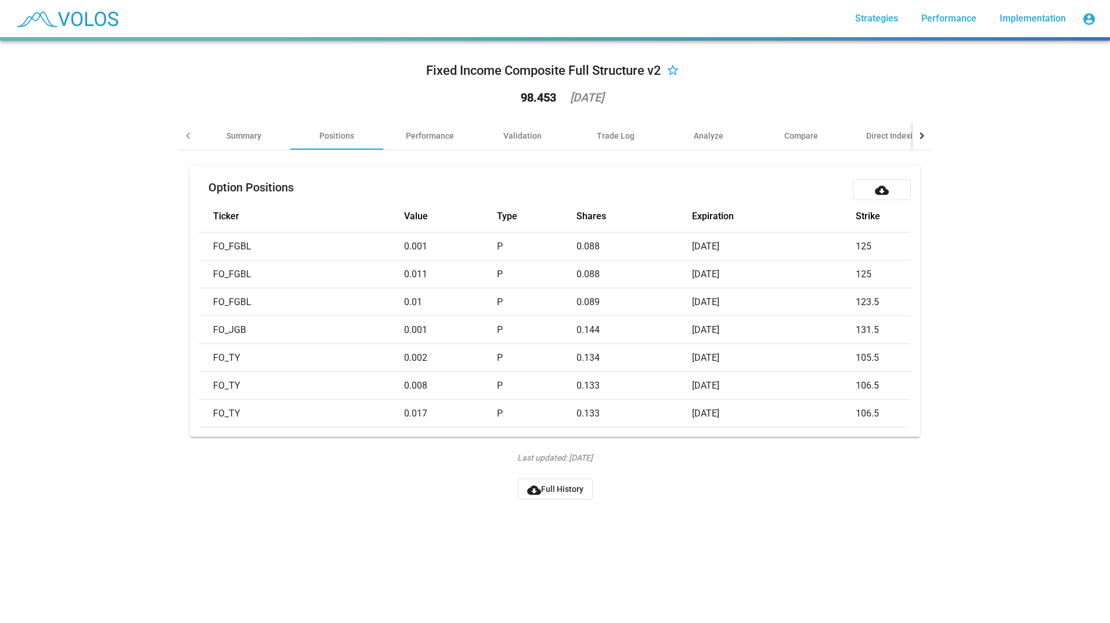
drag, startPoint x: 66, startPoint y: 148, endPoint x: 107, endPoint y: 187, distance: 57.1
click at [107, 187] on div "Fixed Income Composite Full Structure v2 star_border 98.453 2025-07-31 Summary …" at bounding box center [555, 332] width 1110 height 583
drag, startPoint x: 107, startPoint y: 187, endPoint x: 103, endPoint y: 205, distance: 18.3
click at [103, 205] on div "Fixed Income Composite Full Structure v2 star_border 98.453 2025-07-31 Summary …" at bounding box center [555, 332] width 1110 height 583
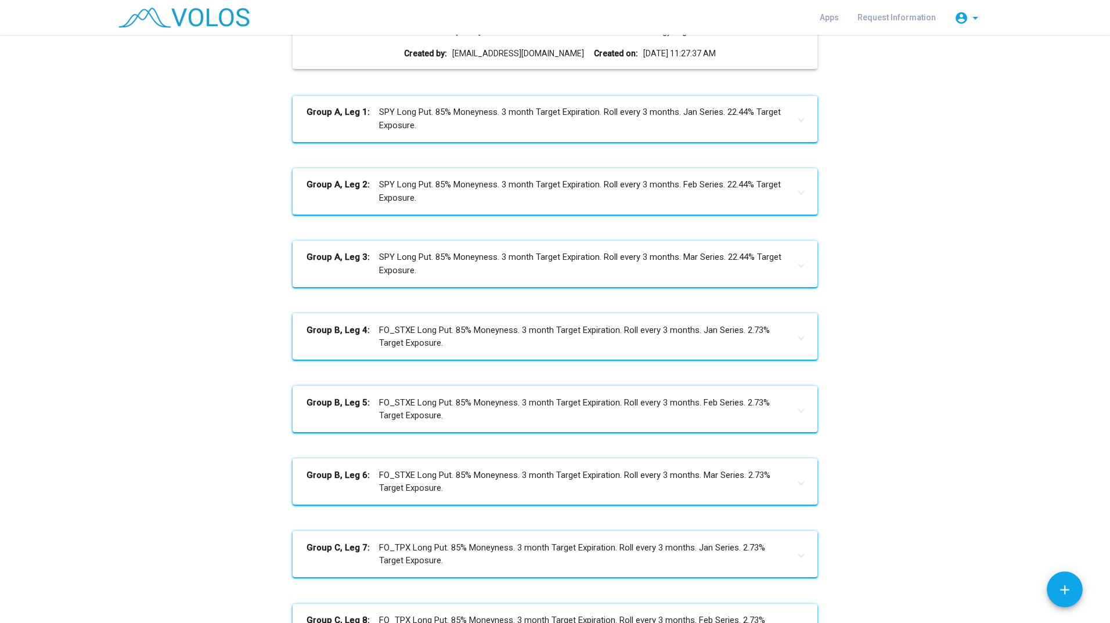
scroll to position [30, 0]
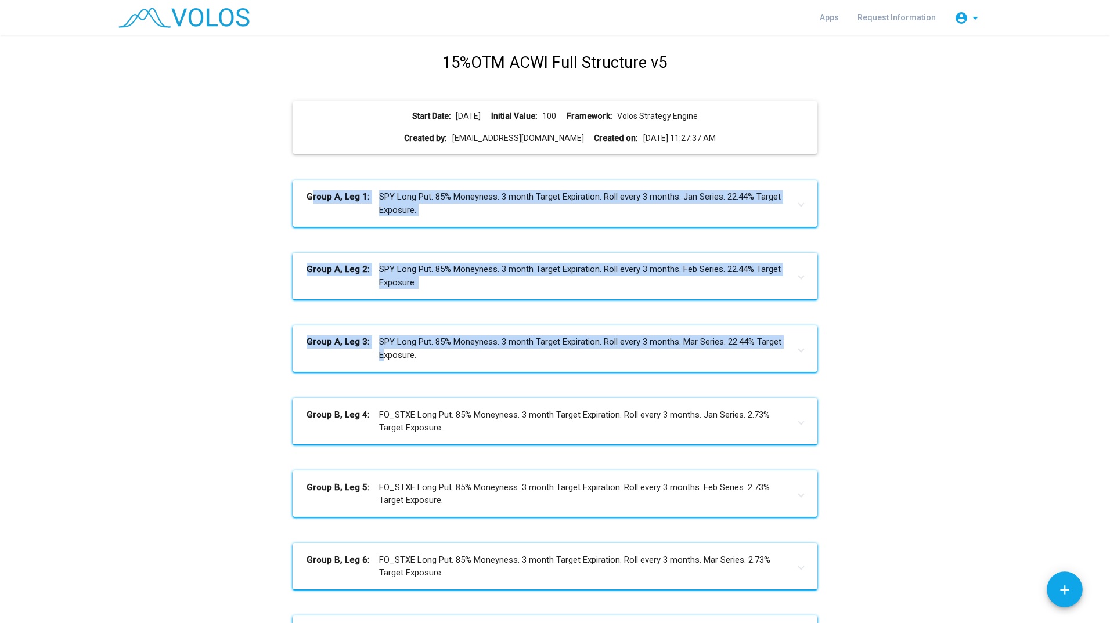
drag, startPoint x: 215, startPoint y: 184, endPoint x: 319, endPoint y: 363, distance: 207.0
click at [319, 363] on div "15%OTM ACWI Full Structure v5 Start Date: [DATE] Initial Value: 100 Framework: …" at bounding box center [554, 575] width 873 height 1048
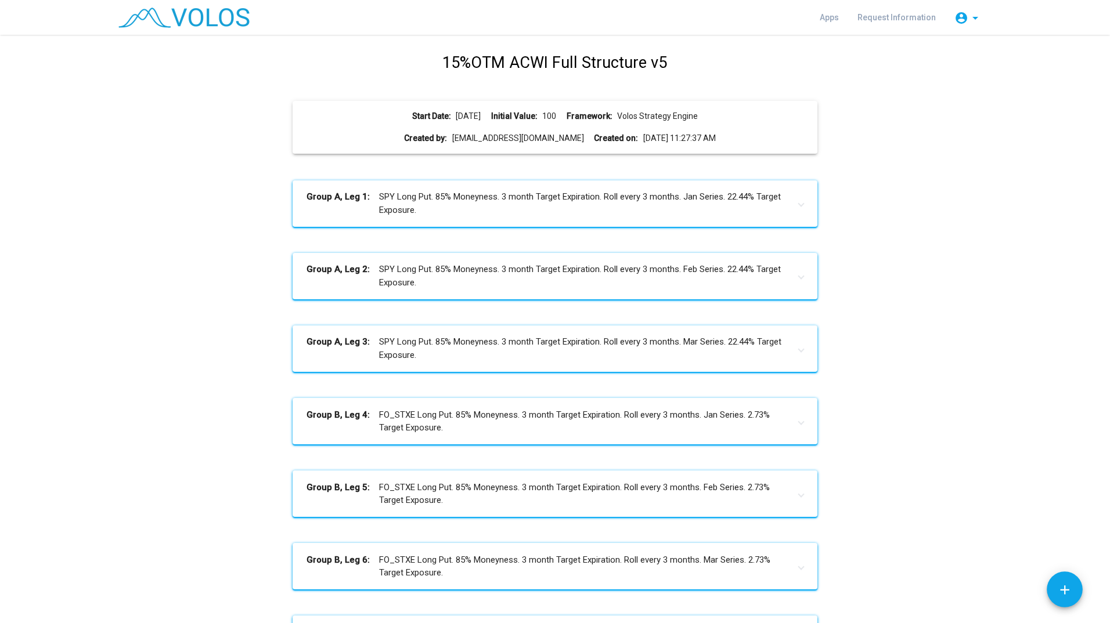
click at [957, 355] on div "15%OTM ACWI Full Structure v5 Start Date: [DATE] Initial Value: 100 Framework: …" at bounding box center [554, 575] width 873 height 1048
click at [799, 207] on span at bounding box center [801, 203] width 5 height 13
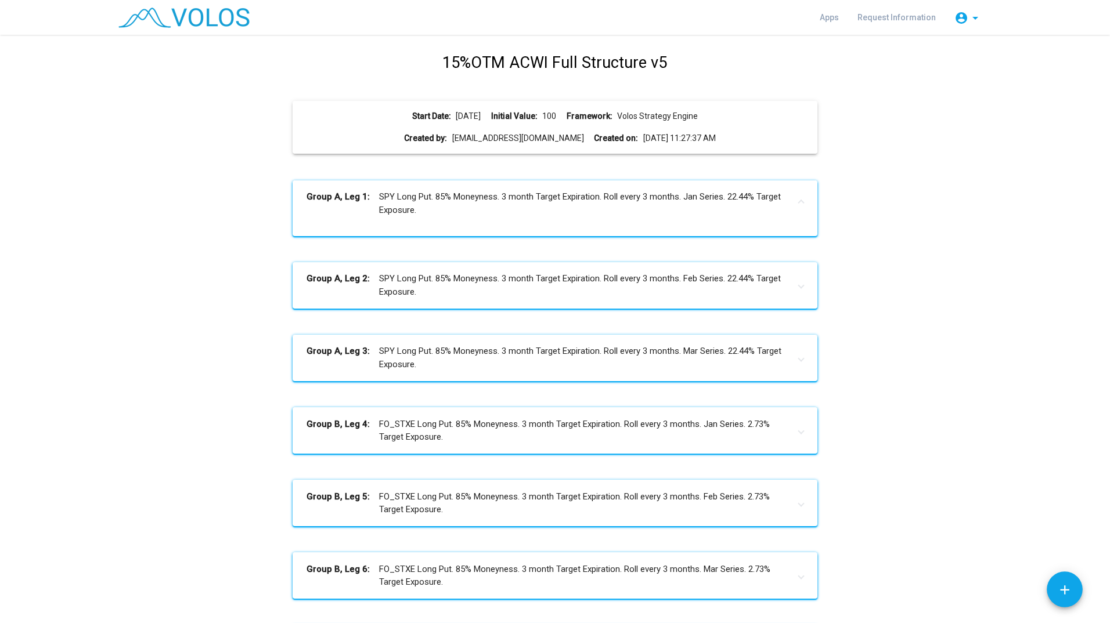
click at [799, 207] on span at bounding box center [801, 203] width 5 height 13
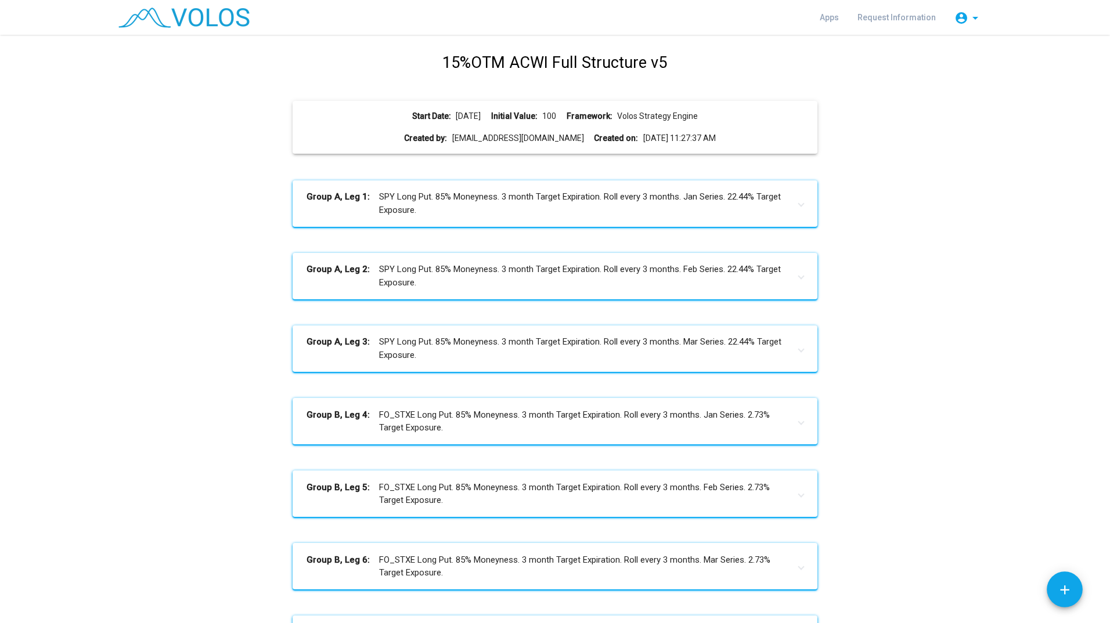
click at [357, 191] on b "Group A, Leg 1:" at bounding box center [342, 203] width 73 height 26
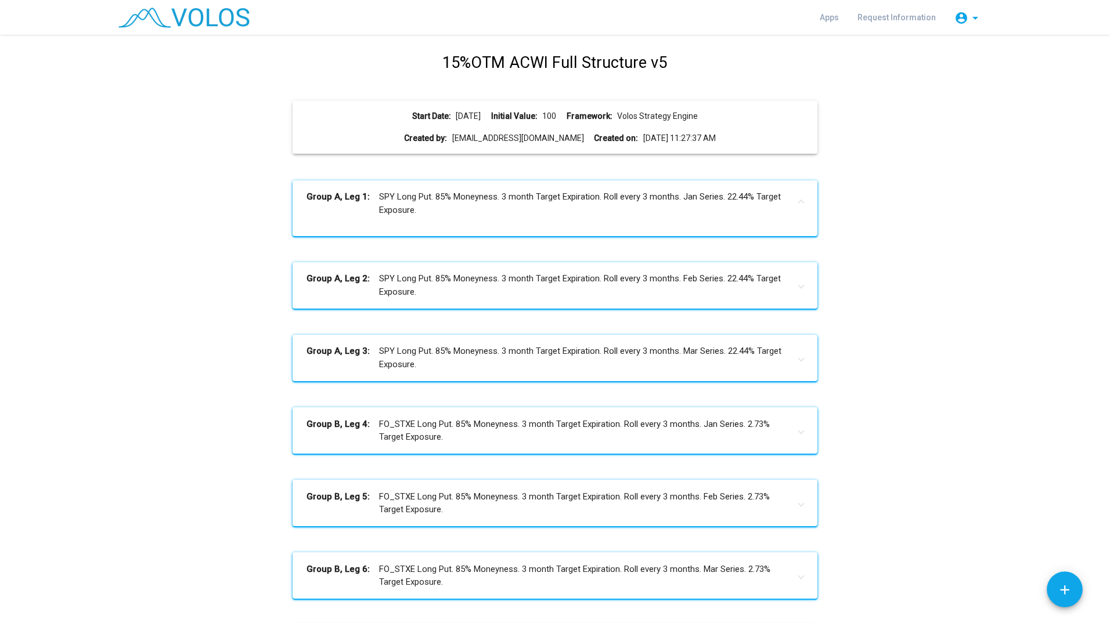
click at [352, 203] on b "Group A, Leg 1:" at bounding box center [342, 203] width 73 height 26
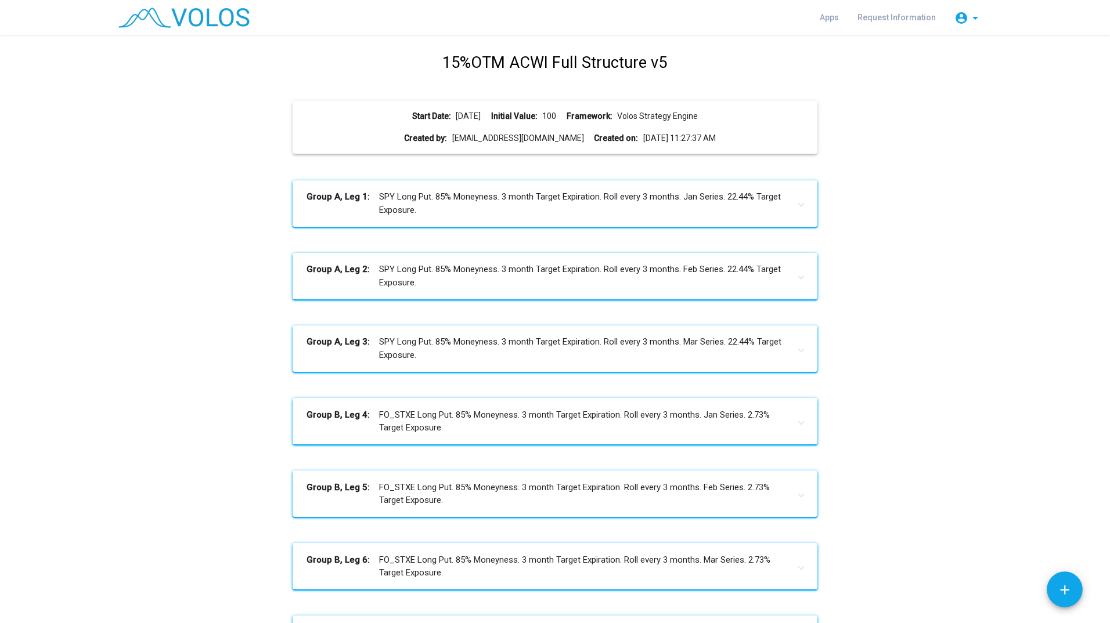
click at [359, 203] on b "Group A, Leg 1:" at bounding box center [342, 203] width 73 height 26
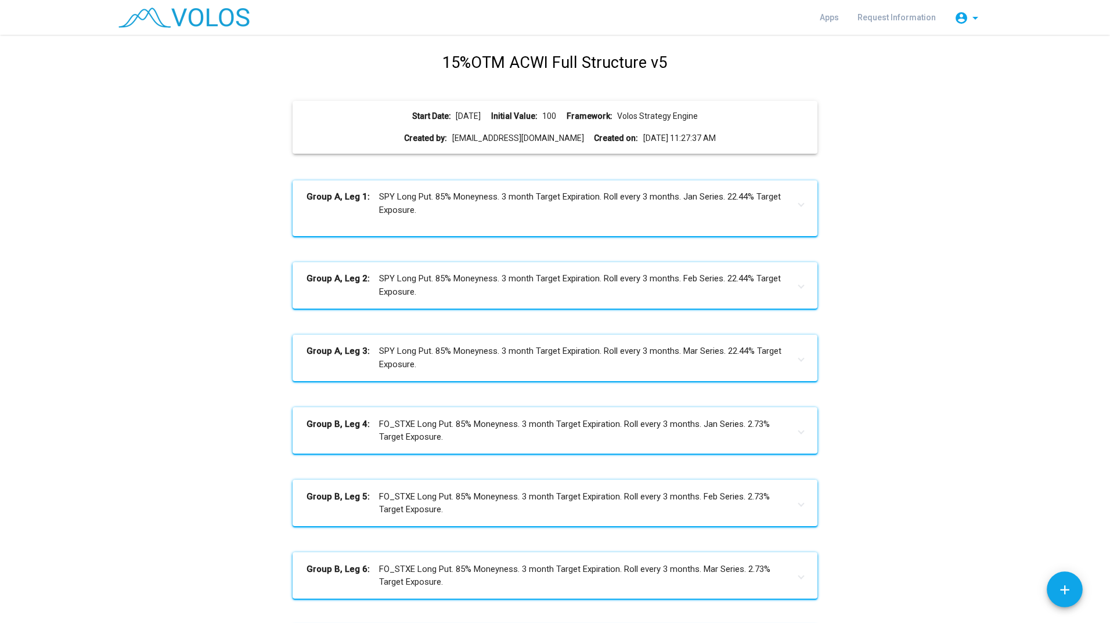
click at [337, 318] on div "15%OTM ACWI Full Structure v5 Start Date: 2014-04-01 Initial Value: 100 Framewo…" at bounding box center [554, 579] width 873 height 1057
click at [342, 299] on mat-expansion-panel-header "Group A, Leg 2: SPY Long Put. 85% Moneyness. 3 month Target Expiration. Roll ev…" at bounding box center [554, 285] width 524 height 46
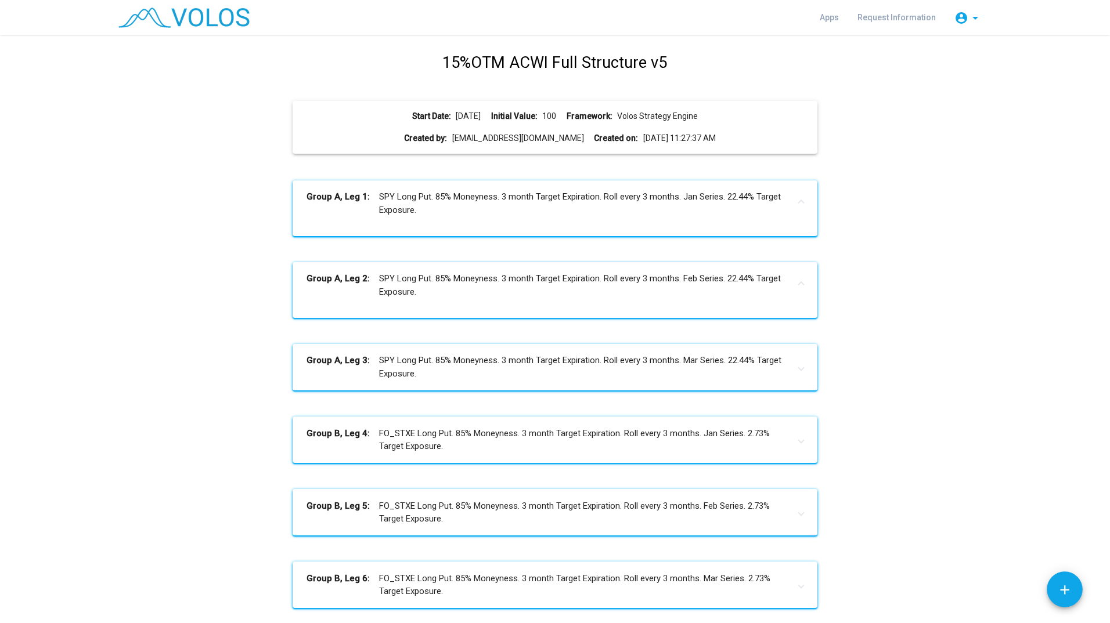
click at [342, 299] on mat-expansion-panel-header "Group A, Leg 2: SPY Long Put. 85% Moneyness. 3 month Target Expiration. Roll ev…" at bounding box center [554, 285] width 524 height 46
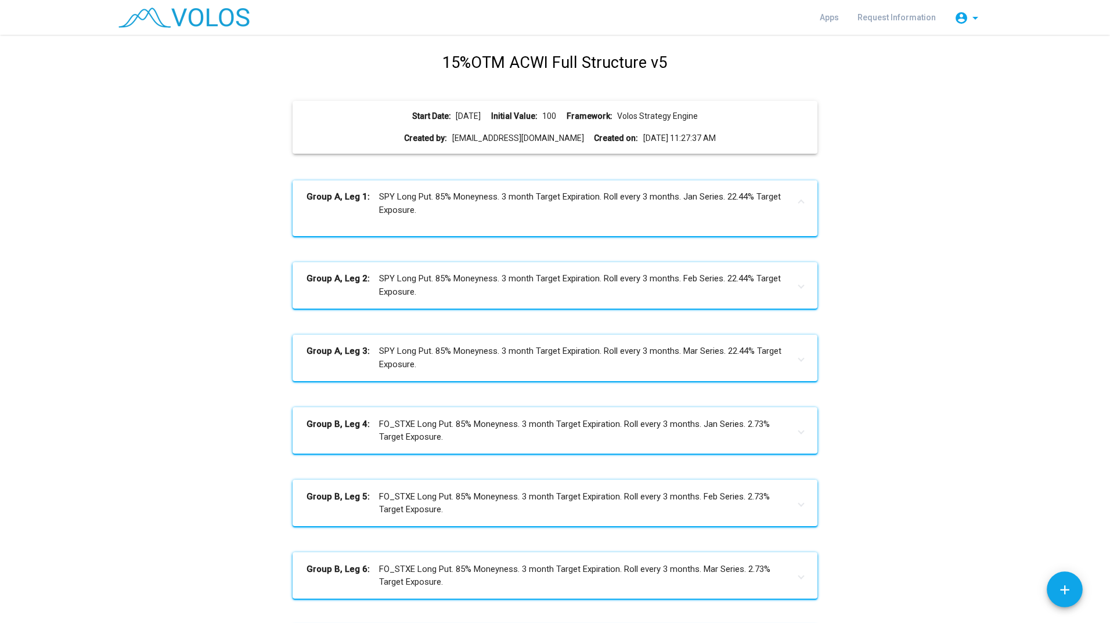
click at [351, 200] on b "Group A, Leg 1:" at bounding box center [342, 203] width 73 height 26
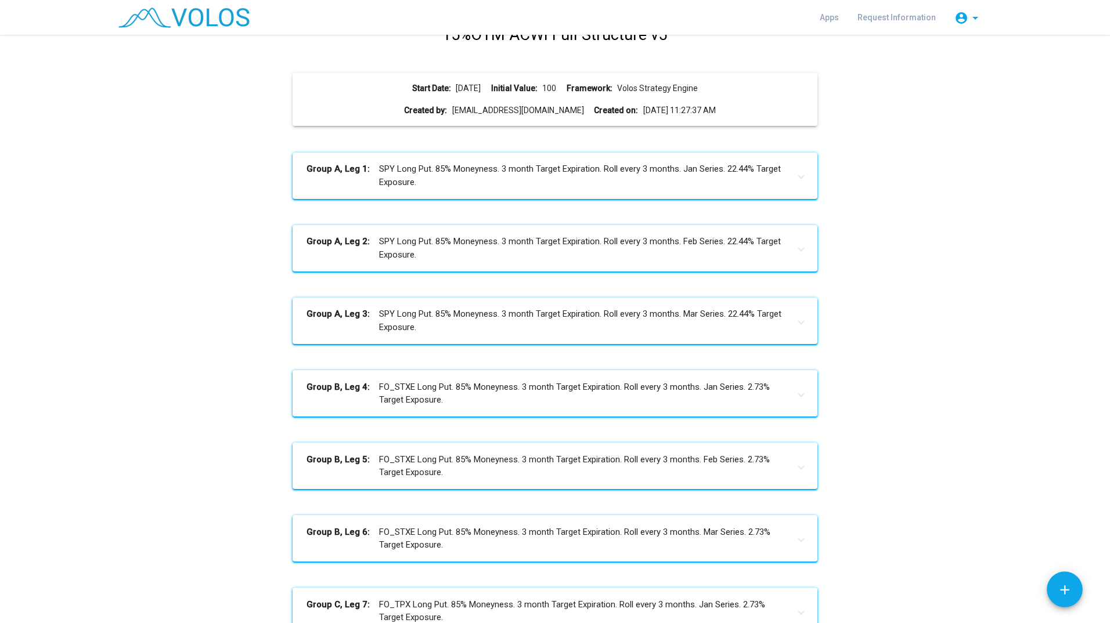
scroll to position [0, 0]
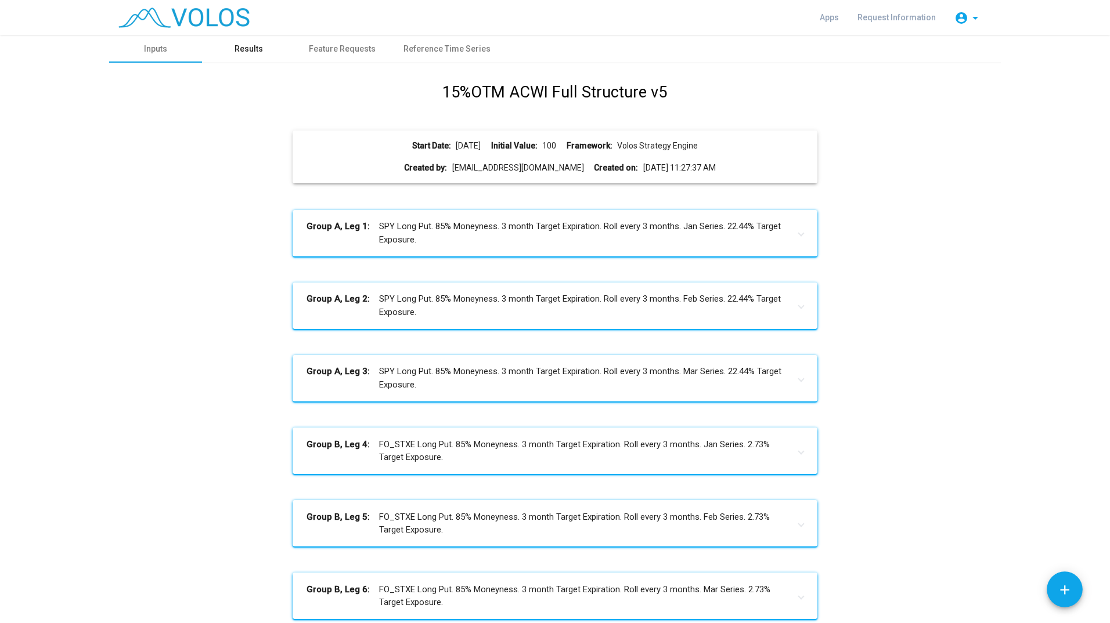
drag, startPoint x: 230, startPoint y: 44, endPoint x: 212, endPoint y: 49, distance: 18.0
click at [219, 49] on div "Results" at bounding box center [248, 49] width 93 height 28
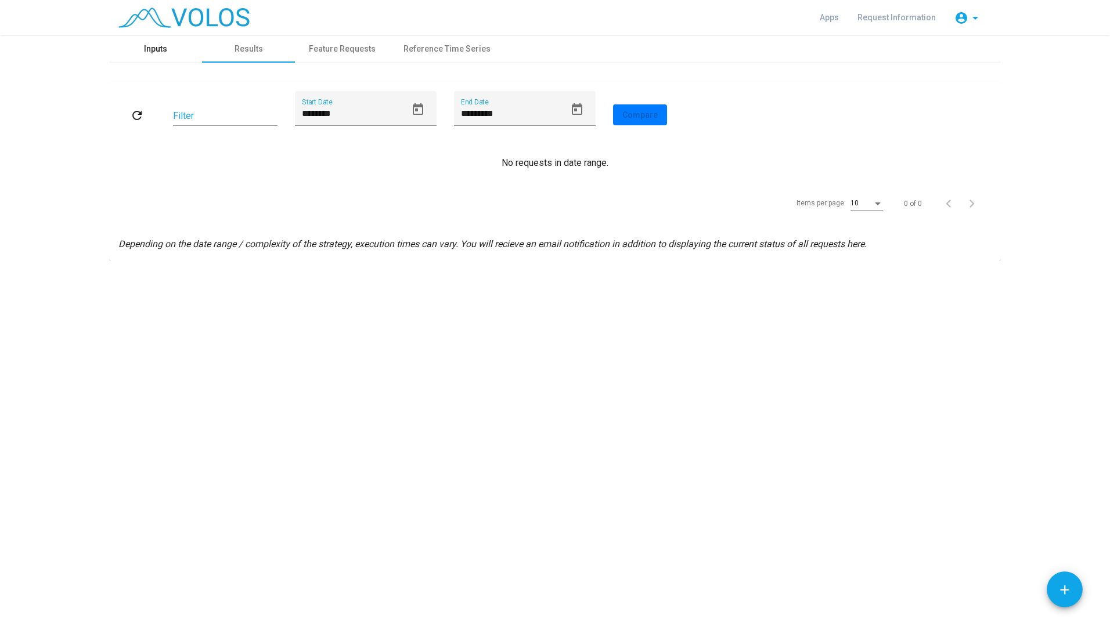
click at [181, 41] on div "Inputs" at bounding box center [155, 49] width 93 height 28
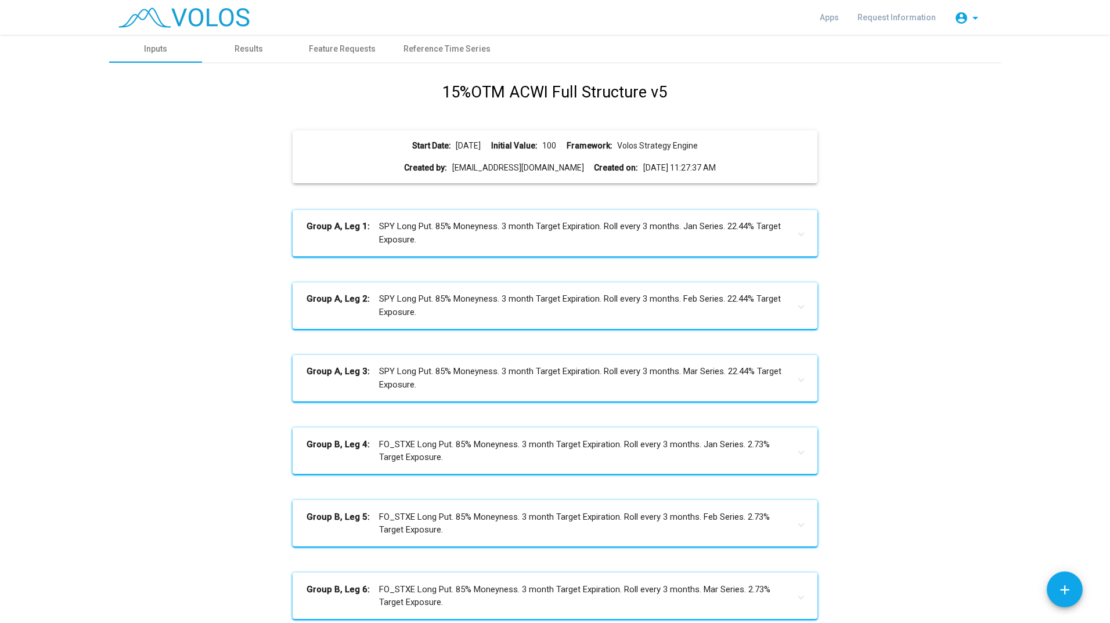
click at [933, 221] on div "15%OTM ACWI Full Structure v5 Start Date: 2014-04-01 Initial Value: 100 Framewo…" at bounding box center [554, 605] width 873 height 1048
drag, startPoint x: 428, startPoint y: 91, endPoint x: 695, endPoint y: 84, distance: 267.1
click at [695, 84] on div "15%OTM ACWI Full Structure v5 Start Date: 2014-04-01 Initial Value: 100 Framewo…" at bounding box center [554, 605] width 873 height 1048
click at [970, 242] on div "15%OTM ACWI Full Structure v5 Start Date: 2014-04-01 Initial Value: 100 Framewo…" at bounding box center [554, 605] width 873 height 1048
click at [446, 244] on mat-panel-title "Group A, Leg 1: SPY Long Put. 85% Moneyness. 3 month Target Expiration. Roll ev…" at bounding box center [547, 233] width 482 height 26
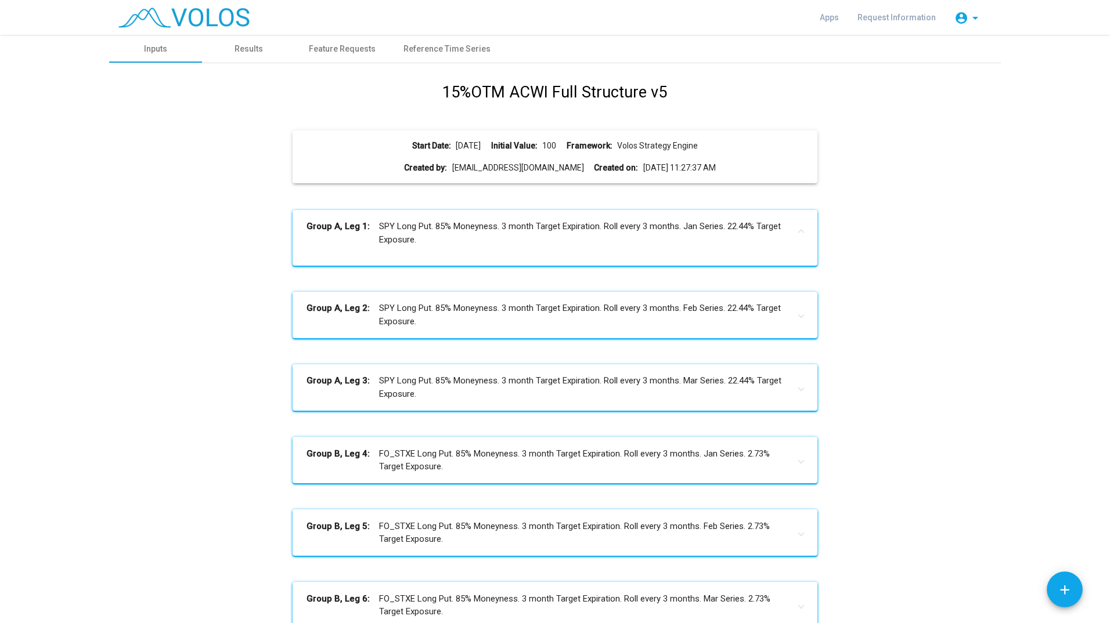
click at [398, 231] on mat-panel-title "Group A, Leg 1: SPY Long Put. 85% Moneyness. 3 month Target Expiration. Roll ev…" at bounding box center [547, 233] width 482 height 26
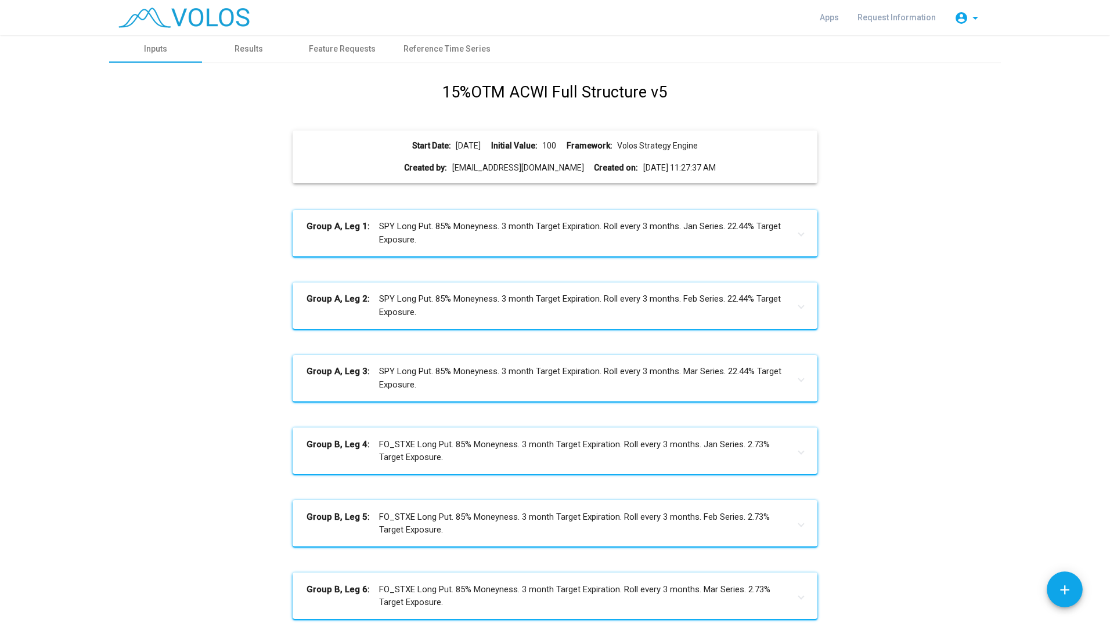
click at [358, 232] on b "Group A, Leg 1:" at bounding box center [342, 233] width 73 height 26
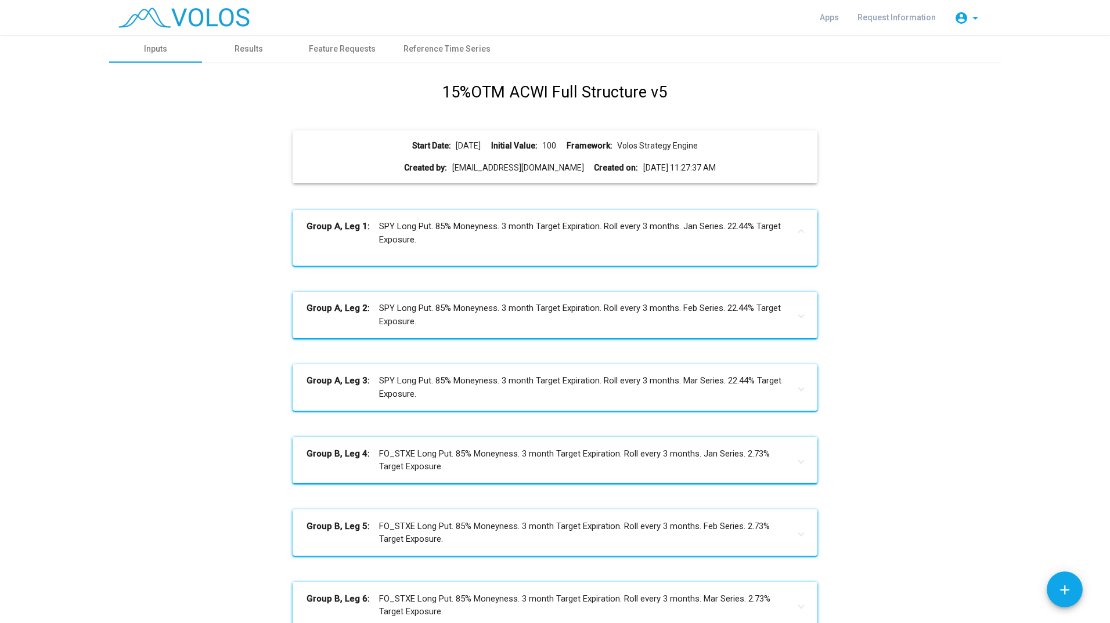
drag, startPoint x: 358, startPoint y: 232, endPoint x: 322, endPoint y: 221, distance: 37.6
click at [322, 221] on b "Group A, Leg 1:" at bounding box center [342, 233] width 73 height 26
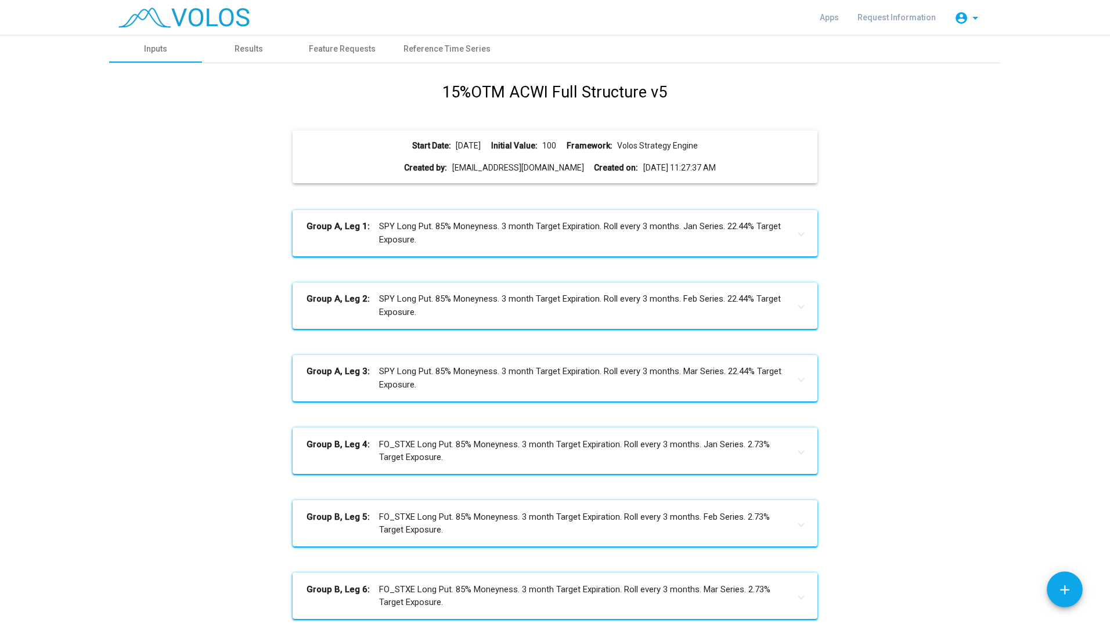
click at [345, 232] on b "Group A, Leg 1:" at bounding box center [342, 233] width 73 height 26
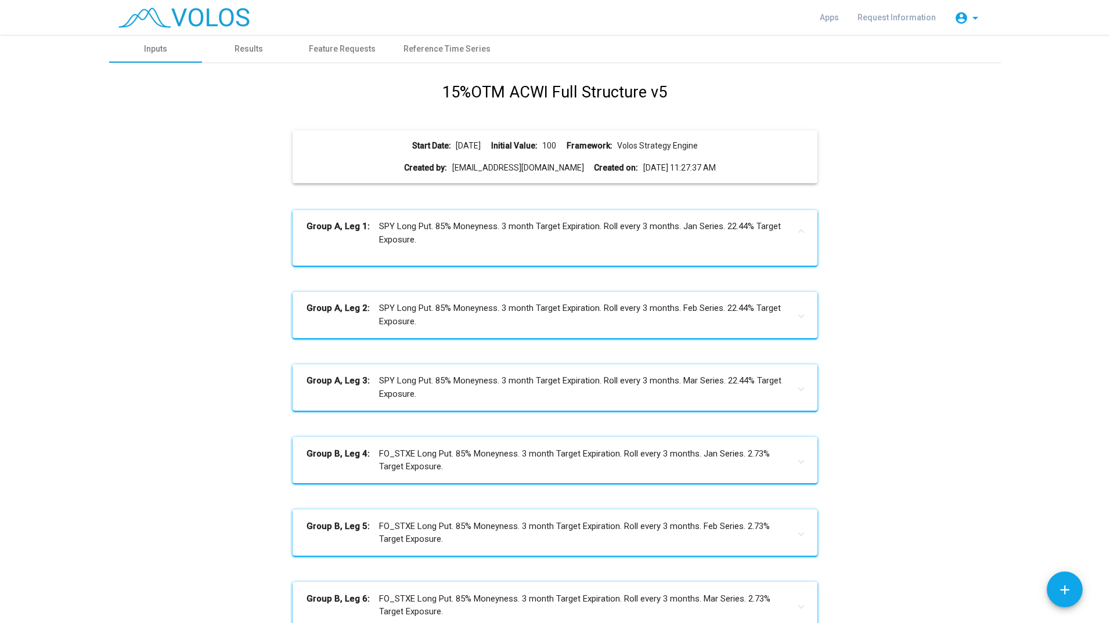
click at [346, 232] on b "Group A, Leg 1:" at bounding box center [342, 233] width 73 height 26
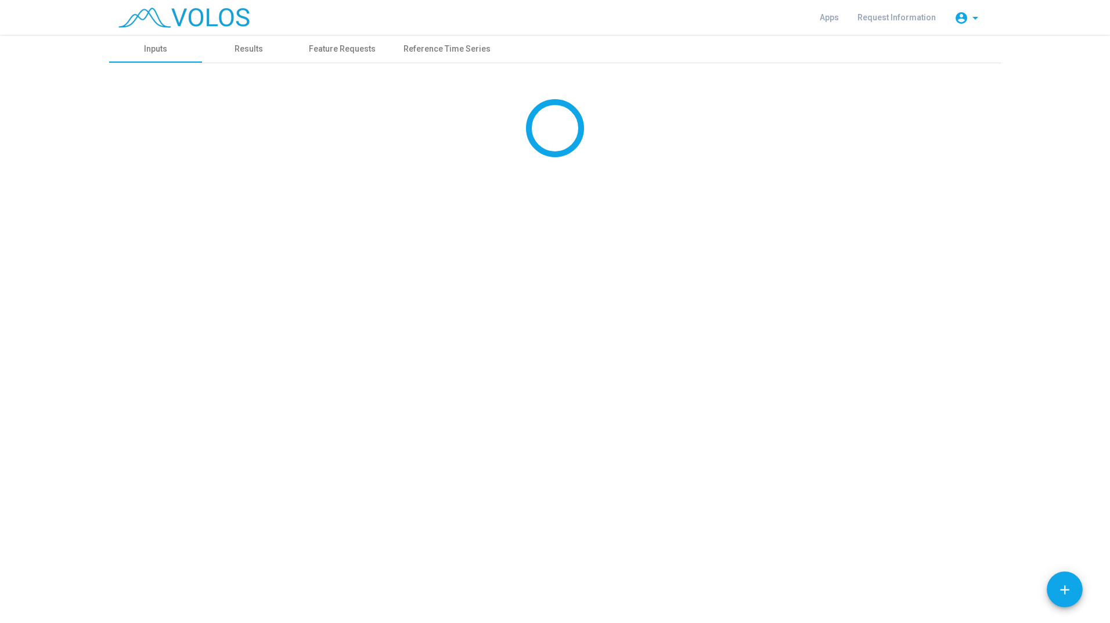
click at [120, 229] on div "**********" at bounding box center [555, 329] width 1110 height 588
click at [246, 50] on div "Results" at bounding box center [248, 49] width 28 height 12
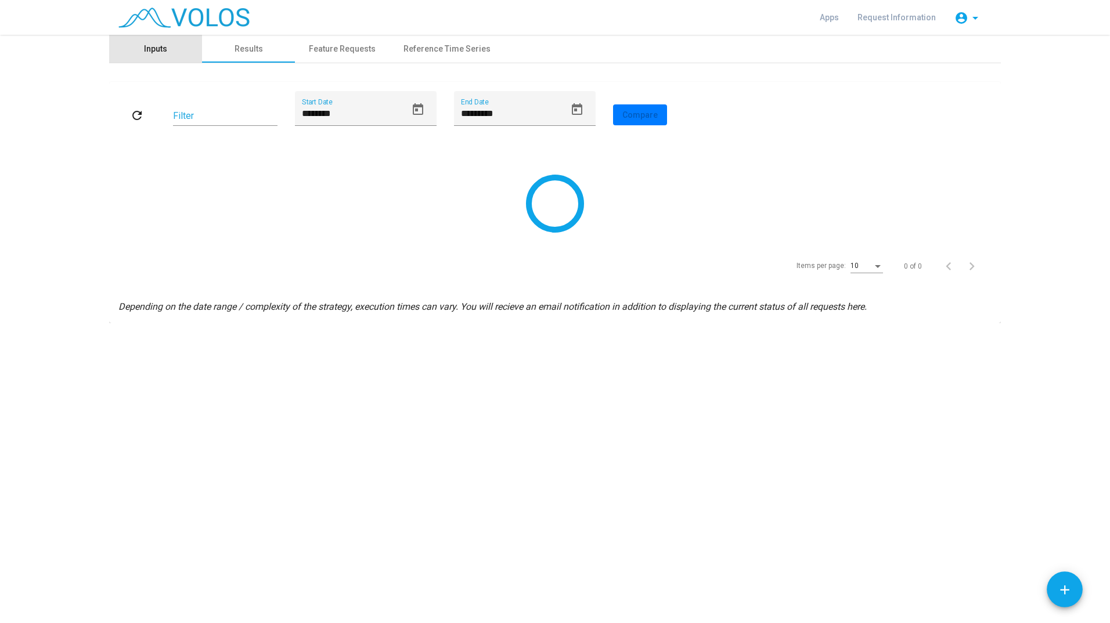
click at [183, 50] on div "Inputs" at bounding box center [155, 49] width 93 height 28
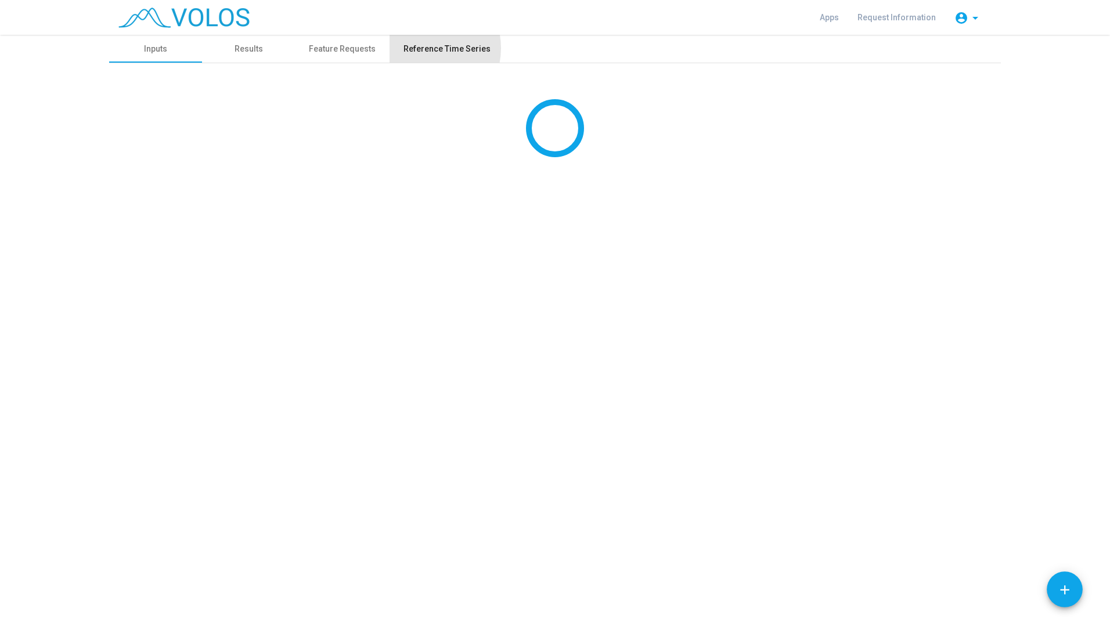
click at [423, 48] on div "Reference Time Series" at bounding box center [446, 49] width 87 height 12
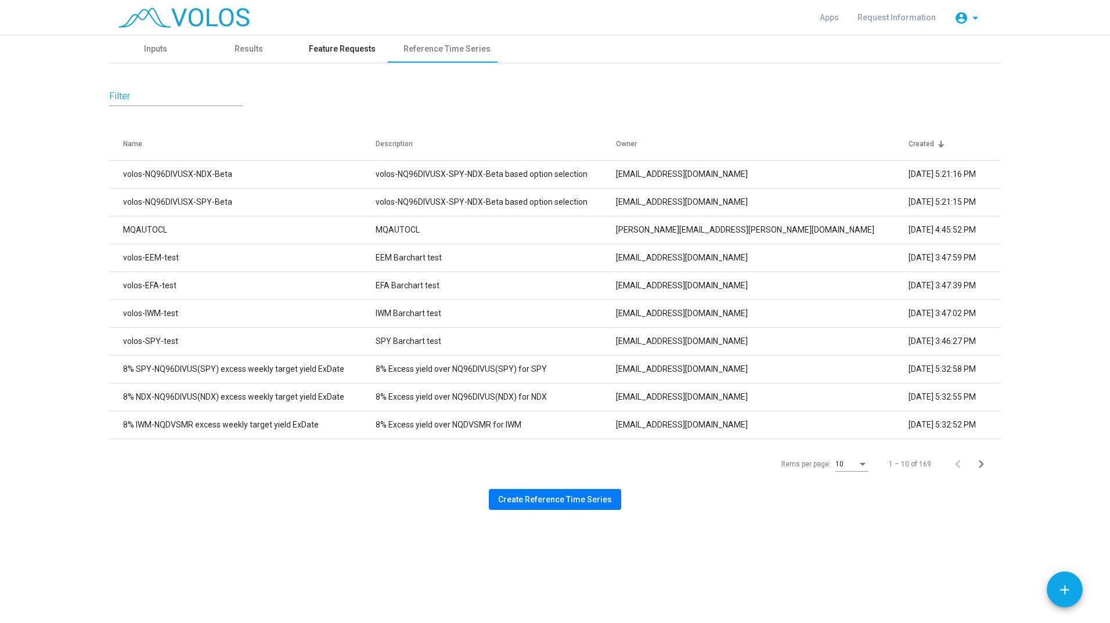
click at [351, 43] on div "Feature Requests" at bounding box center [342, 49] width 67 height 12
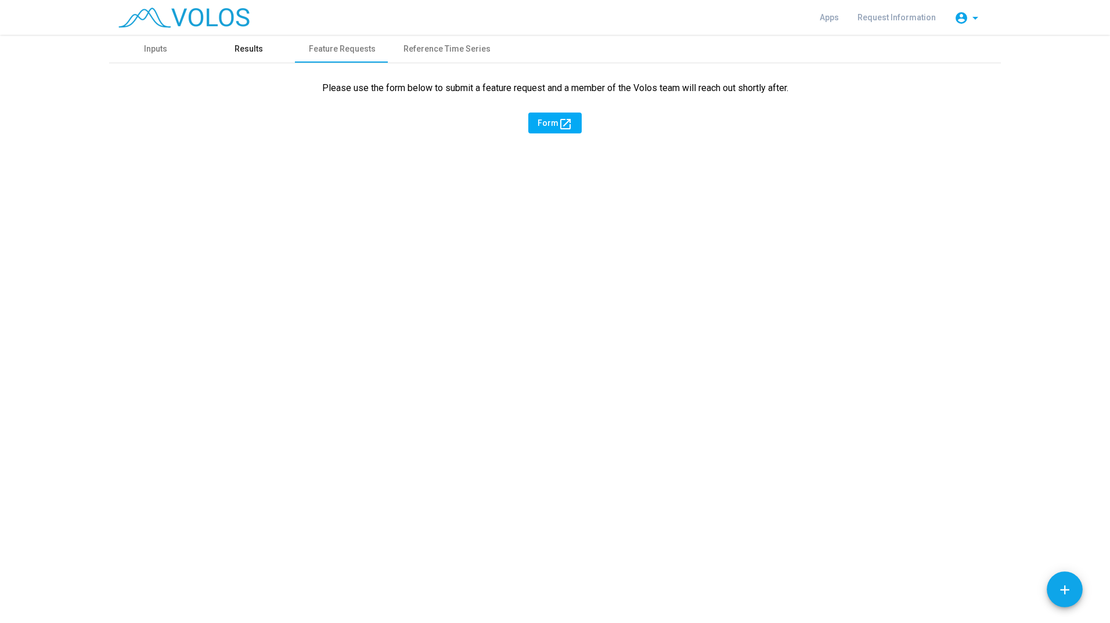
click at [262, 45] on div "Results" at bounding box center [248, 49] width 28 height 12
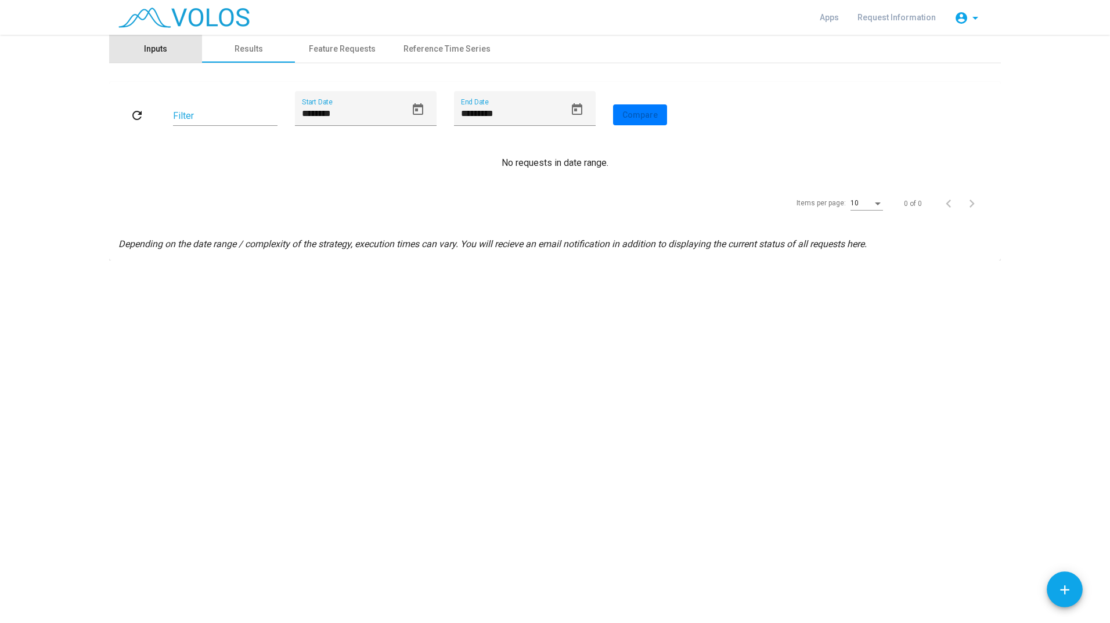
click at [141, 38] on div "Inputs" at bounding box center [155, 49] width 93 height 28
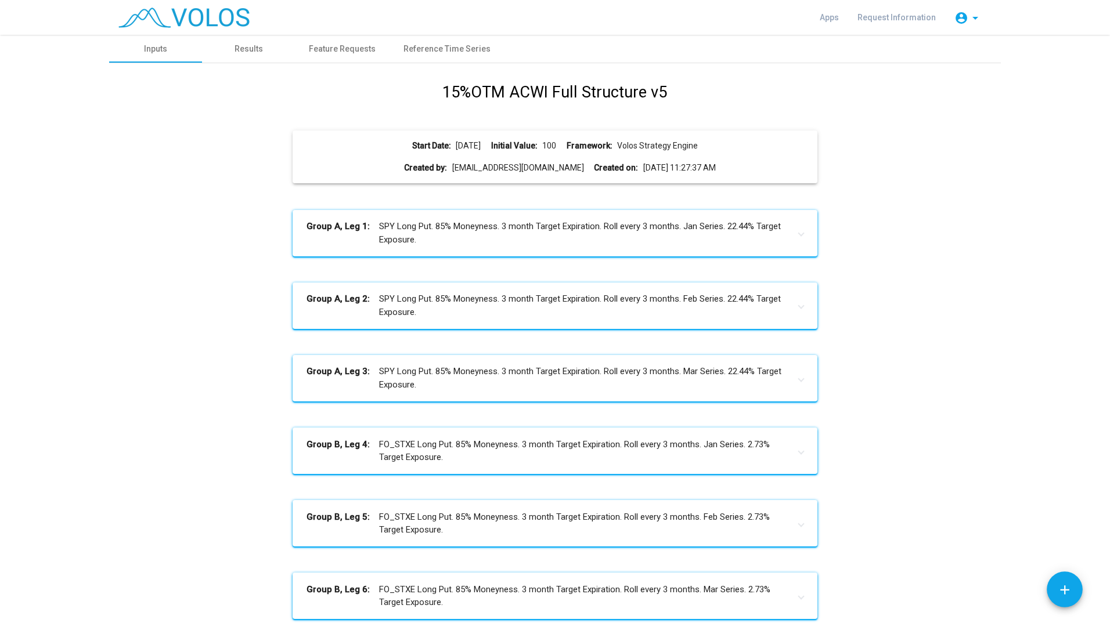
click at [479, 219] on mat-expansion-panel-header "Group A, Leg 1: SPY Long Put. 85% Moneyness. 3 month Target Expiration. Roll ev…" at bounding box center [554, 233] width 524 height 46
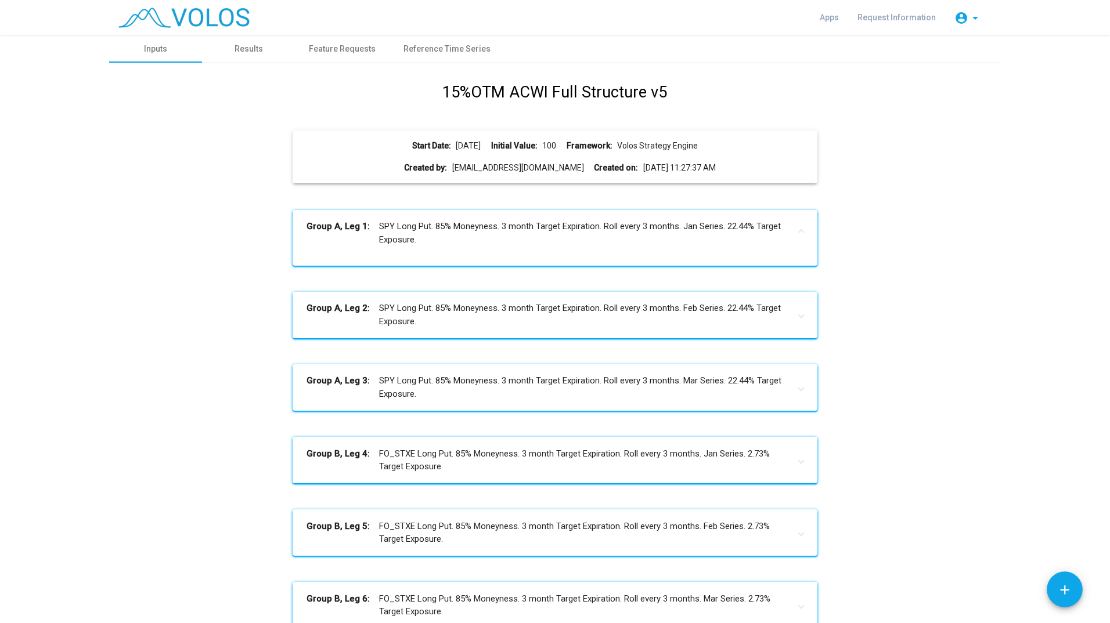
click at [481, 219] on mat-expansion-panel-header "Group A, Leg 1: SPY Long Put. 85% Moneyness. 3 month Target Expiration. Roll ev…" at bounding box center [554, 233] width 524 height 46
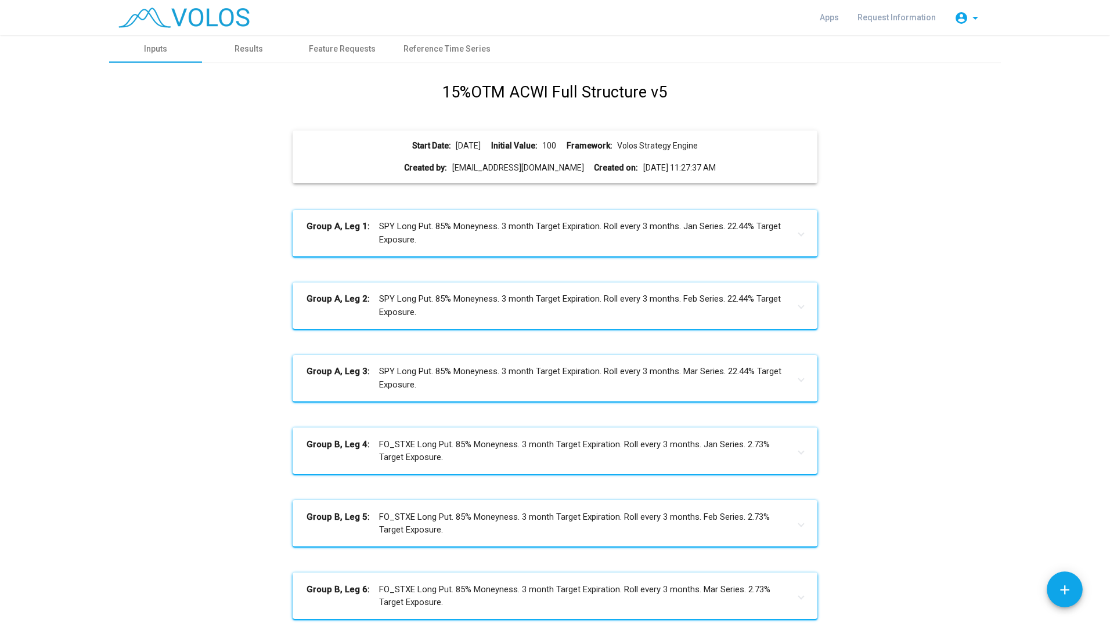
click at [510, 241] on mat-panel-title "Group A, Leg 1: SPY Long Put. 85% Moneyness. 3 month Target Expiration. Roll ev…" at bounding box center [547, 233] width 482 height 26
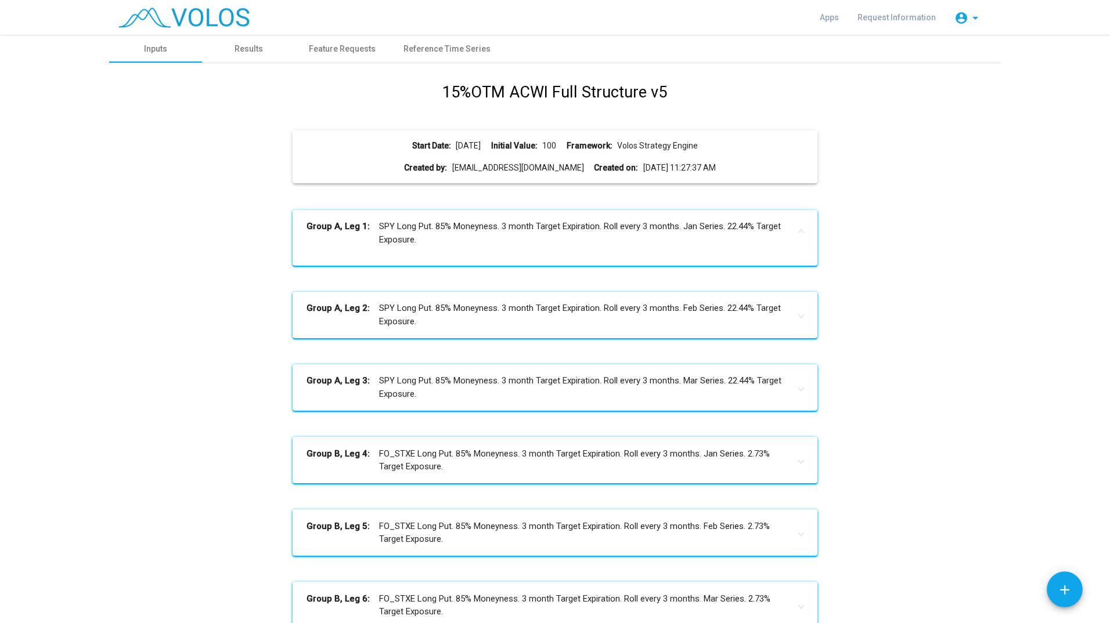
drag, startPoint x: 616, startPoint y: 239, endPoint x: 349, endPoint y: 227, distance: 267.2
click at [414, 233] on mat-panel-title "Group A, Leg 1: SPY Long Put. 85% Moneyness. 3 month Target Expiration. Roll ev…" at bounding box center [547, 233] width 482 height 26
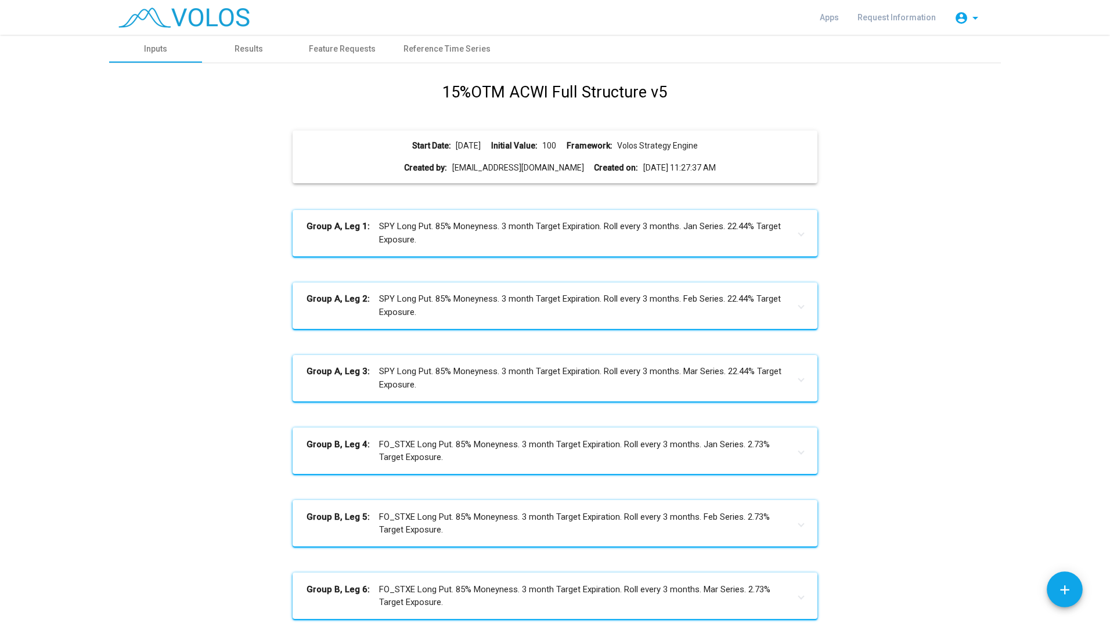
drag, startPoint x: 346, startPoint y: 226, endPoint x: 370, endPoint y: 226, distance: 23.8
click at [370, 226] on b "Group A, Leg 1:" at bounding box center [342, 233] width 73 height 26
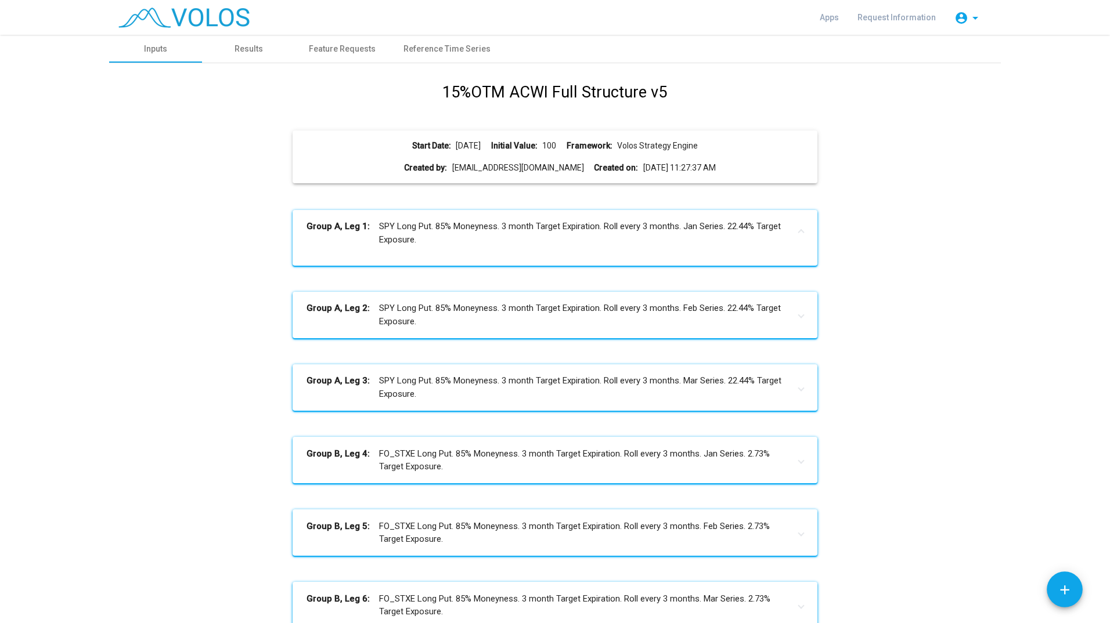
drag, startPoint x: 370, startPoint y: 226, endPoint x: 342, endPoint y: 225, distance: 27.9
click at [342, 225] on b "Group A, Leg 1:" at bounding box center [342, 233] width 73 height 26
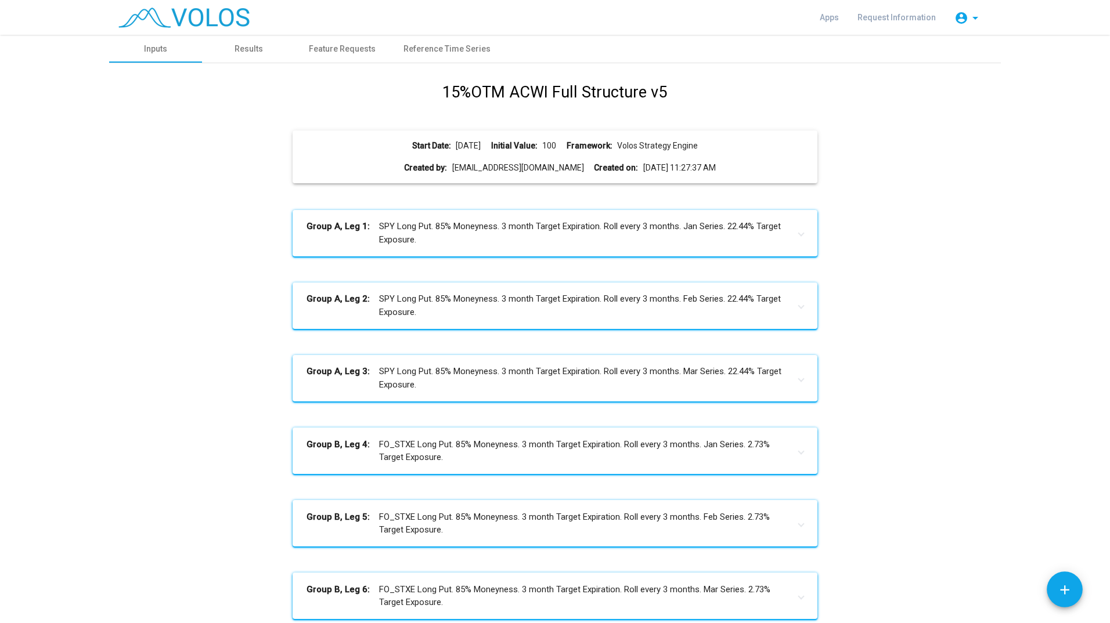
drag, startPoint x: 342, startPoint y: 225, endPoint x: 267, endPoint y: 157, distance: 101.1
click at [258, 178] on div "15%OTM ACWI Full Structure v5 Start Date: 2014-04-01 Initial Value: 100 Framewo…" at bounding box center [554, 605] width 873 height 1048
click at [313, 42] on div "Feature Requests" at bounding box center [342, 49] width 95 height 28
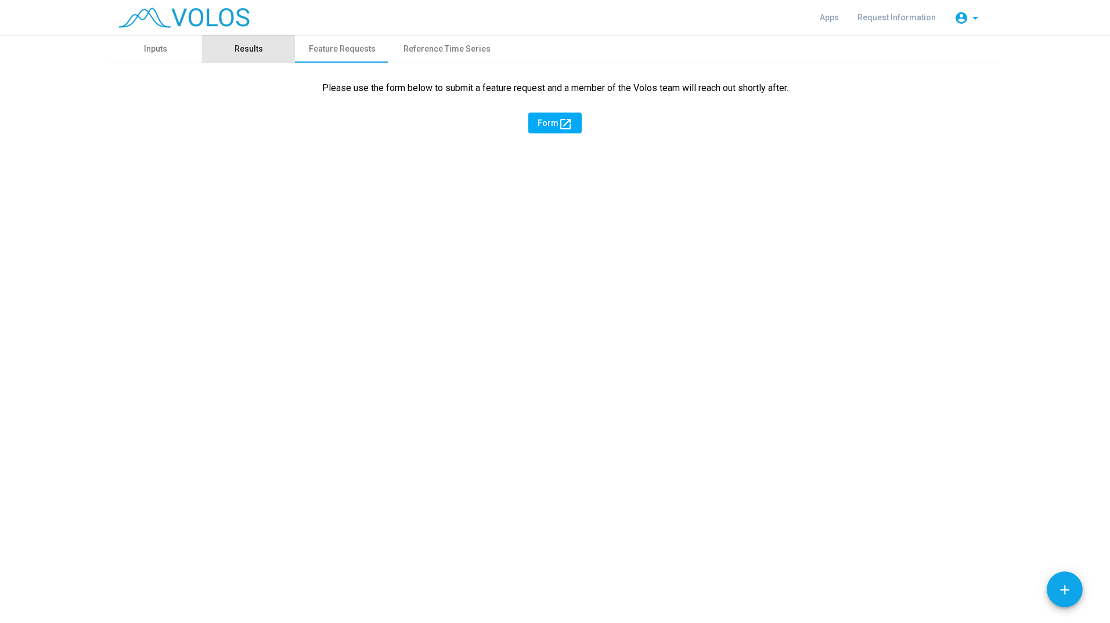
click at [214, 45] on div "Results" at bounding box center [248, 49] width 93 height 28
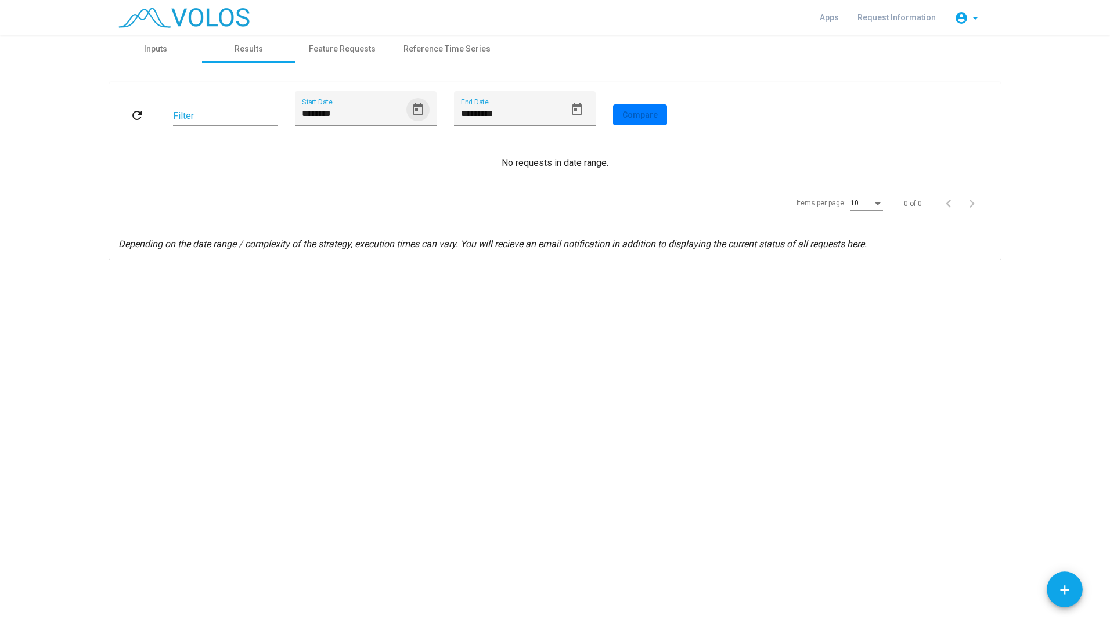
click at [422, 119] on button "Open calendar" at bounding box center [417, 109] width 23 height 23
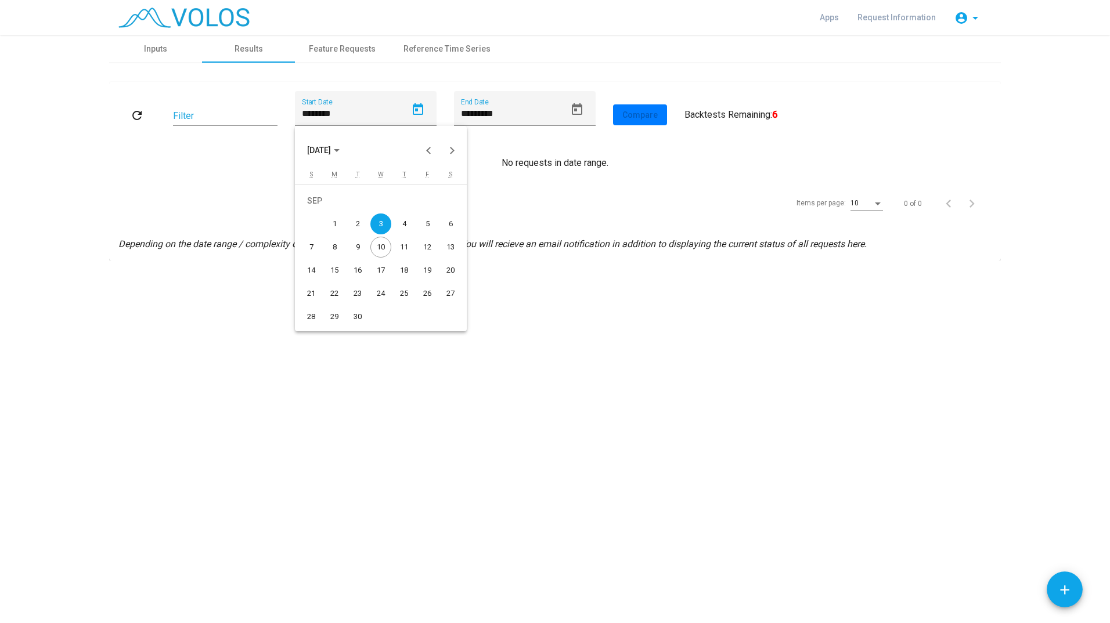
click at [334, 142] on button "SEP 2025" at bounding box center [323, 150] width 51 height 23
click at [367, 210] on div "2021" at bounding box center [360, 209] width 37 height 21
click at [355, 210] on div "FEB" at bounding box center [360, 209] width 37 height 21
click at [142, 115] on div at bounding box center [555, 311] width 1110 height 623
click at [142, 115] on mat-icon "refresh" at bounding box center [137, 116] width 14 height 14
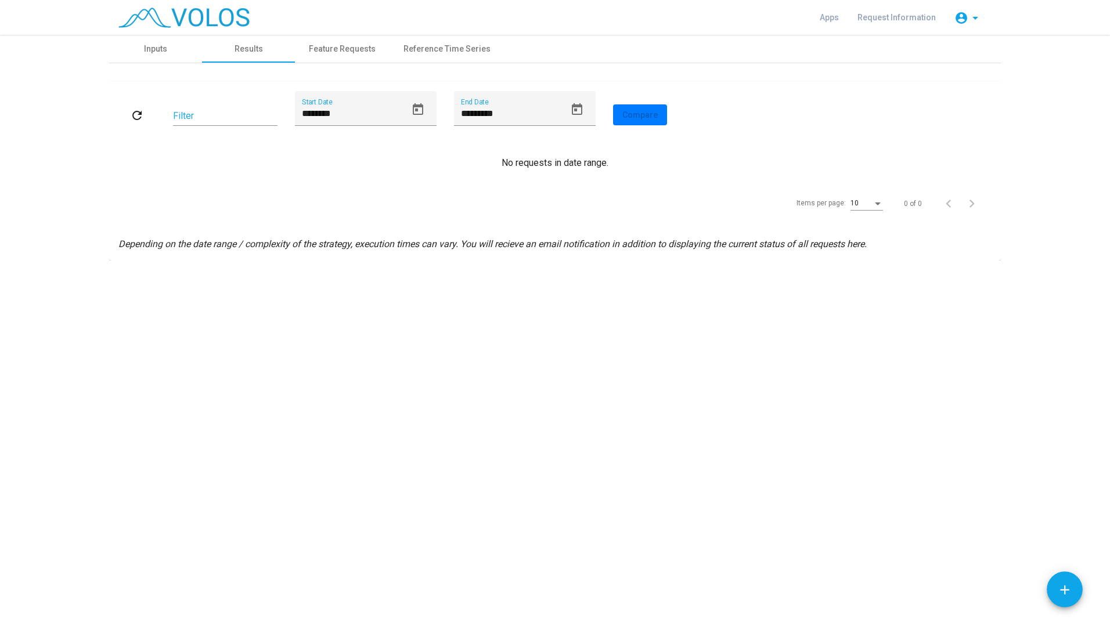
click at [420, 104] on icon "Open calendar" at bounding box center [418, 110] width 14 height 14
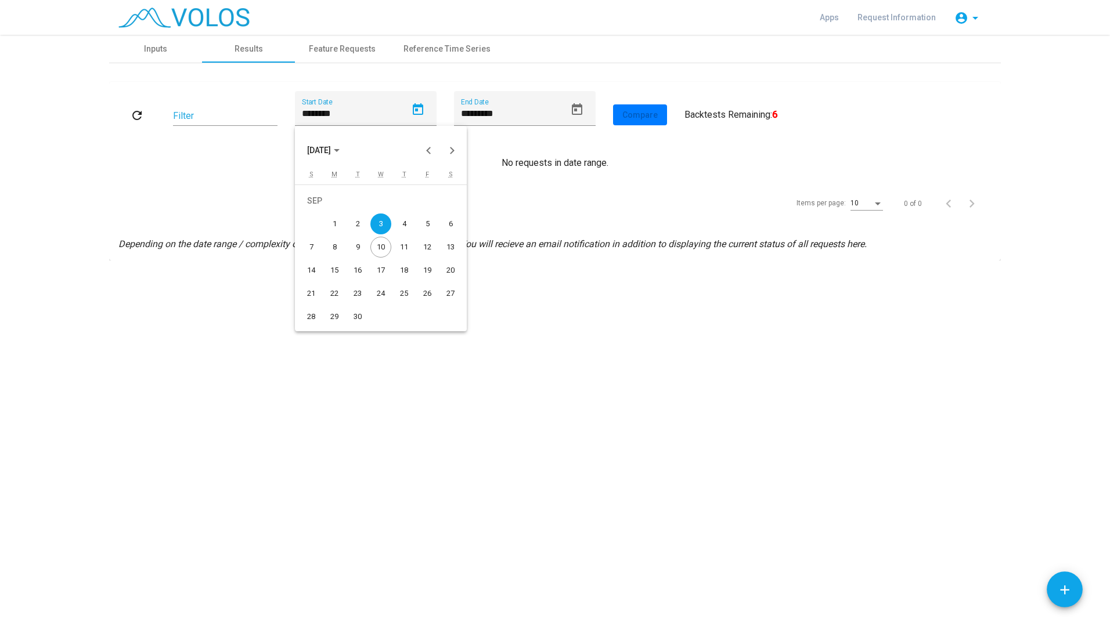
click at [313, 149] on span "SEP 2025" at bounding box center [319, 150] width 24 height 9
click at [358, 208] on div "2021" at bounding box center [360, 209] width 37 height 21
click at [371, 233] on div "JUN" at bounding box center [360, 232] width 37 height 21
click at [386, 239] on div "9" at bounding box center [380, 247] width 21 height 21
type input "********"
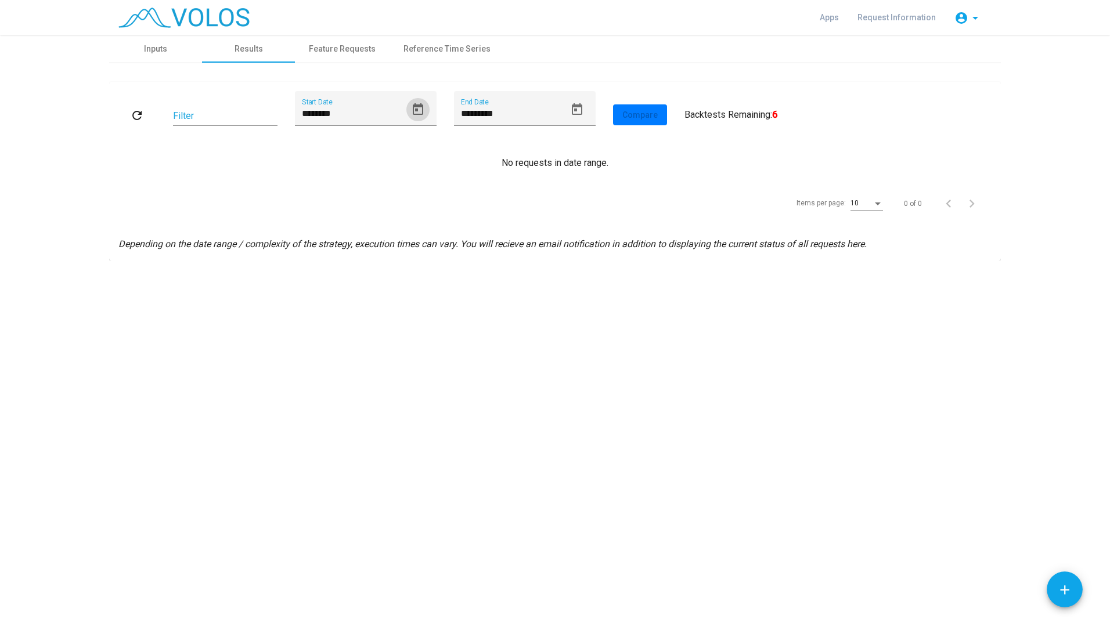
click at [142, 107] on button "refresh" at bounding box center [136, 114] width 37 height 21
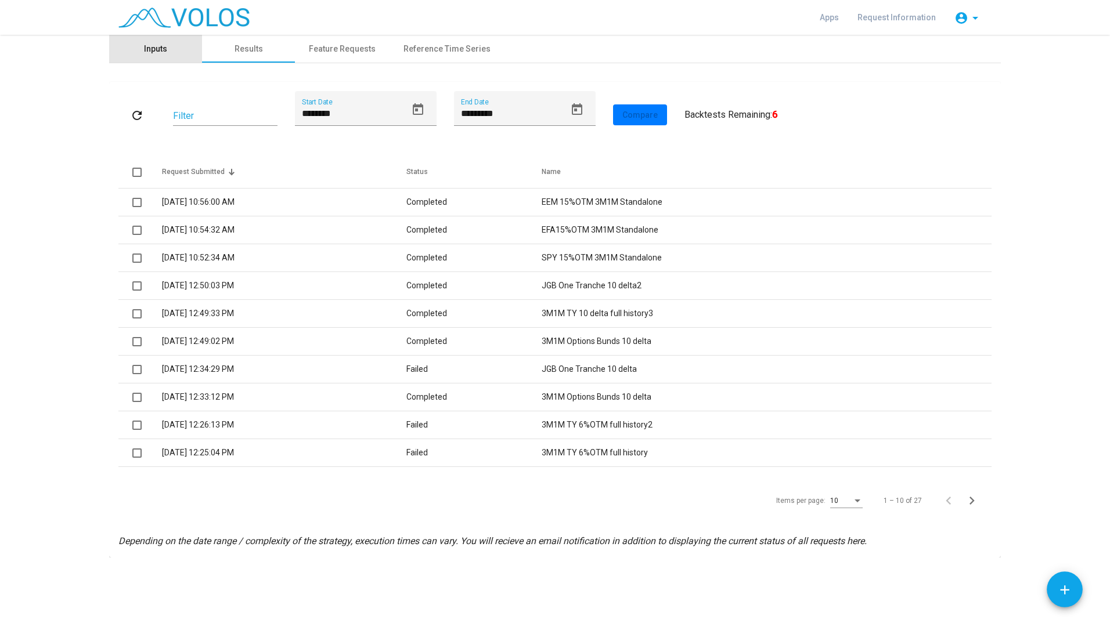
click at [160, 57] on div "Inputs" at bounding box center [155, 49] width 93 height 28
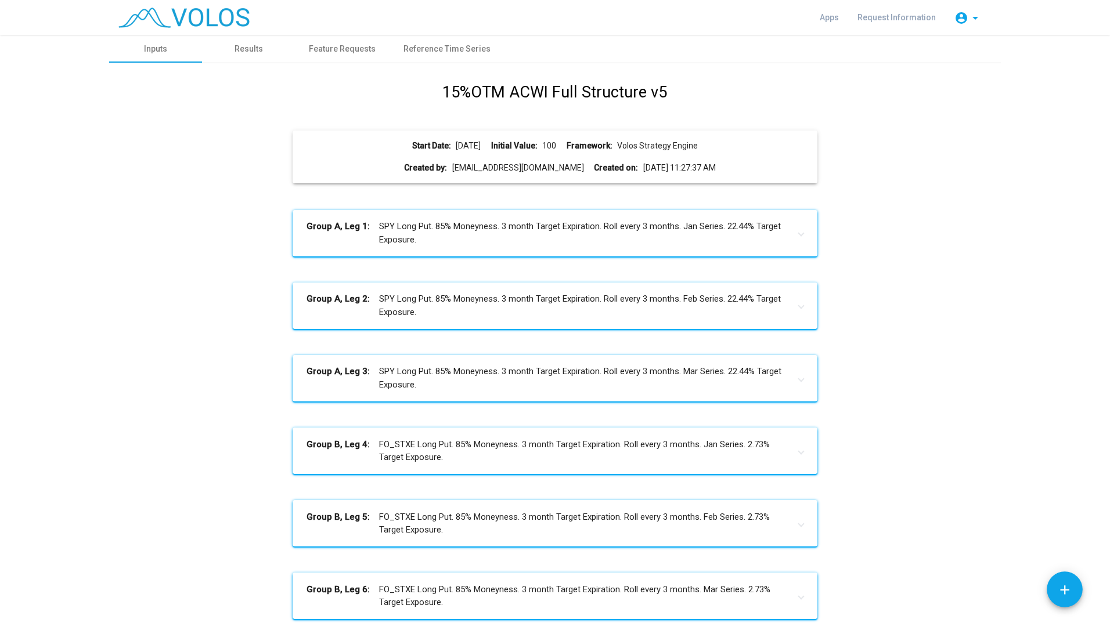
click at [565, 82] on h1 "15%OTM ACWI Full Structure v5" at bounding box center [554, 93] width 225 height 24
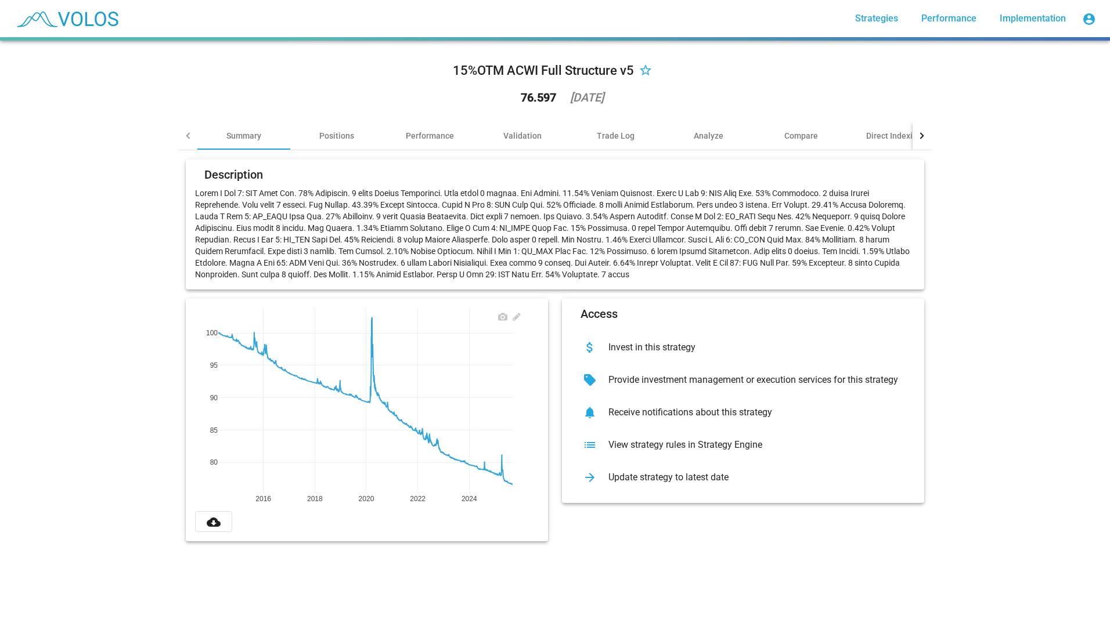
click at [757, 216] on p at bounding box center [555, 233] width 720 height 93
click at [307, 188] on p at bounding box center [555, 233] width 720 height 93
click at [392, 434] on rect at bounding box center [365, 401] width 294 height 186
click at [313, 130] on div "Positions" at bounding box center [336, 136] width 93 height 28
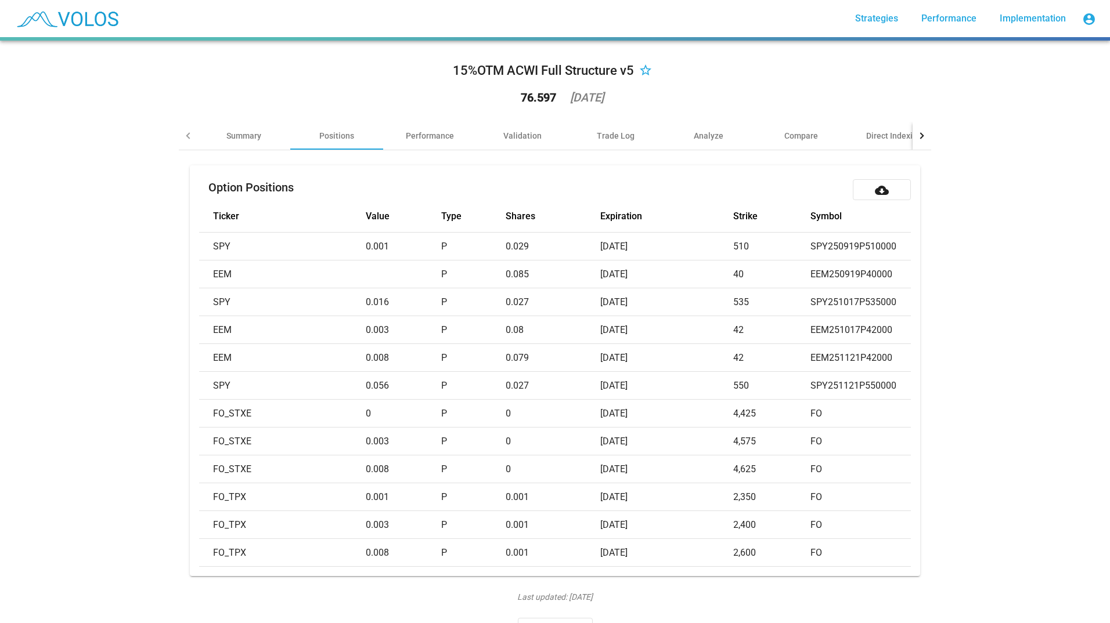
drag, startPoint x: 307, startPoint y: 251, endPoint x: 630, endPoint y: 505, distance: 411.6
click at [630, 505] on tbody "SPY 0.001 P 0.029 [DATE] 510 SPY250919P510000 EEM P 0.085 [DATE] 40 EEM250919P4…" at bounding box center [663, 400] width 929 height 334
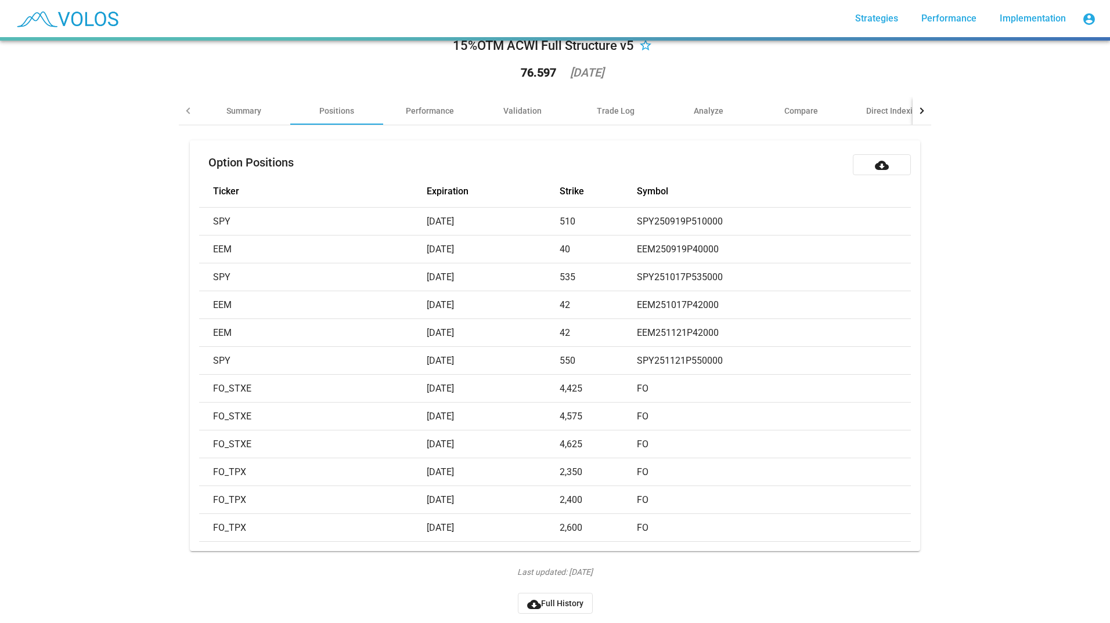
scroll to position [0, 218]
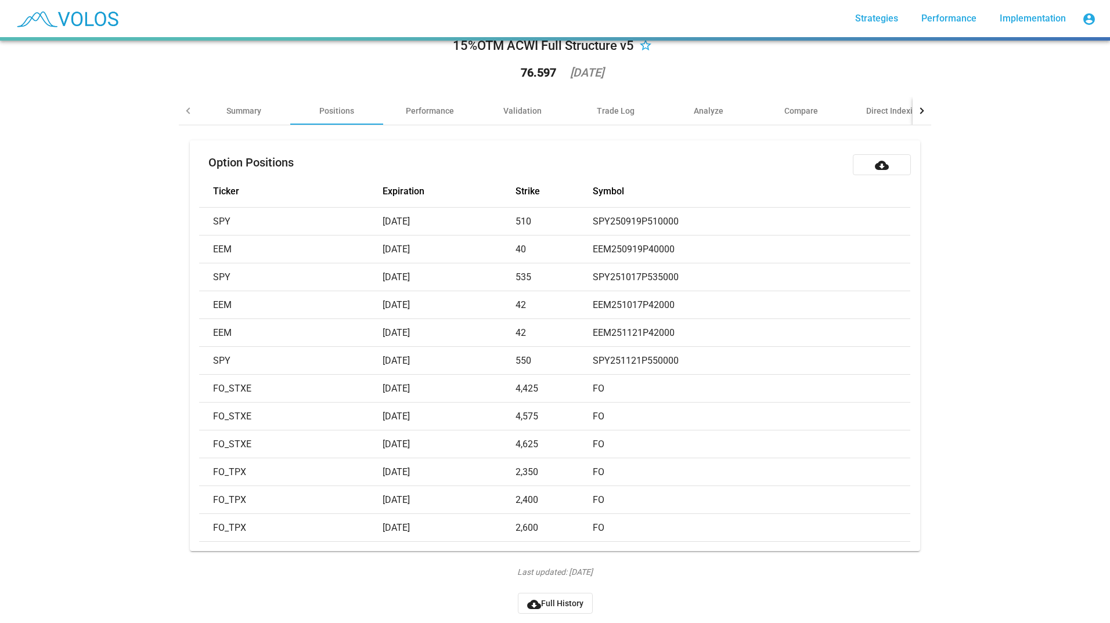
click at [938, 375] on div "15%OTM ACWI Full Structure v5 star_border 76.597 [DATE] Summary Positions Perfo…" at bounding box center [555, 332] width 1110 height 583
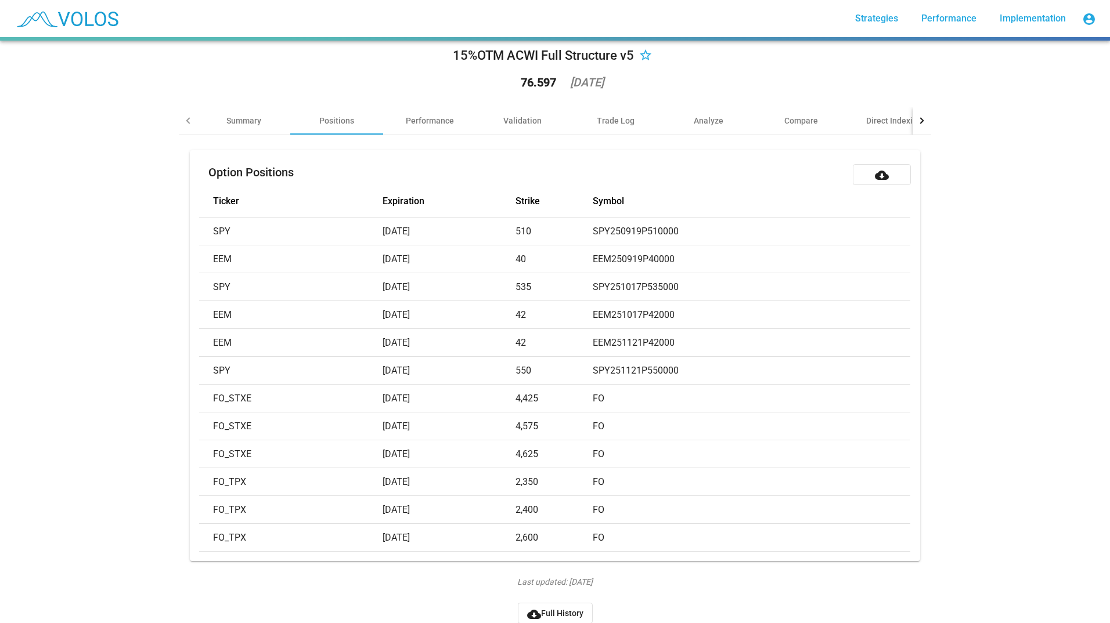
scroll to position [0, 0]
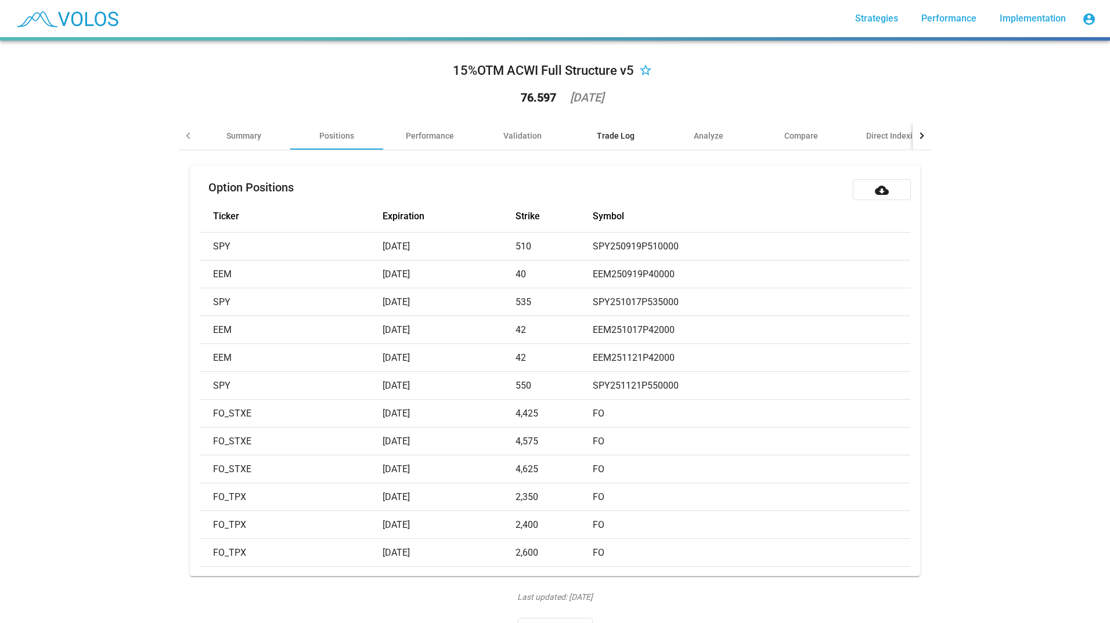
click at [606, 138] on div "Trade Log" at bounding box center [616, 136] width 38 height 12
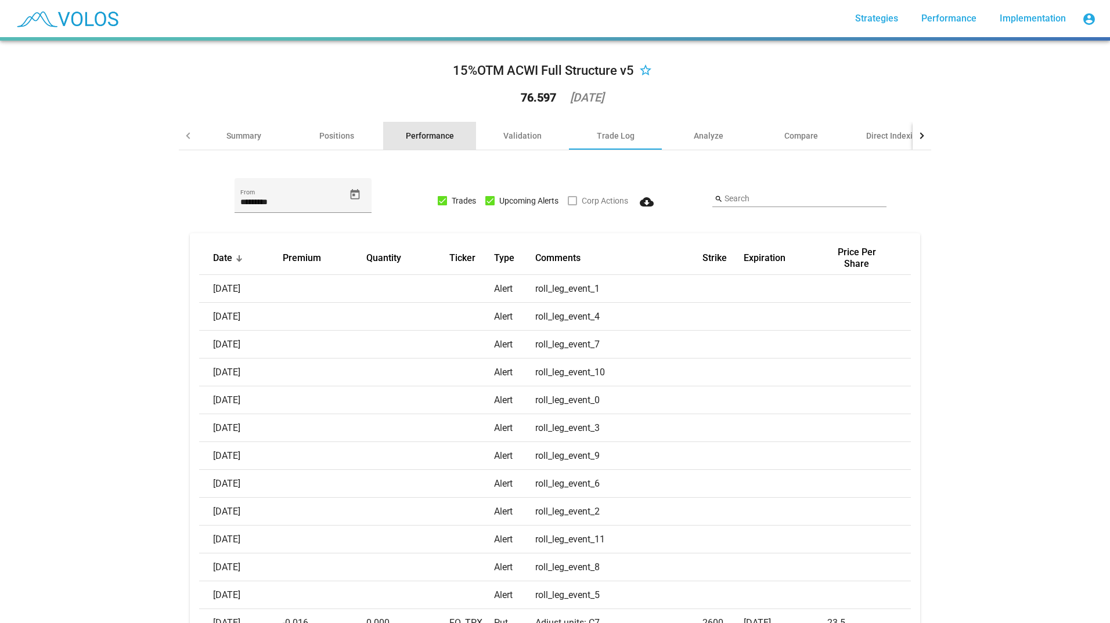
click at [425, 129] on div "Performance" at bounding box center [429, 136] width 93 height 28
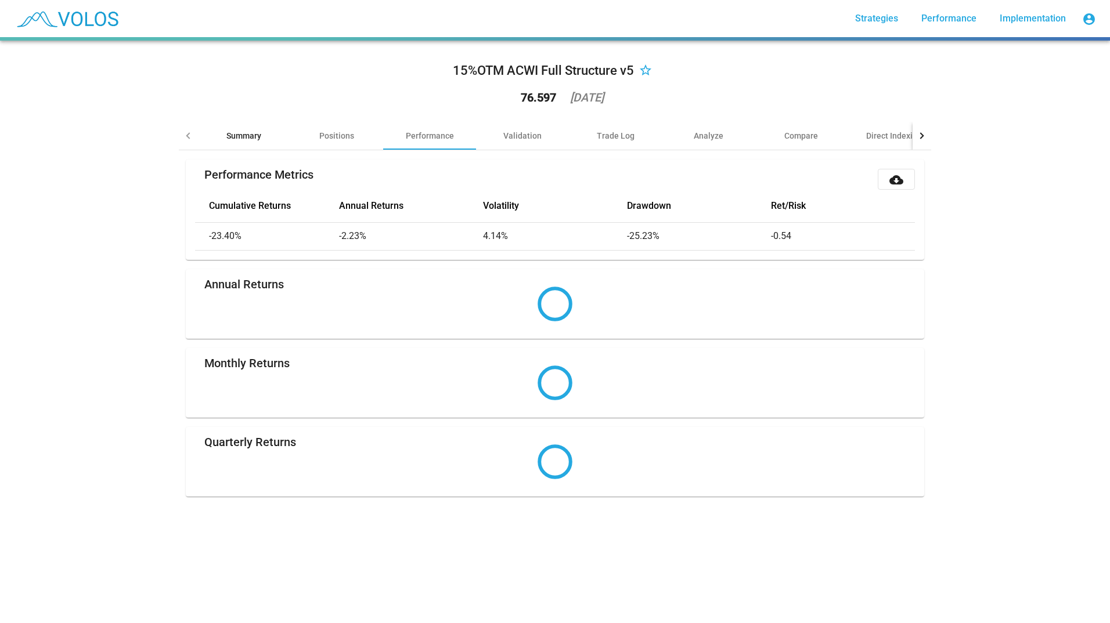
click at [229, 141] on div "Summary" at bounding box center [243, 136] width 35 height 12
